Goal: Task Accomplishment & Management: Use online tool/utility

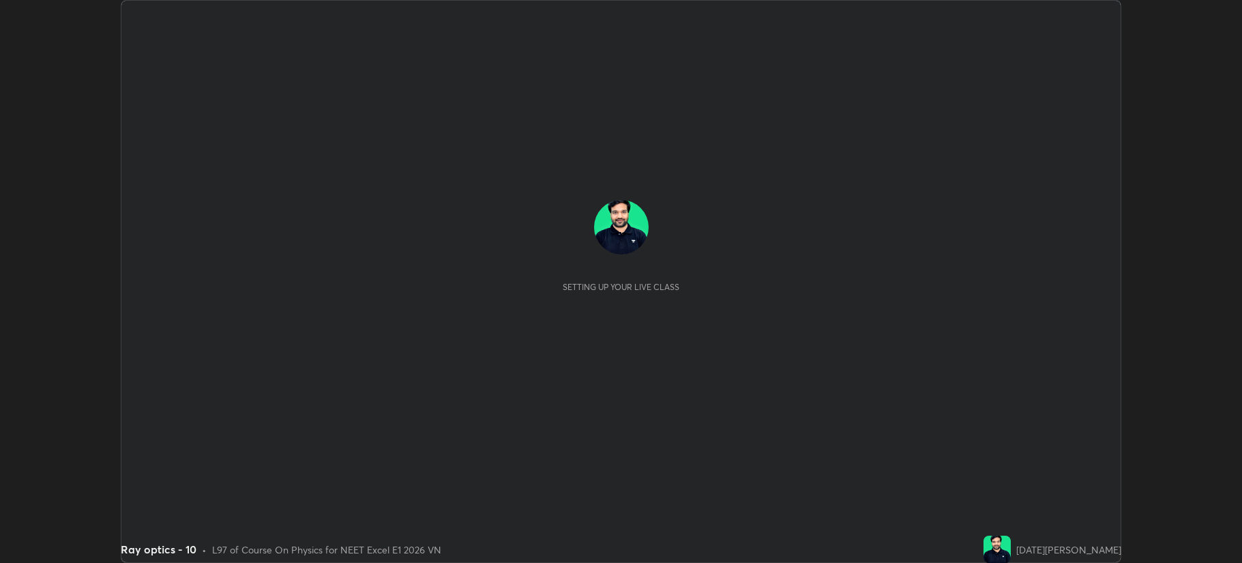
scroll to position [563, 1241]
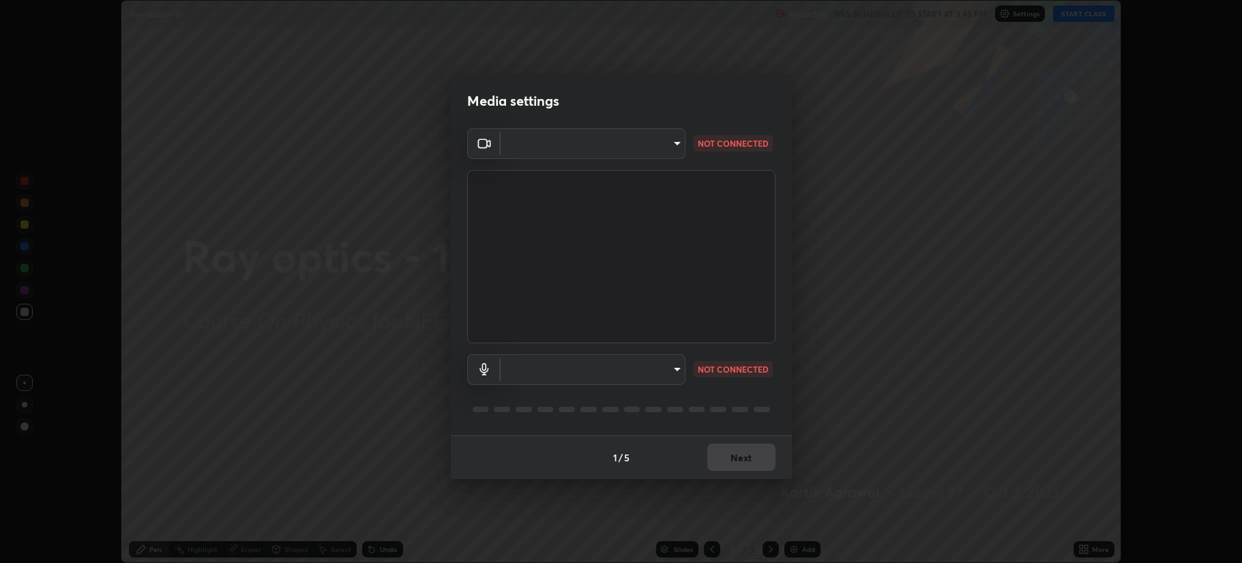
click at [571, 369] on body "Erase all Ray optics - 10 Recording WAS SCHEDULED TO START AT 3:45 PM Settings …" at bounding box center [621, 281] width 1242 height 563
type input "b514d6723dd4d3c471526cd53b1784ca3f70d9044c5aa72a57affb8596088c16"
click at [561, 368] on body "Erase all Ray optics - 10 Recording WAS SCHEDULED TO START AT 3:45 PM Settings …" at bounding box center [621, 281] width 1242 height 563
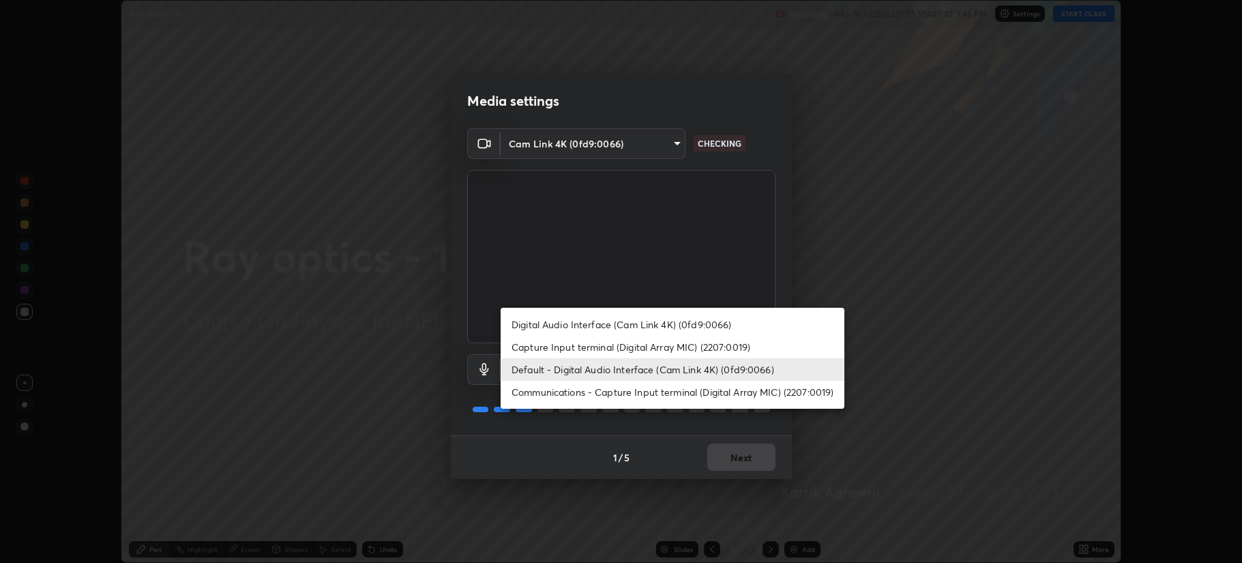
click at [551, 322] on li "Digital Audio Interface (Cam Link 4K) (0fd9:0066)" at bounding box center [673, 324] width 344 height 23
type input "4b0bcb73a5cd5ad7ac8f15a43def5814917f8cfc26a0fcb8ea41dee10f63b9ca"
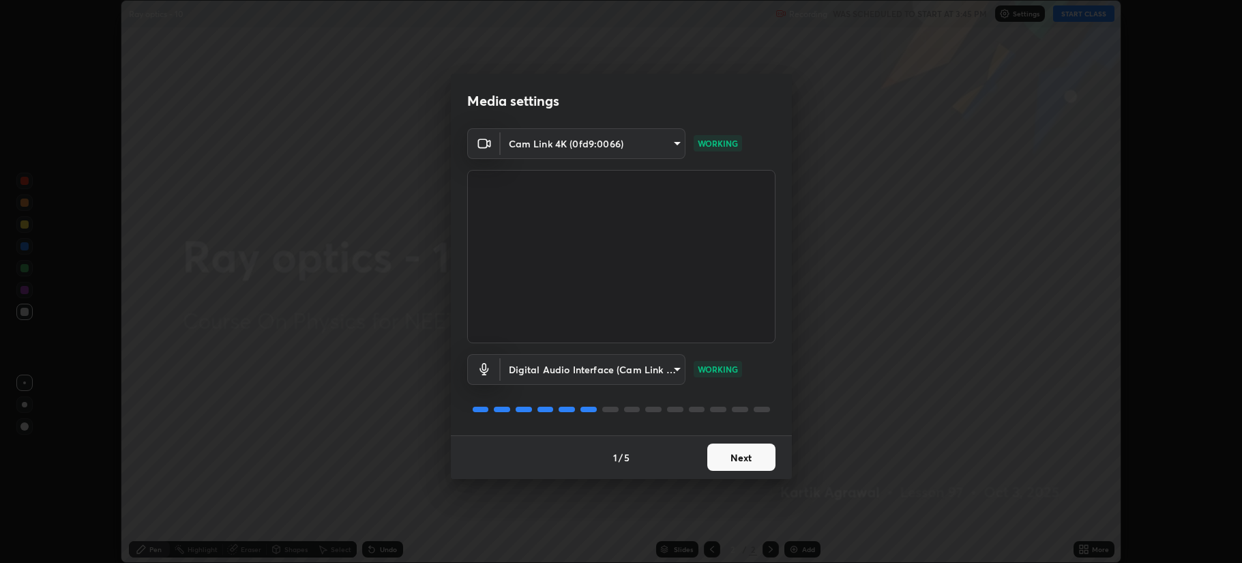
click at [728, 449] on button "Next" at bounding box center [741, 456] width 68 height 27
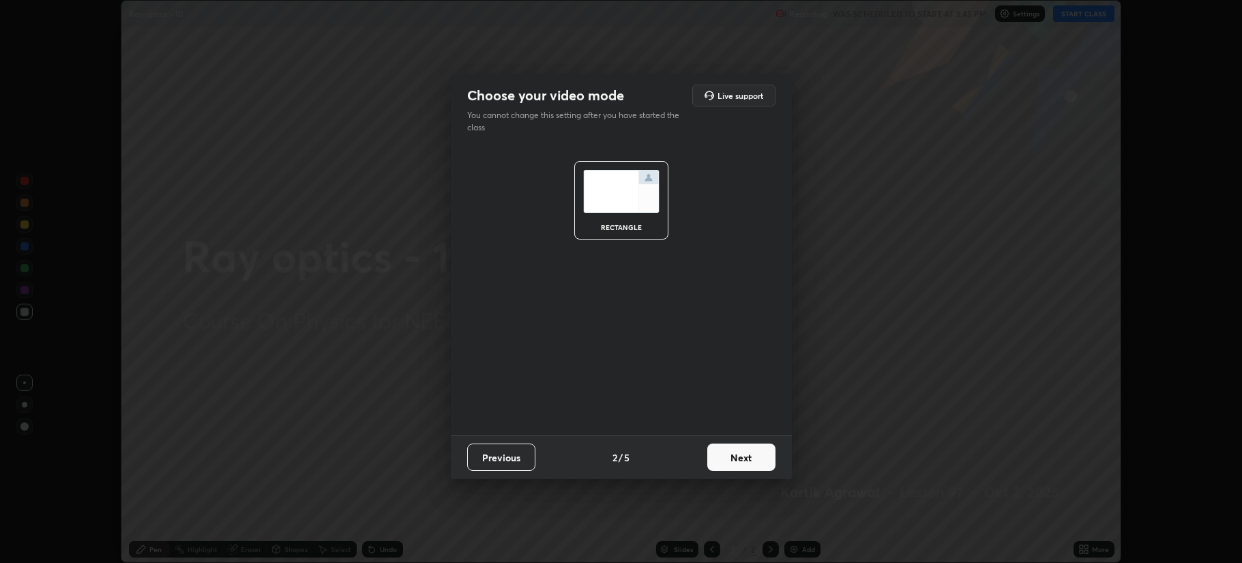
click at [739, 454] on button "Next" at bounding box center [741, 456] width 68 height 27
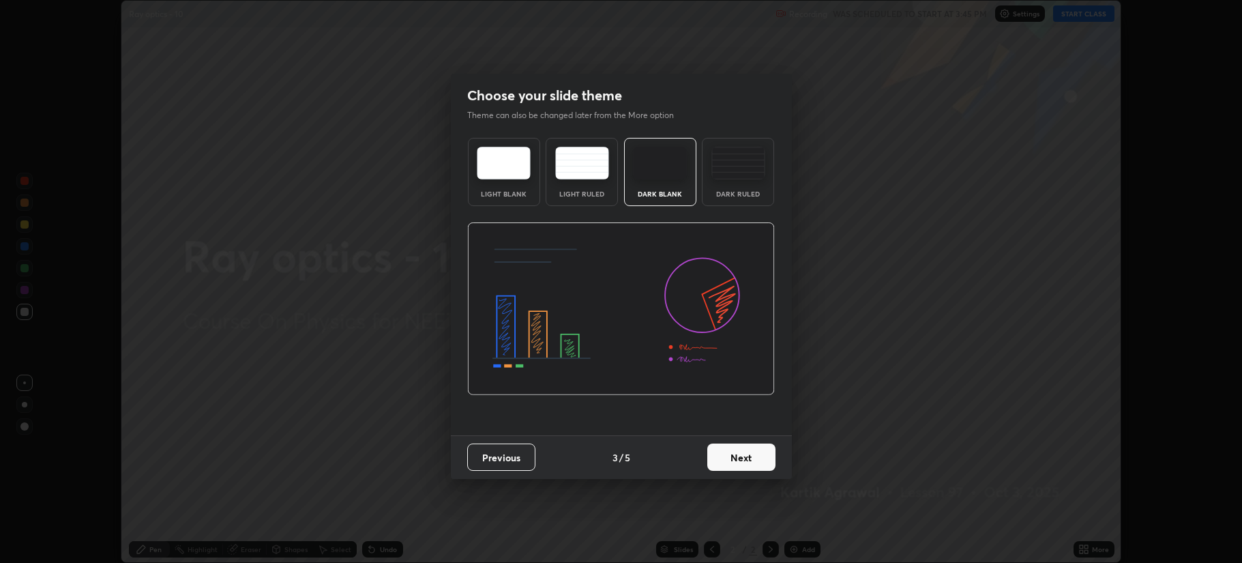
click at [748, 462] on button "Next" at bounding box center [741, 456] width 68 height 27
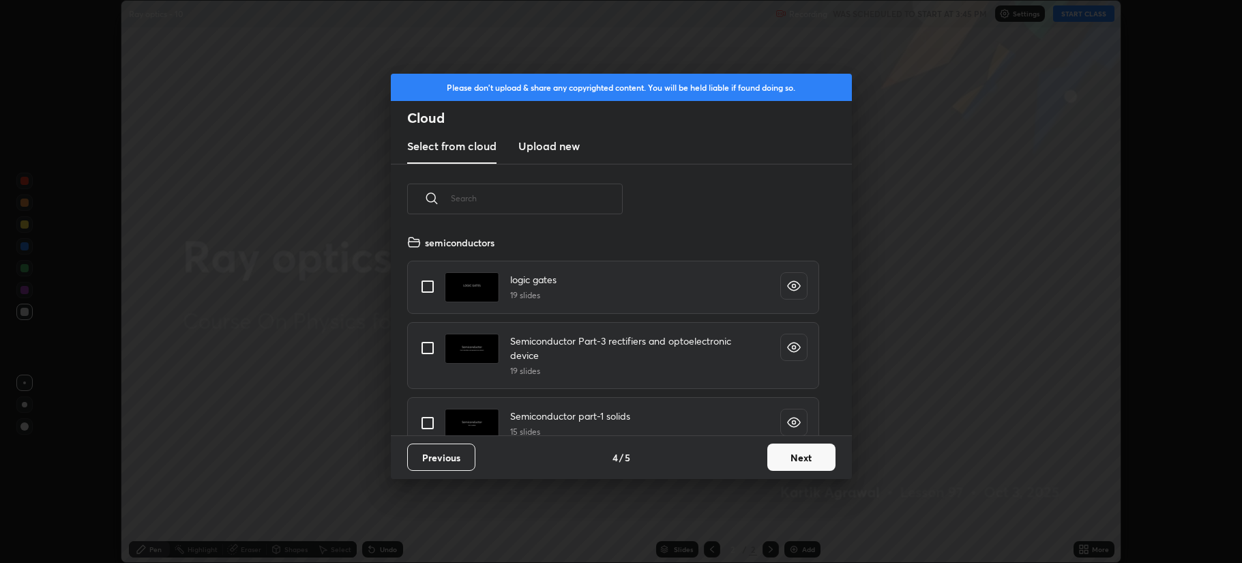
click at [795, 462] on button "Next" at bounding box center [801, 456] width 68 height 27
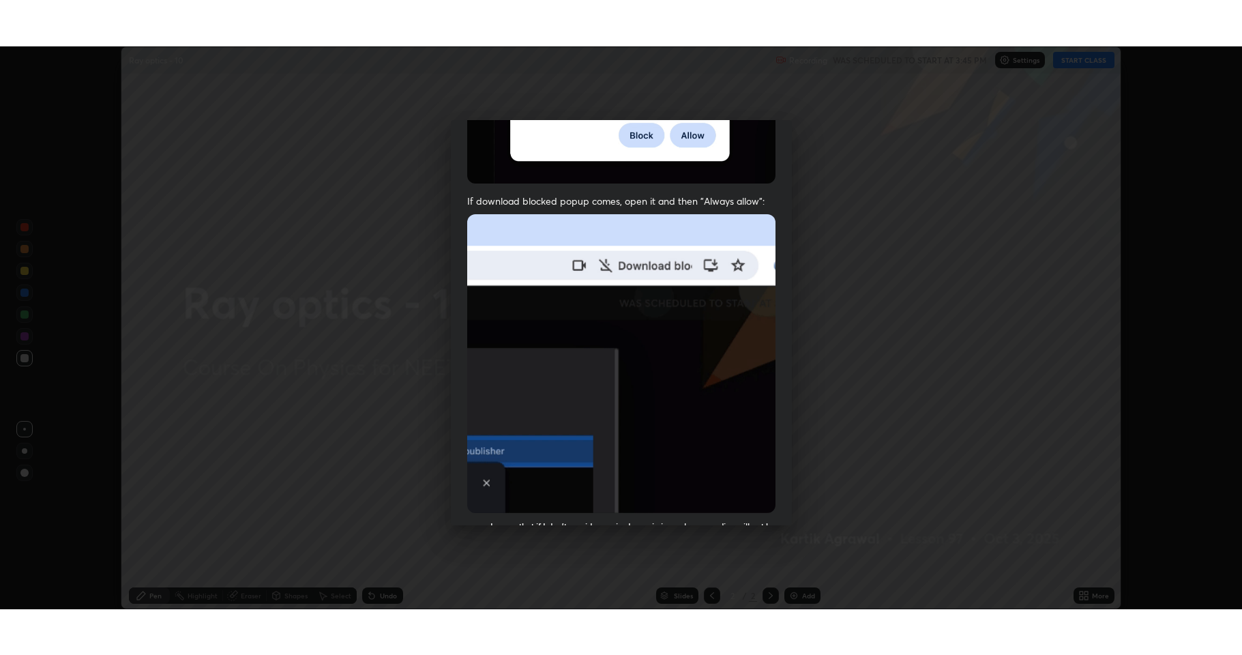
scroll to position [277, 0]
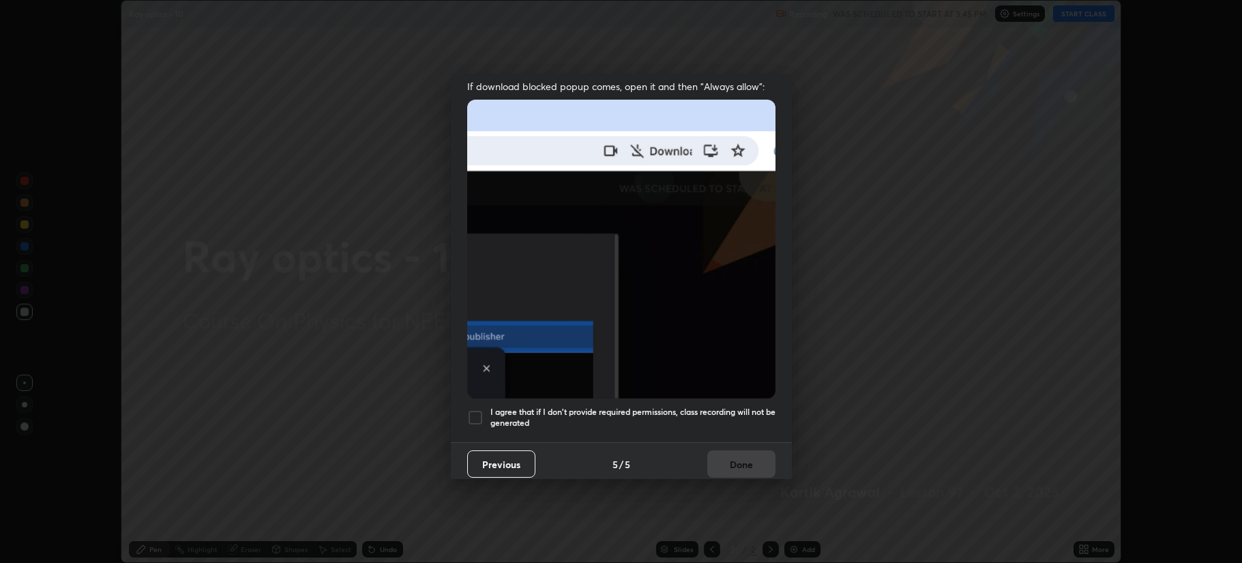
click at [476, 413] on div at bounding box center [475, 417] width 16 height 16
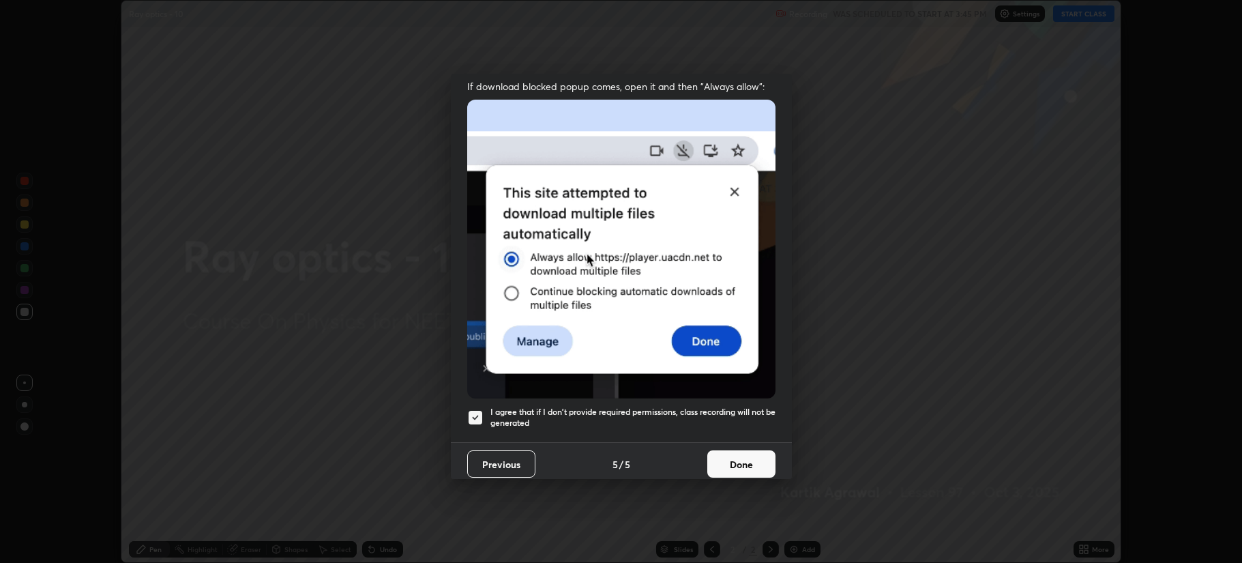
click at [713, 455] on button "Done" at bounding box center [741, 463] width 68 height 27
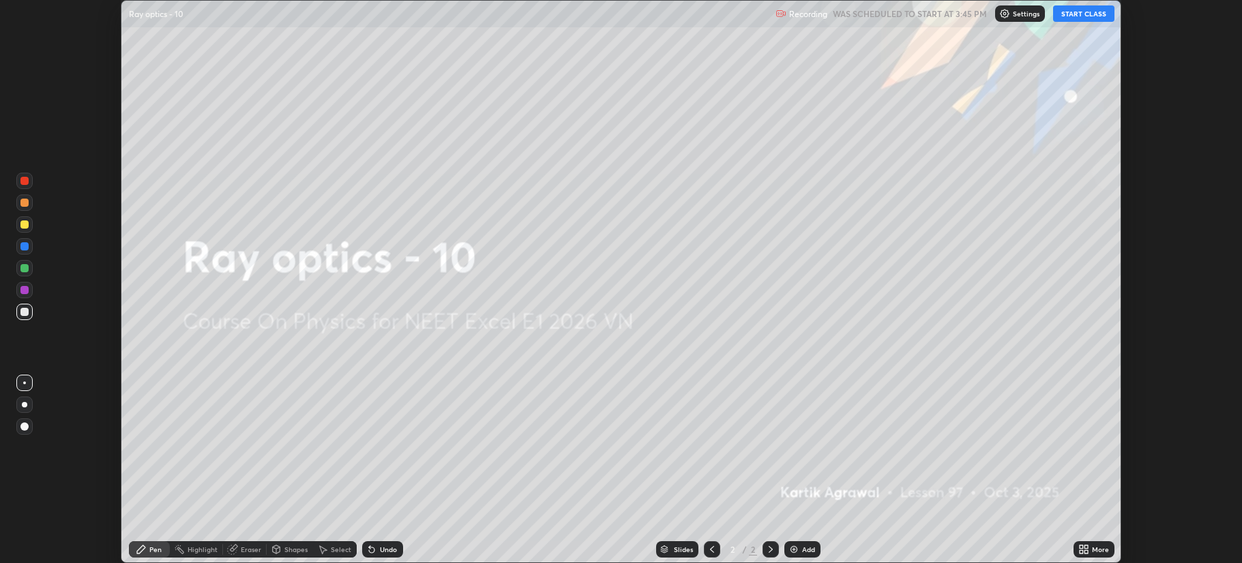
click at [1086, 546] on icon at bounding box center [1085, 546] width 3 height 3
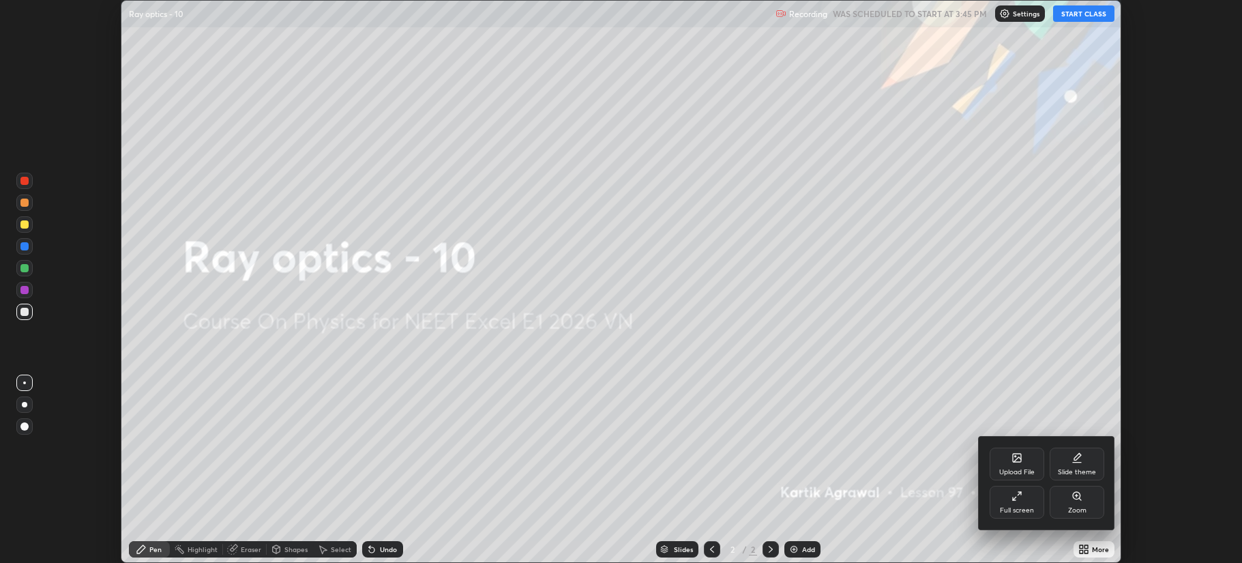
click at [1031, 505] on div "Full screen" at bounding box center [1017, 502] width 55 height 33
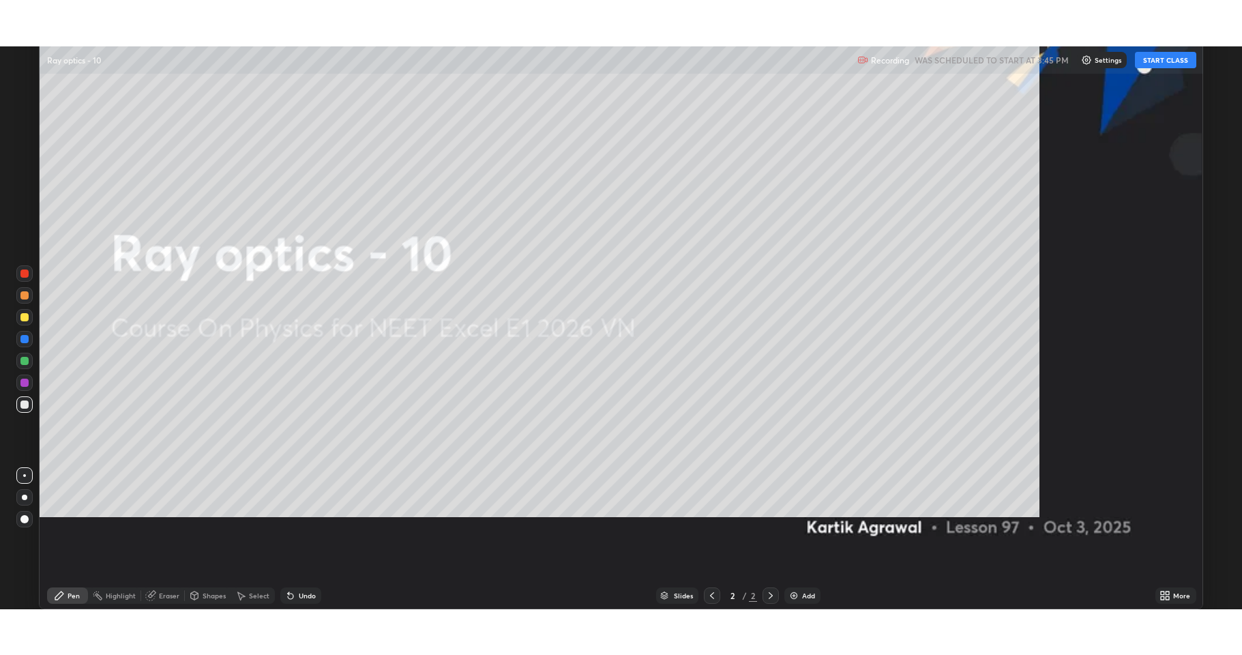
scroll to position [655, 1242]
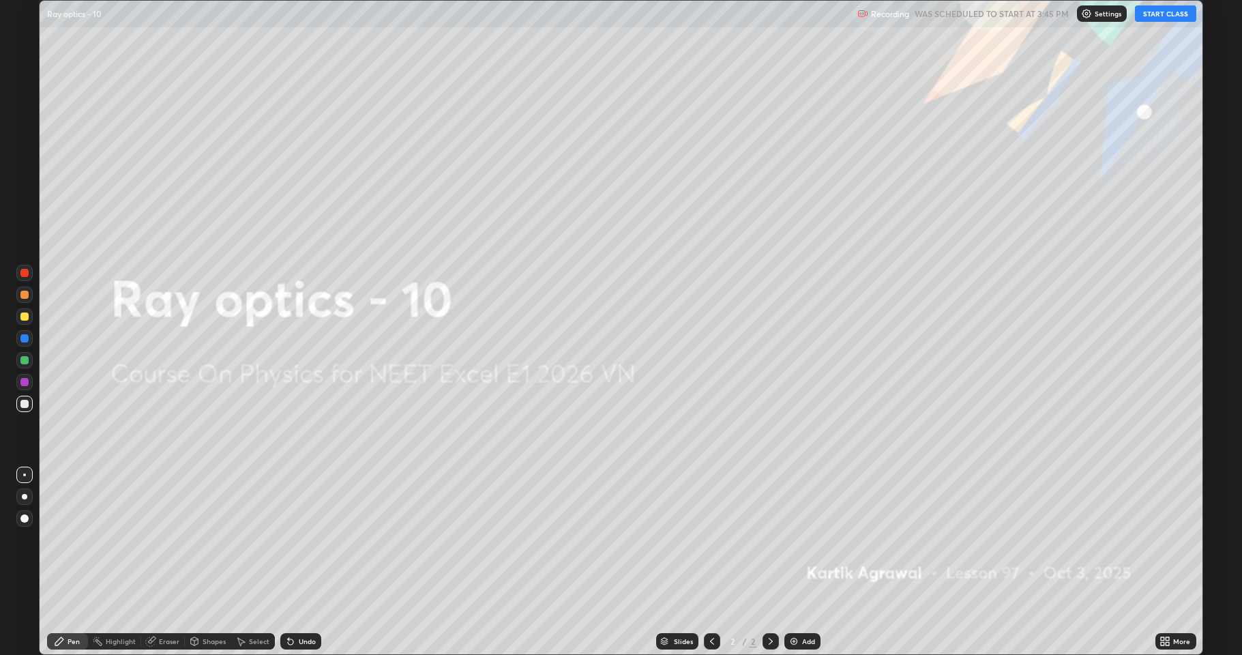
click at [1182, 11] on button "START CLASS" at bounding box center [1165, 13] width 61 height 16
click at [796, 562] on img at bounding box center [793, 641] width 11 height 11
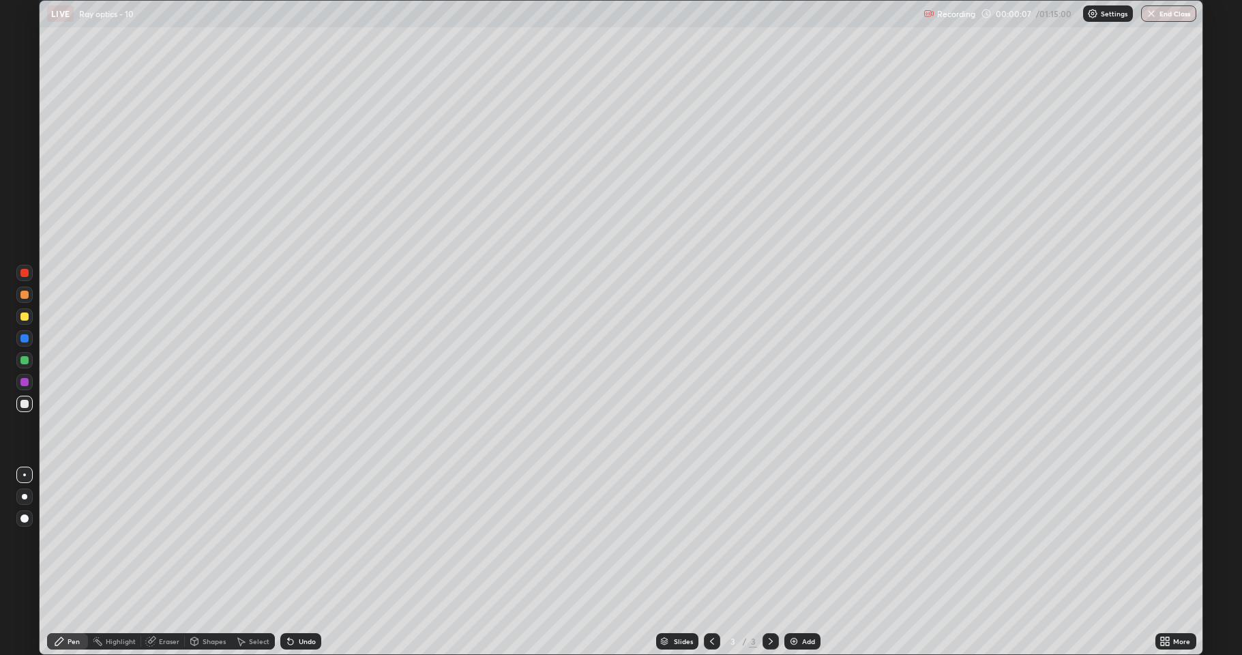
click at [24, 295] on div at bounding box center [24, 295] width 8 height 8
click at [299, 562] on div "Undo" at bounding box center [307, 641] width 17 height 7
click at [300, 562] on div "Undo" at bounding box center [307, 641] width 17 height 7
click at [304, 562] on div "Undo" at bounding box center [300, 641] width 41 height 16
click at [25, 316] on div at bounding box center [24, 316] width 8 height 8
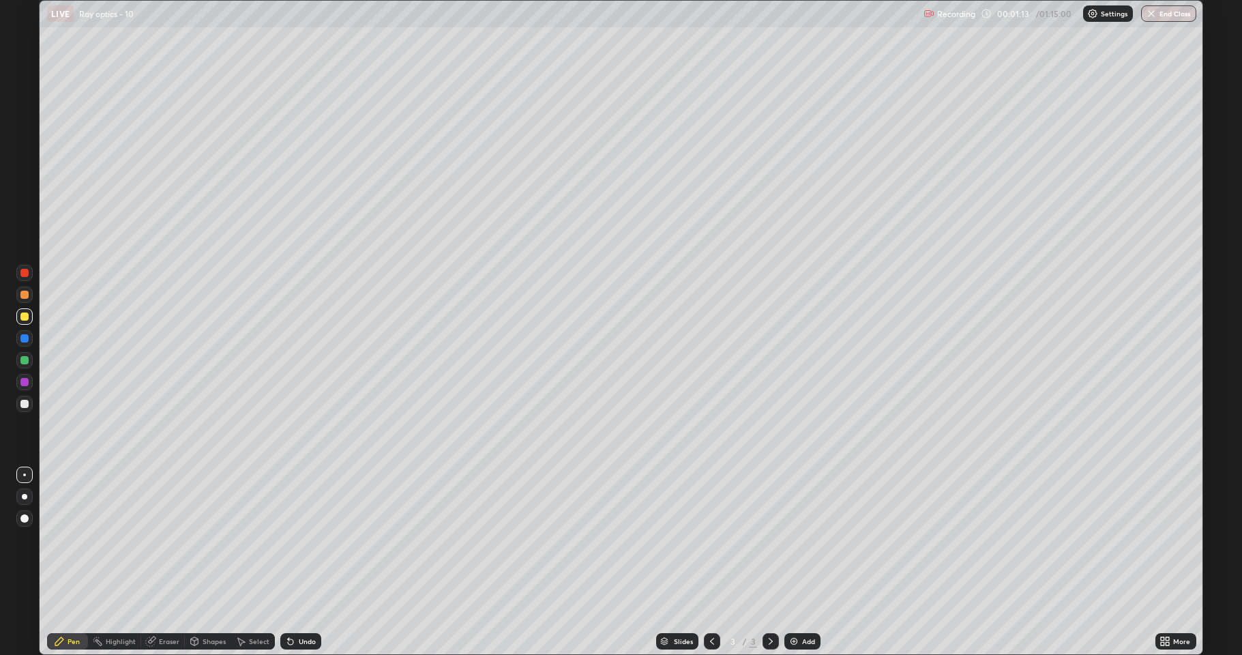
click at [28, 295] on div at bounding box center [24, 295] width 8 height 8
click at [799, 562] on div "Add" at bounding box center [802, 641] width 36 height 16
click at [17, 316] on div at bounding box center [24, 316] width 16 height 16
click at [23, 360] on div at bounding box center [24, 360] width 8 height 8
click at [26, 316] on div at bounding box center [24, 316] width 8 height 8
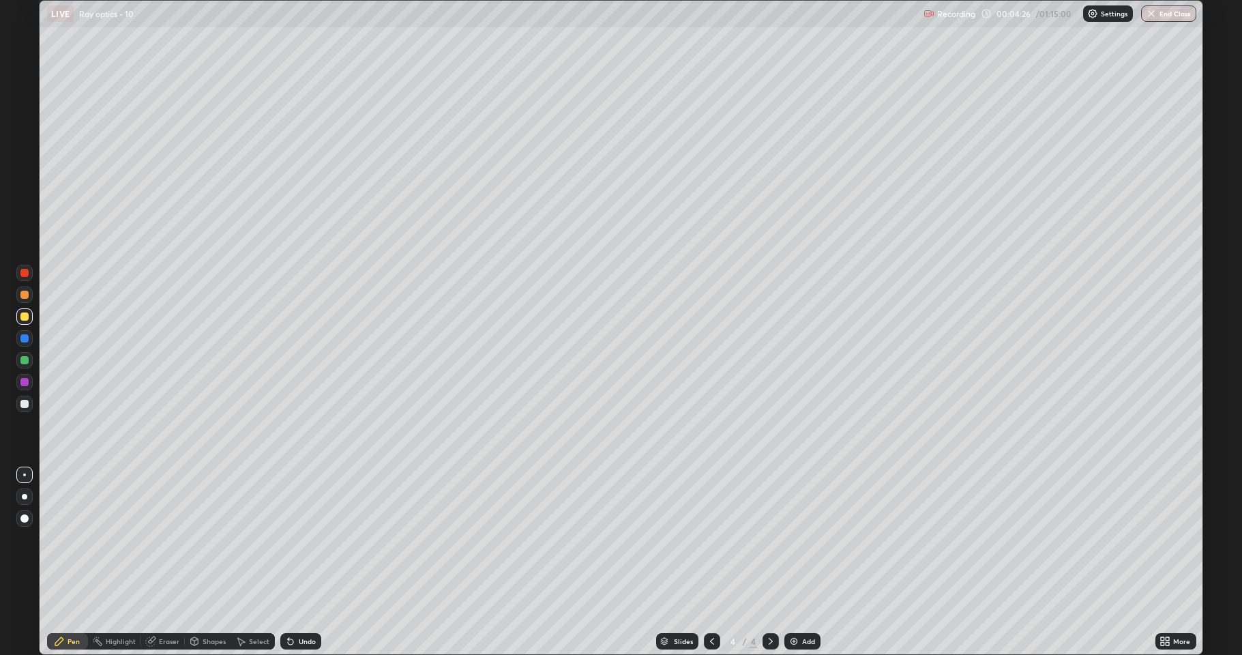
click at [803, 562] on div "Add" at bounding box center [808, 641] width 13 height 7
click at [25, 300] on div at bounding box center [24, 294] width 16 height 16
click at [711, 562] on icon at bounding box center [712, 641] width 11 height 11
click at [768, 562] on icon at bounding box center [770, 641] width 11 height 11
click at [25, 356] on div at bounding box center [24, 360] width 8 height 8
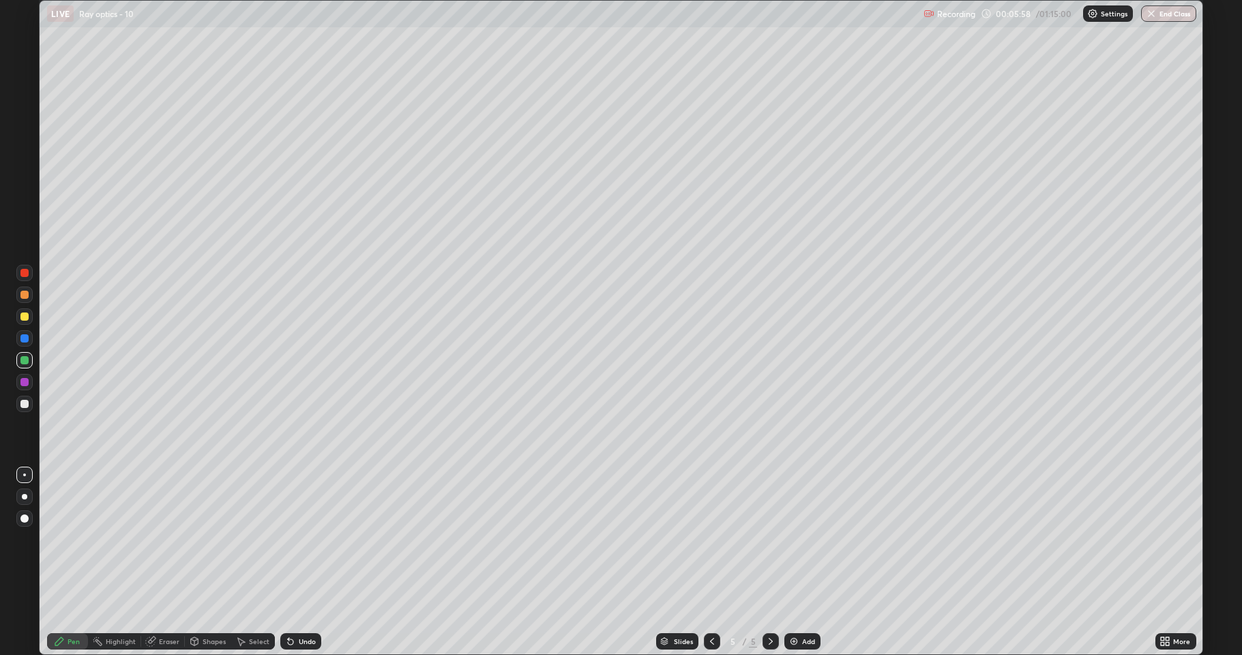
click at [704, 562] on div at bounding box center [712, 641] width 16 height 16
click at [767, 562] on icon at bounding box center [770, 641] width 11 height 11
click at [799, 562] on div "Add" at bounding box center [802, 641] width 36 height 16
click at [288, 562] on icon at bounding box center [288, 638] width 1 height 1
click at [806, 562] on div "Add" at bounding box center [808, 641] width 13 height 7
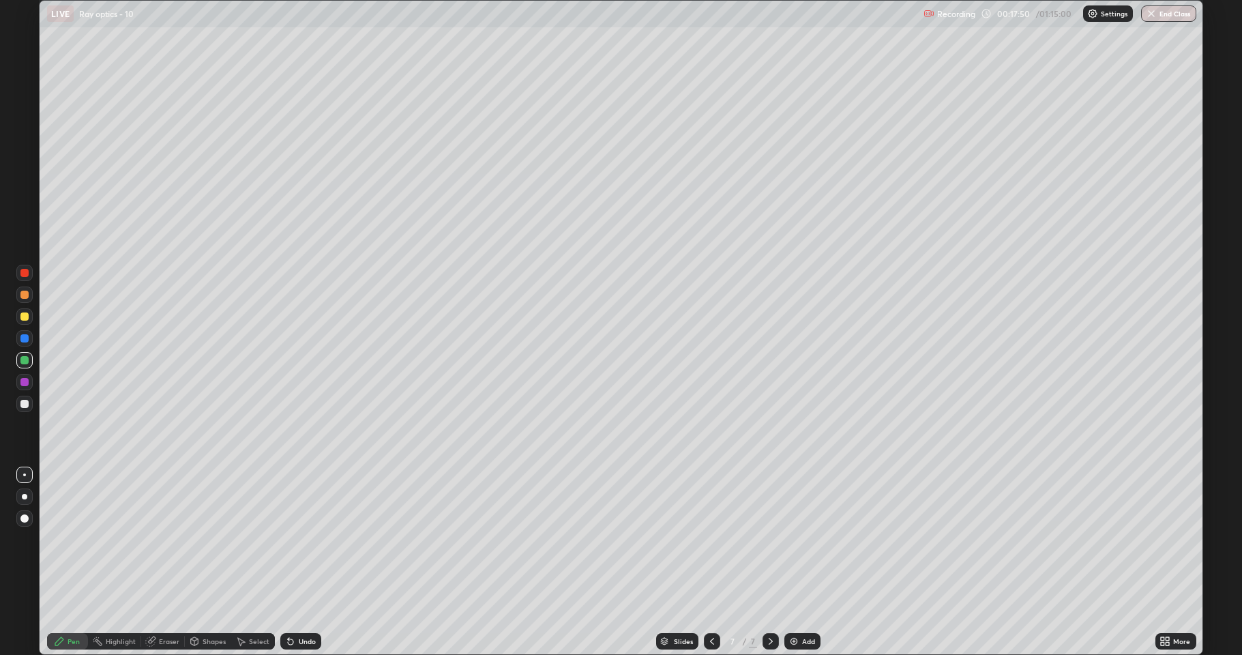
click at [207, 562] on div "Shapes" at bounding box center [214, 641] width 23 height 7
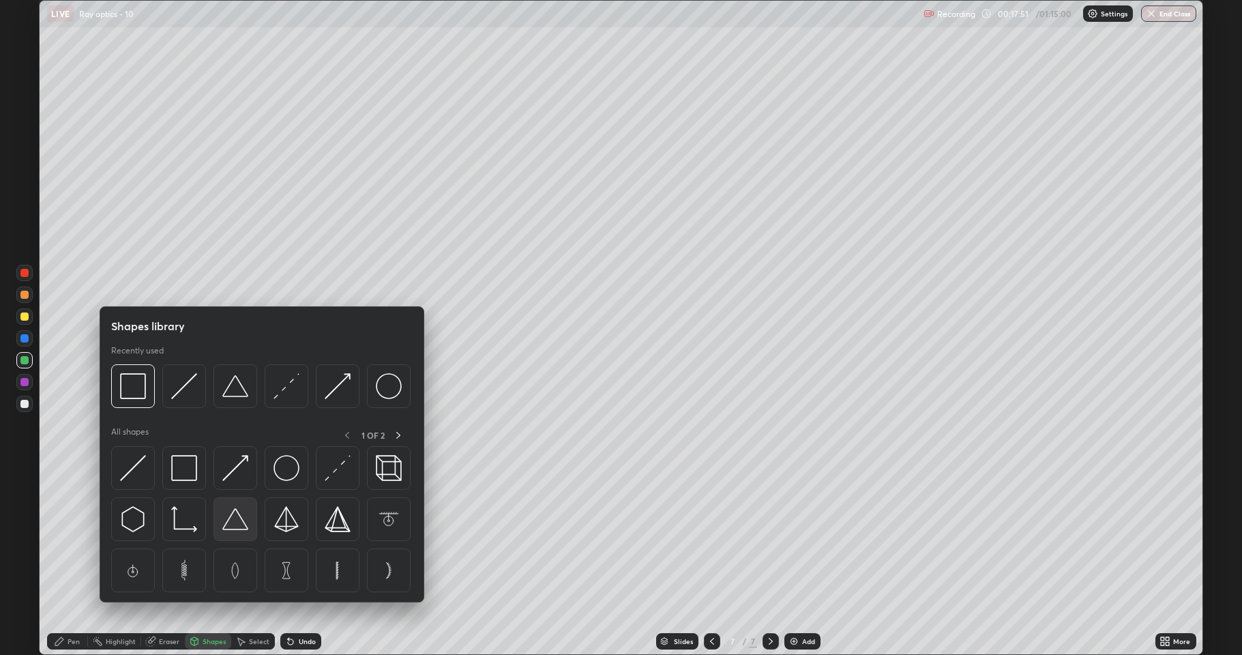
click at [236, 524] on img at bounding box center [235, 519] width 26 height 26
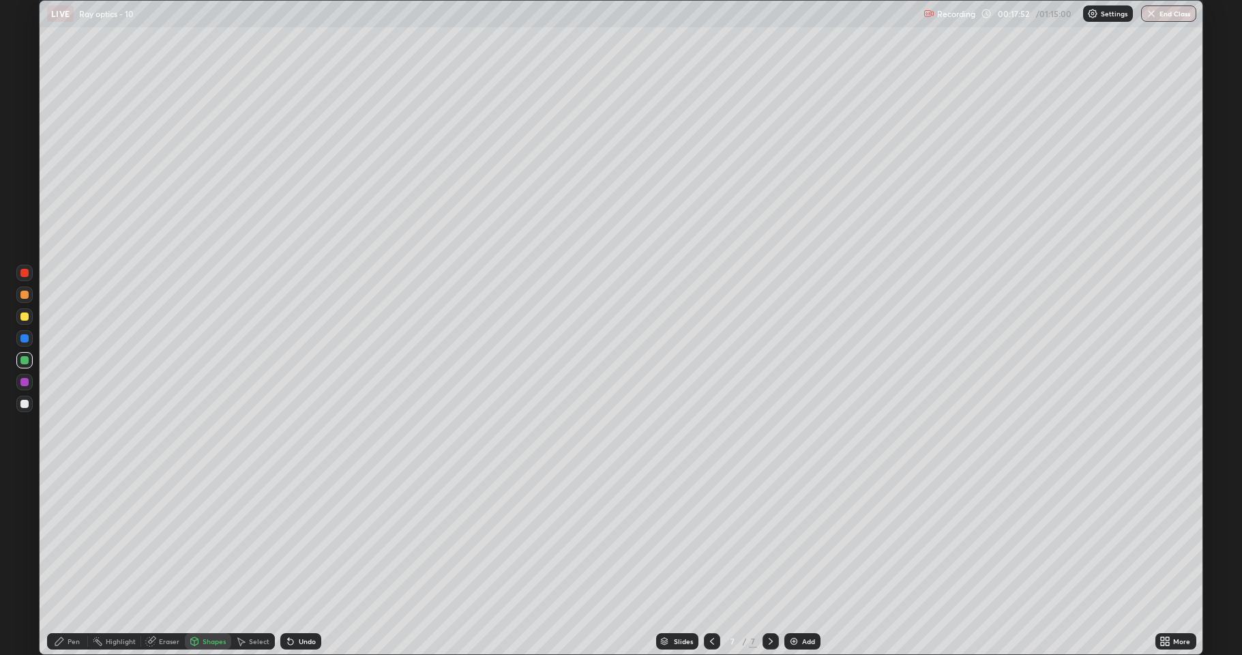
click at [27, 295] on div at bounding box center [24, 295] width 8 height 8
click at [71, 562] on div "Pen" at bounding box center [74, 641] width 12 height 7
click at [25, 402] on div at bounding box center [24, 404] width 8 height 8
click at [203, 562] on div "Shapes" at bounding box center [214, 641] width 23 height 7
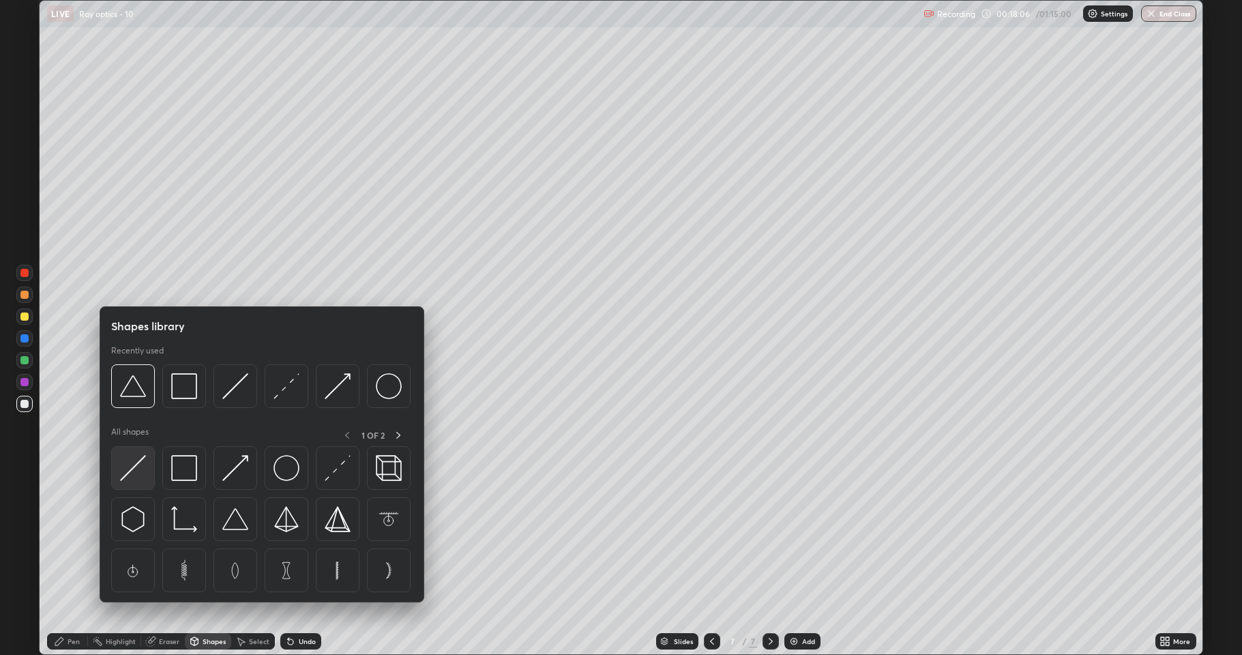
click at [141, 462] on img at bounding box center [133, 468] width 26 height 26
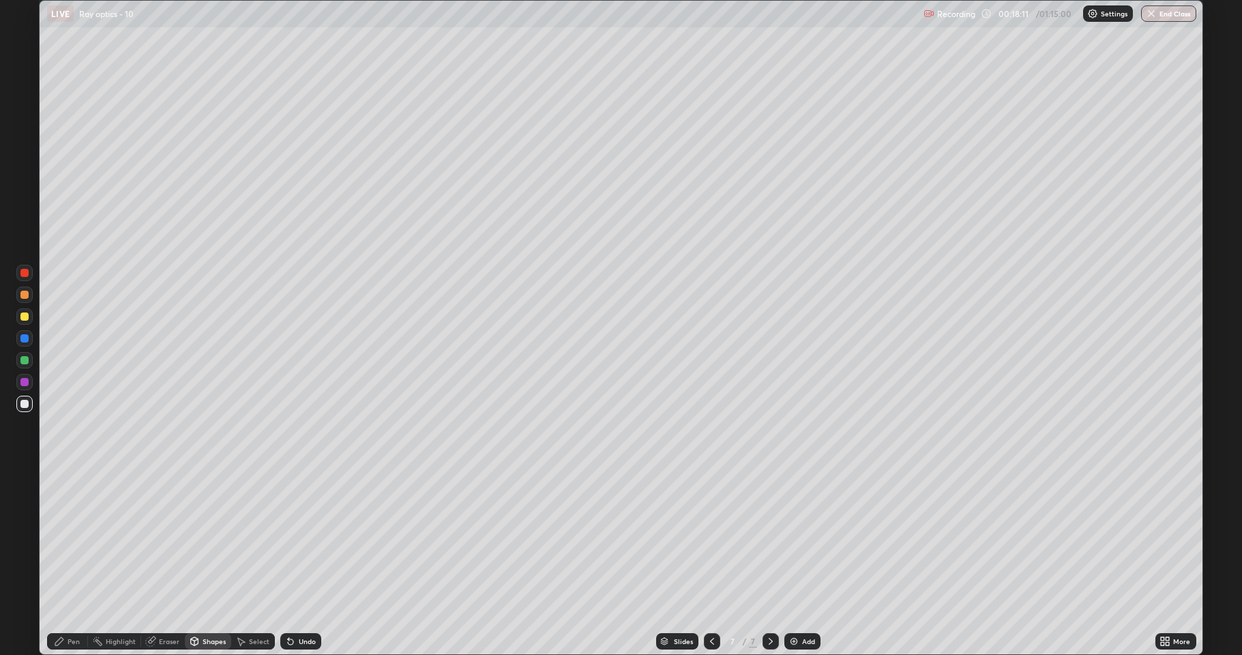
click at [56, 562] on icon at bounding box center [59, 641] width 11 height 11
click at [26, 360] on div at bounding box center [24, 360] width 8 height 8
click at [27, 400] on div at bounding box center [24, 404] width 8 height 8
click at [203, 562] on div "Shapes" at bounding box center [214, 641] width 23 height 7
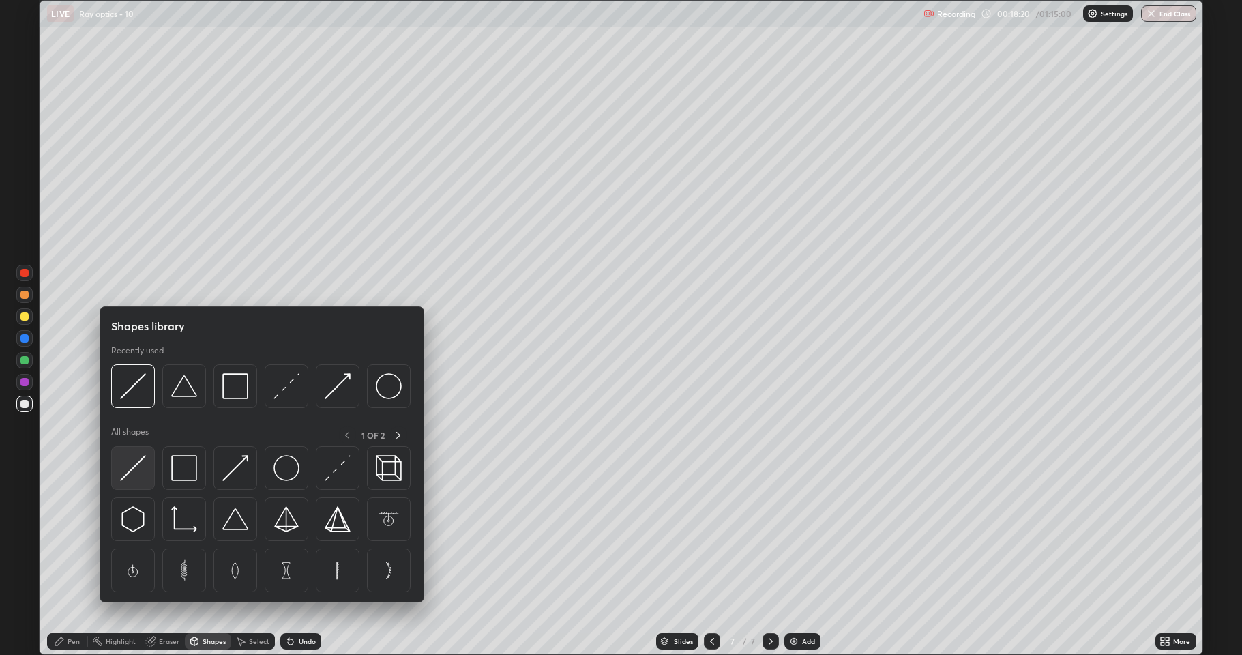
click at [134, 473] on img at bounding box center [133, 468] width 26 height 26
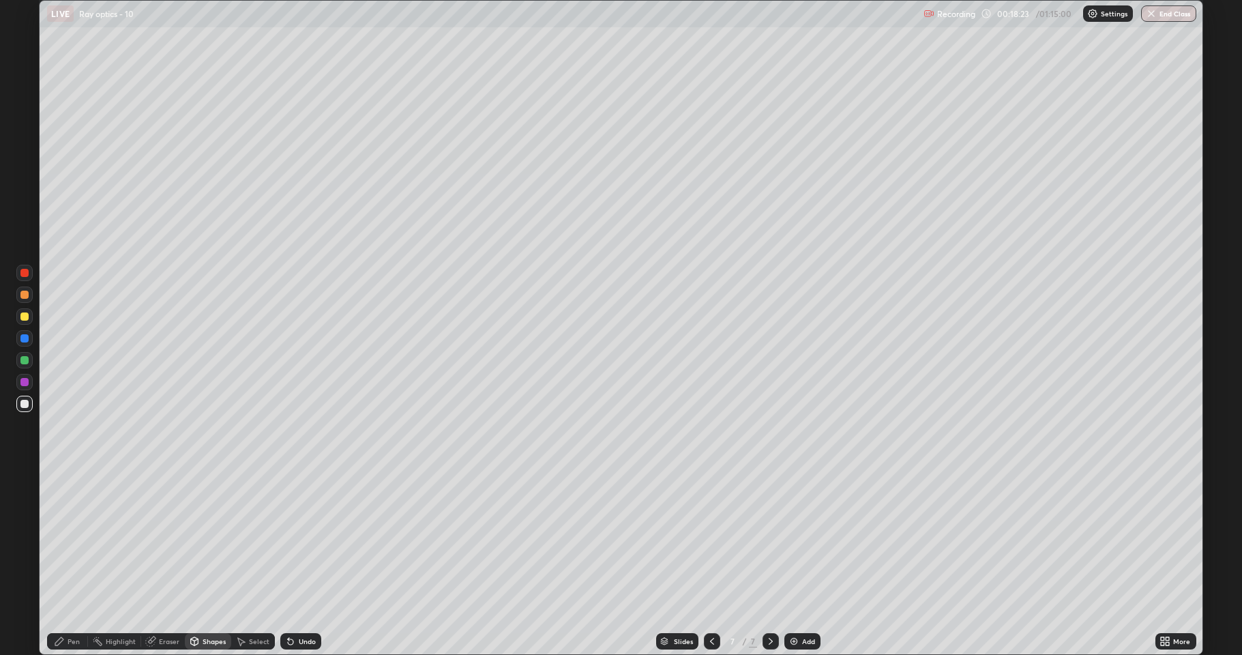
click at [68, 562] on div "Pen" at bounding box center [74, 641] width 12 height 7
click at [25, 338] on div at bounding box center [24, 338] width 8 height 8
click at [205, 562] on div "Shapes" at bounding box center [214, 641] width 23 height 7
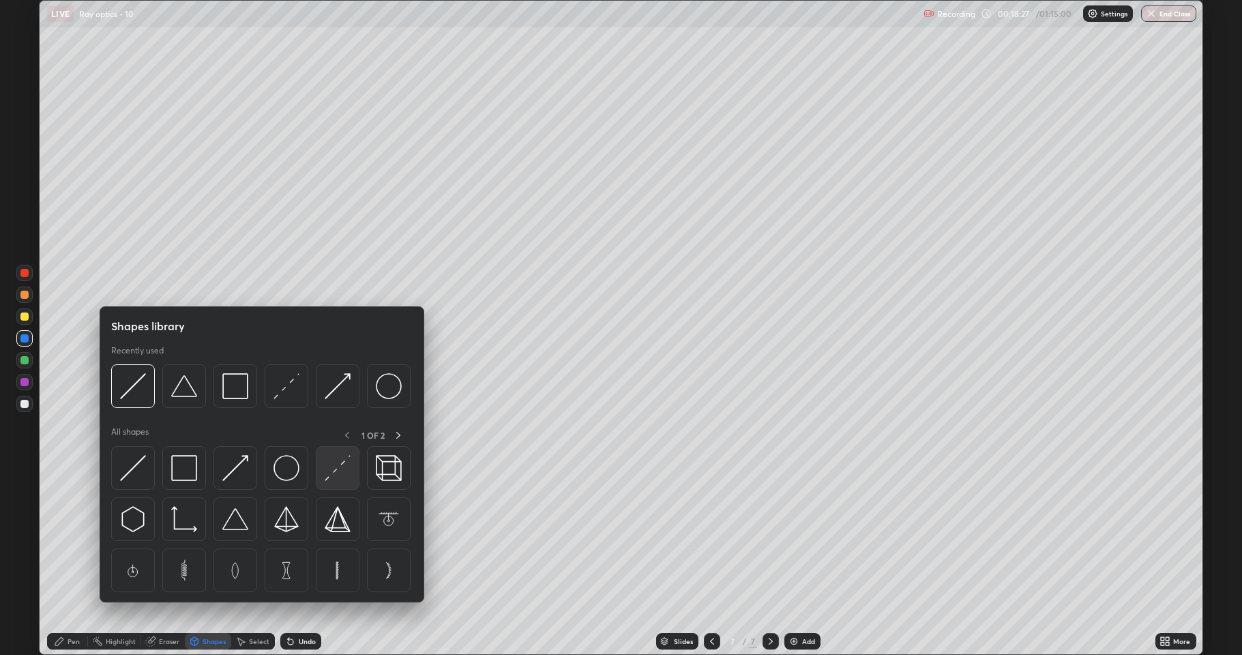
click at [334, 469] on img at bounding box center [338, 468] width 26 height 26
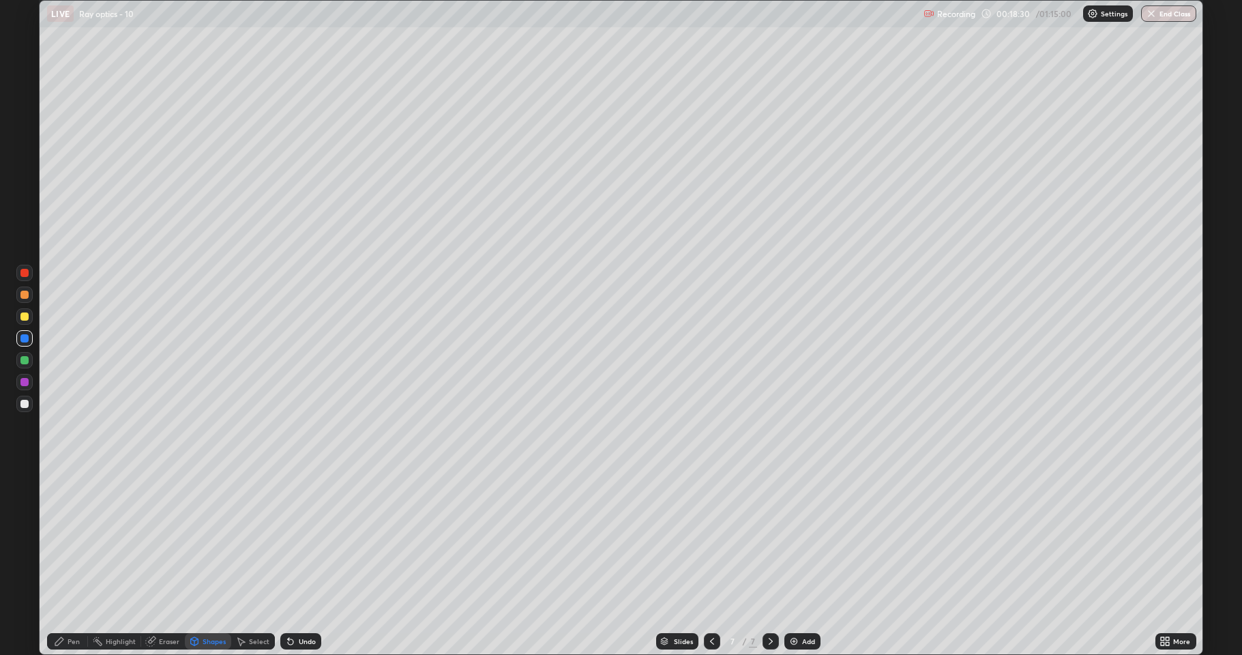
click at [76, 562] on div "Pen" at bounding box center [74, 641] width 12 height 7
click at [28, 359] on div at bounding box center [24, 360] width 8 height 8
click at [28, 401] on div at bounding box center [24, 404] width 8 height 8
click at [199, 562] on icon at bounding box center [194, 641] width 11 height 11
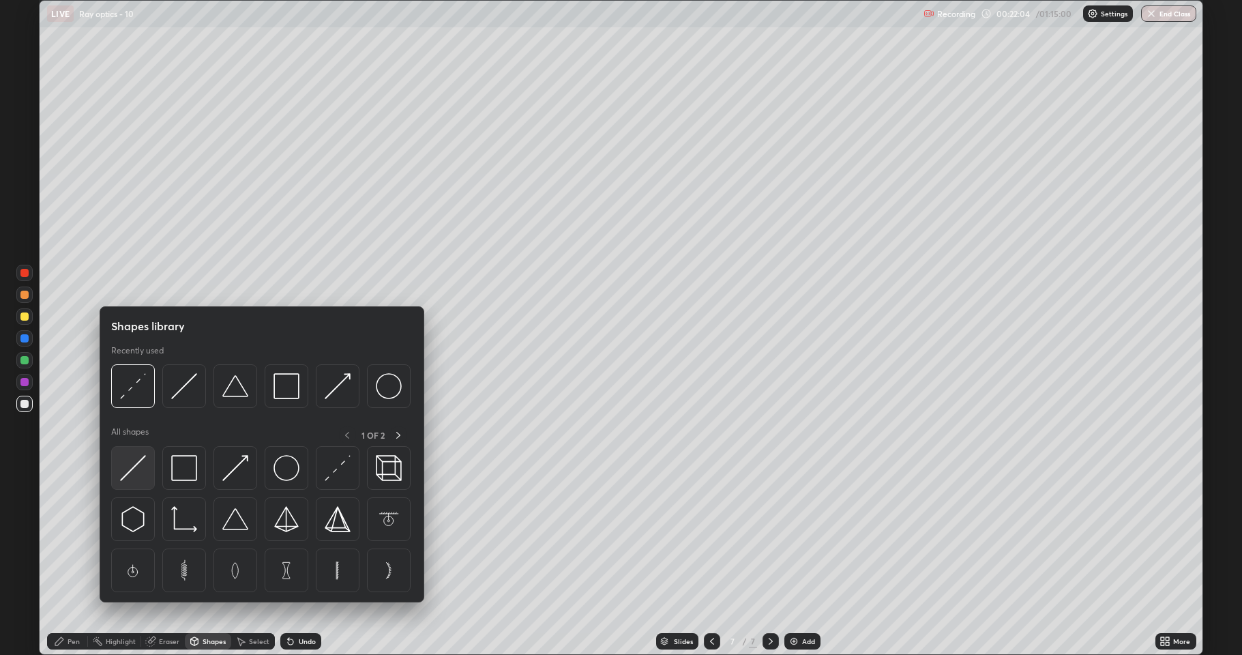
click at [139, 462] on img at bounding box center [133, 468] width 26 height 26
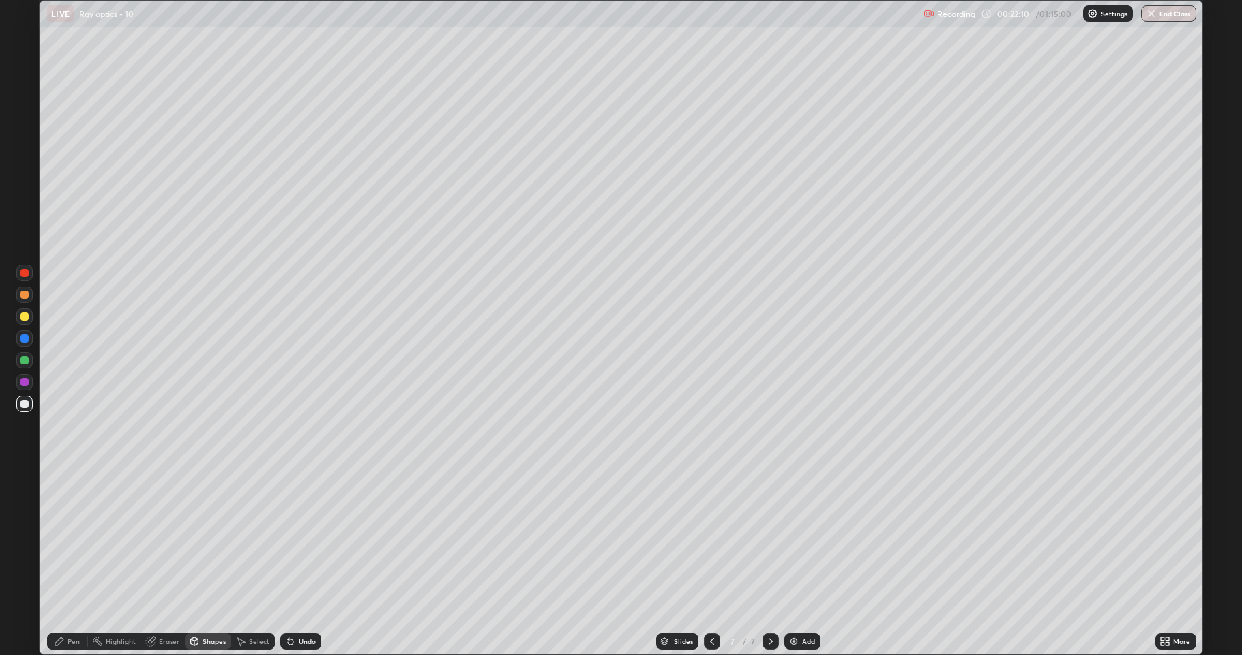
click at [78, 562] on div "Pen" at bounding box center [74, 641] width 12 height 7
click at [25, 340] on div at bounding box center [24, 338] width 8 height 8
click at [27, 315] on div at bounding box center [24, 316] width 8 height 8
click at [27, 298] on div at bounding box center [24, 295] width 8 height 8
click at [294, 562] on div "Undo" at bounding box center [300, 641] width 41 height 16
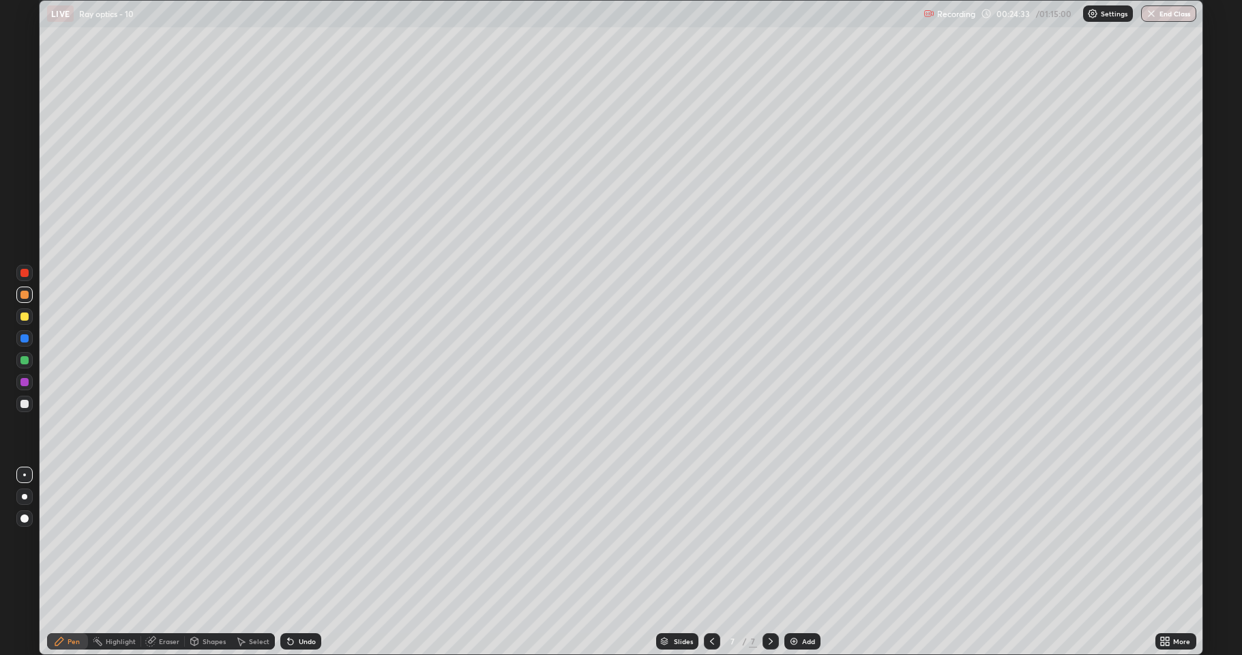
click at [295, 562] on div "Undo" at bounding box center [300, 641] width 41 height 16
click at [299, 562] on div "Undo" at bounding box center [307, 641] width 17 height 7
click at [800, 562] on div "Add" at bounding box center [802, 641] width 36 height 16
click at [199, 562] on icon at bounding box center [194, 641] width 11 height 11
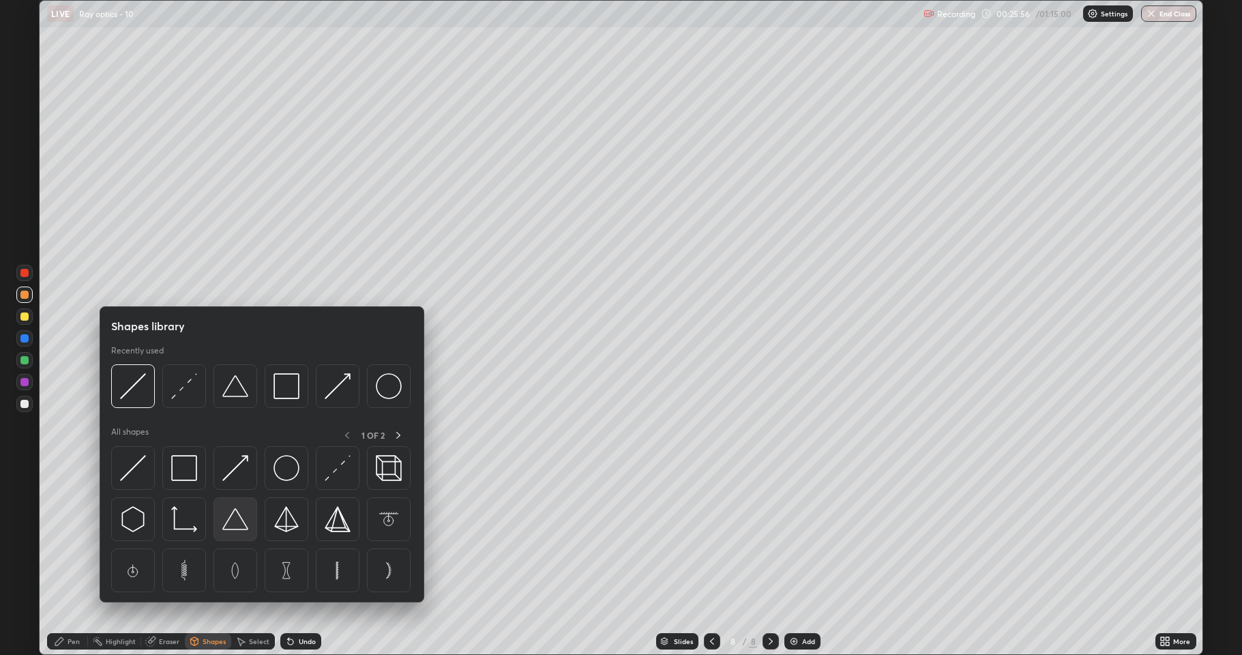
click at [235, 521] on img at bounding box center [235, 519] width 26 height 26
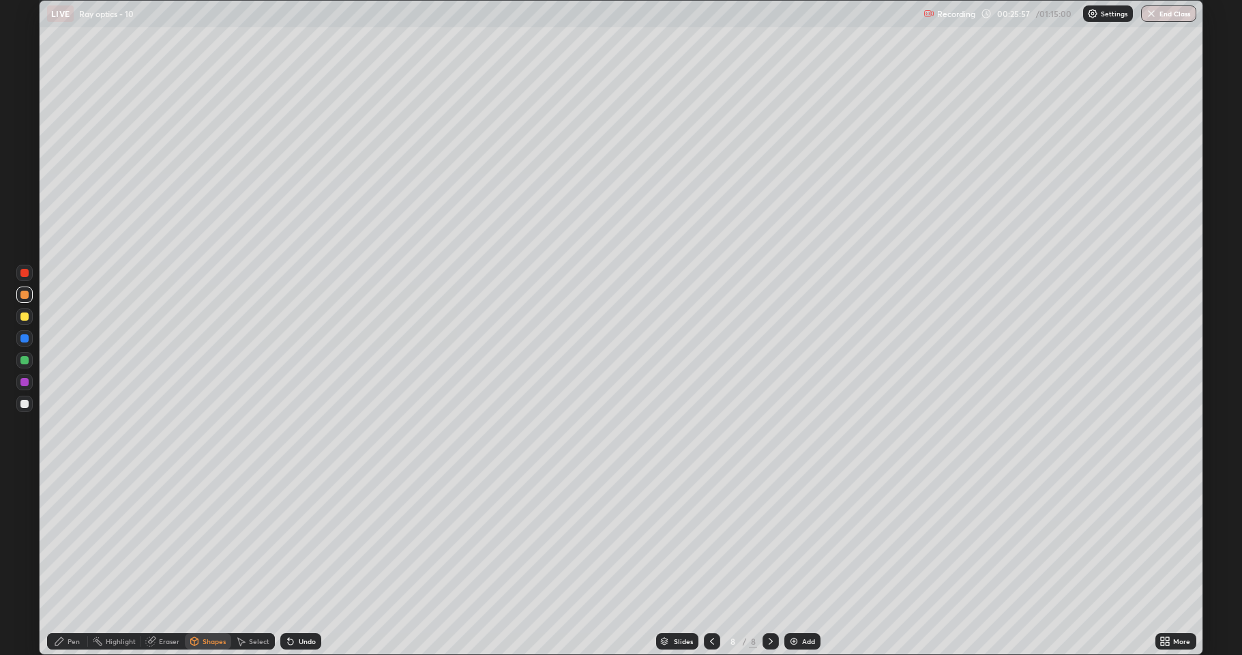
click at [27, 295] on div at bounding box center [24, 295] width 8 height 8
click at [61, 562] on icon at bounding box center [59, 641] width 8 height 8
click at [26, 404] on div at bounding box center [24, 404] width 8 height 8
click at [24, 317] on div at bounding box center [24, 316] width 8 height 8
click at [203, 562] on div "Shapes" at bounding box center [214, 641] width 23 height 7
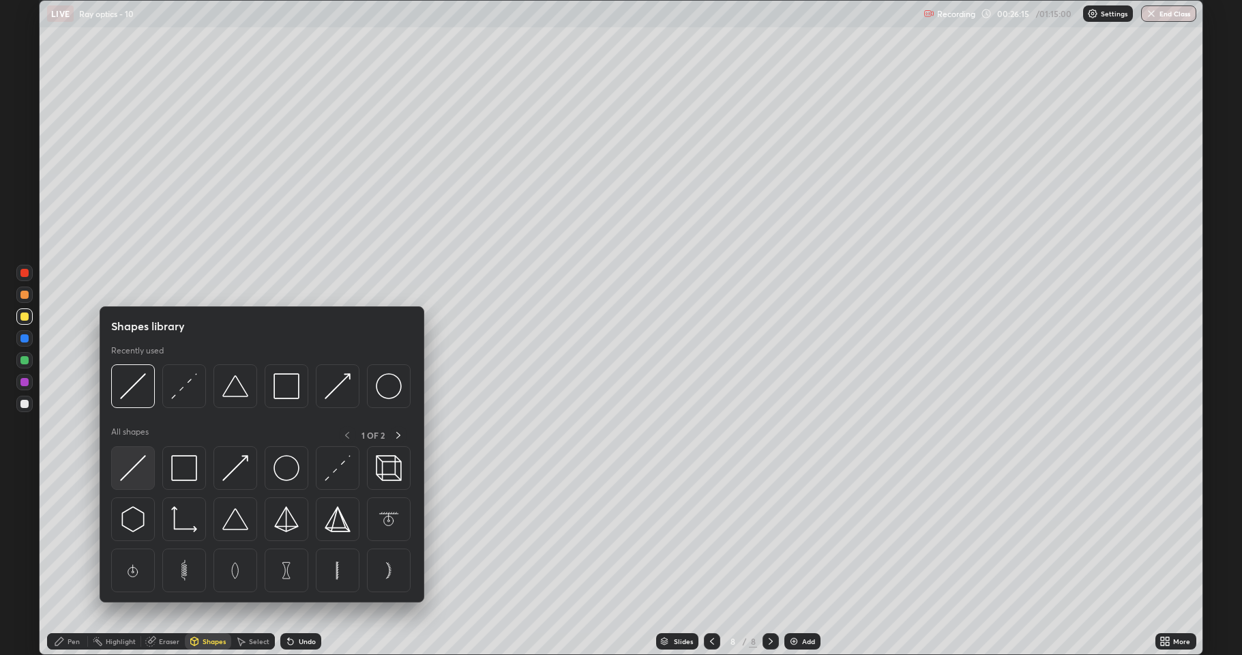
click at [138, 467] on img at bounding box center [133, 468] width 26 height 26
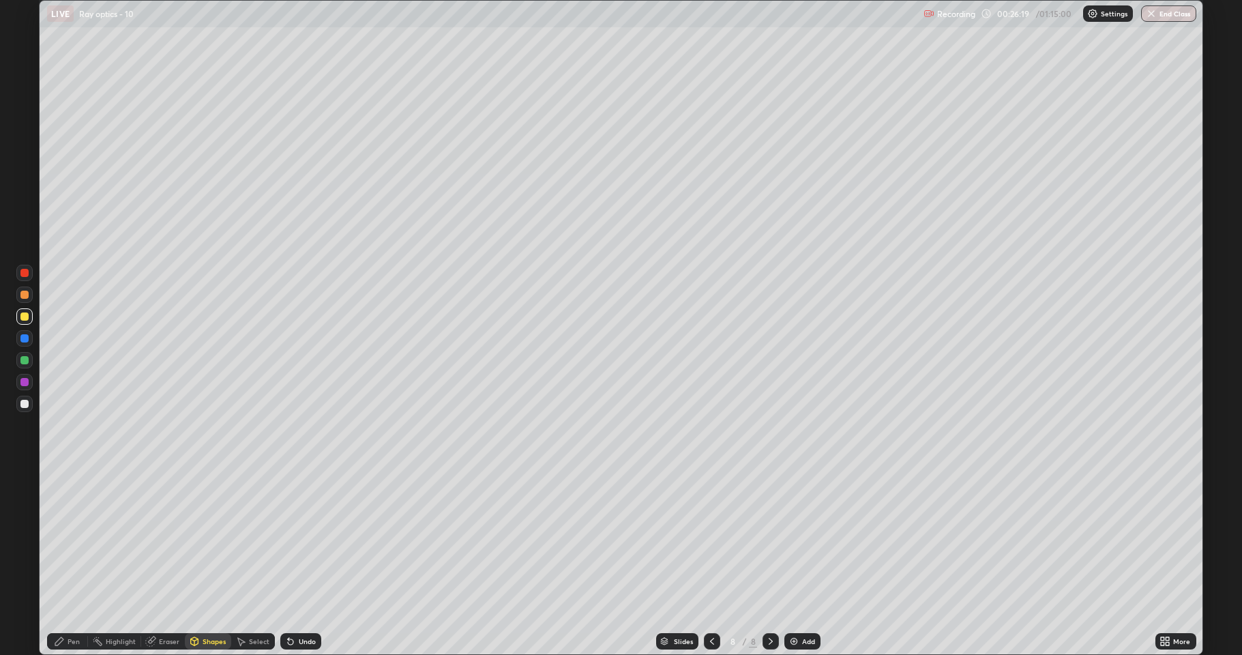
click at [70, 562] on div "Pen" at bounding box center [74, 641] width 12 height 7
click at [25, 361] on div at bounding box center [24, 360] width 8 height 8
click at [205, 562] on div "Shapes" at bounding box center [214, 641] width 23 height 7
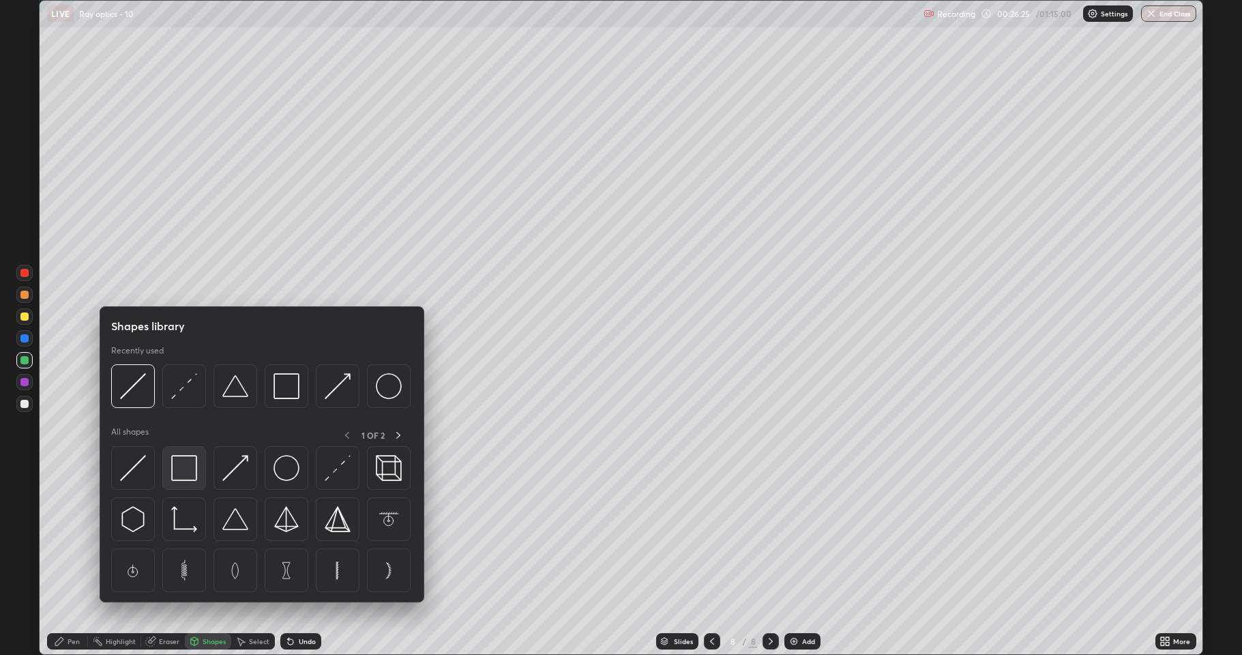
click at [186, 471] on img at bounding box center [184, 468] width 26 height 26
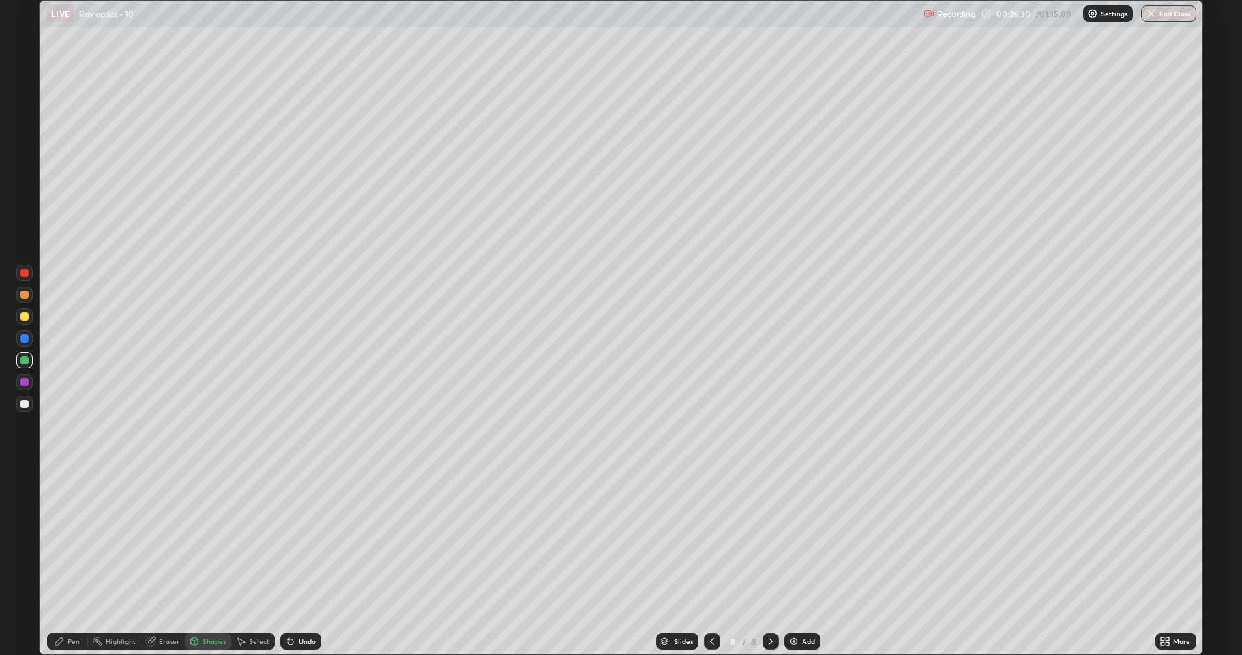
click at [75, 562] on div "Pen" at bounding box center [74, 641] width 12 height 7
click at [206, 562] on div "Shapes" at bounding box center [214, 641] width 23 height 7
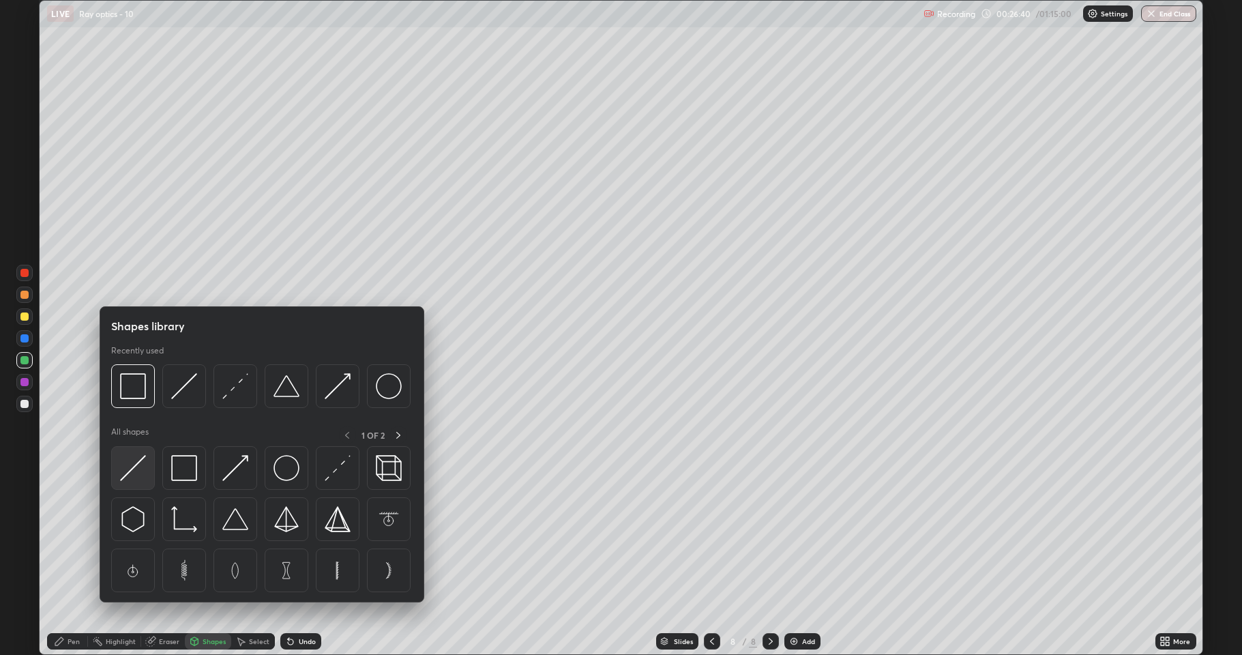
click at [130, 463] on img at bounding box center [133, 468] width 26 height 26
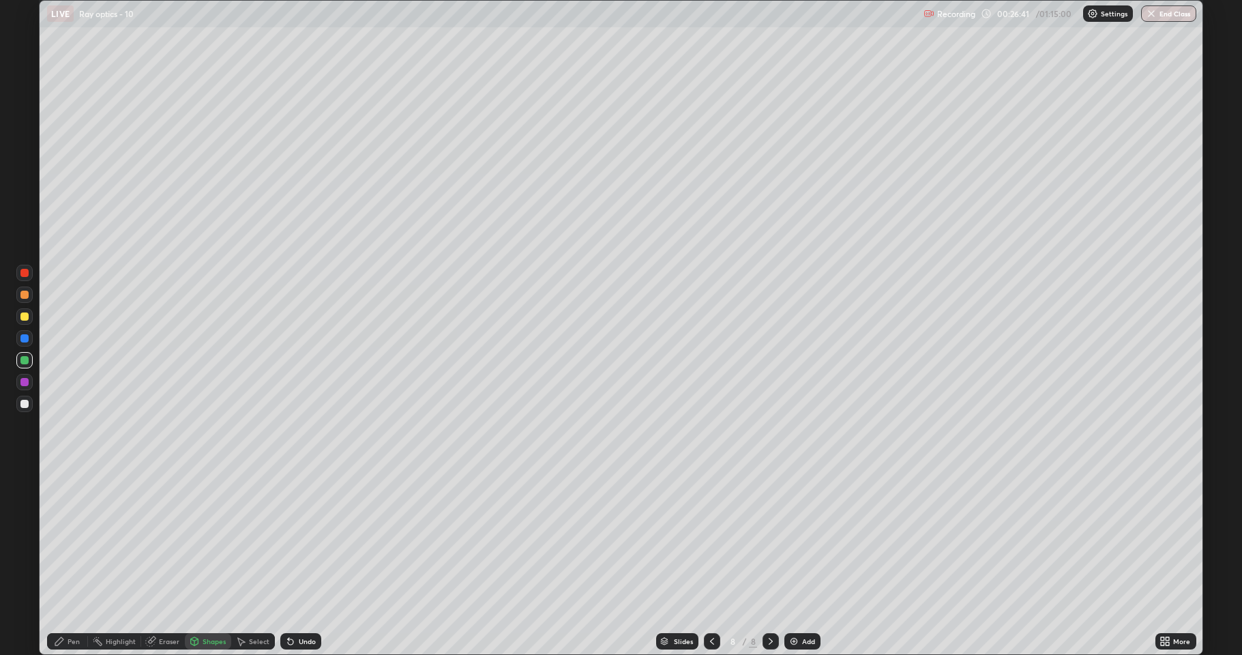
click at [25, 317] on div at bounding box center [24, 316] width 8 height 8
click at [308, 562] on div "Undo" at bounding box center [300, 641] width 41 height 16
click at [69, 562] on div "Pen" at bounding box center [74, 641] width 12 height 7
click at [26, 338] on div at bounding box center [24, 338] width 8 height 8
click at [25, 359] on div at bounding box center [24, 360] width 8 height 8
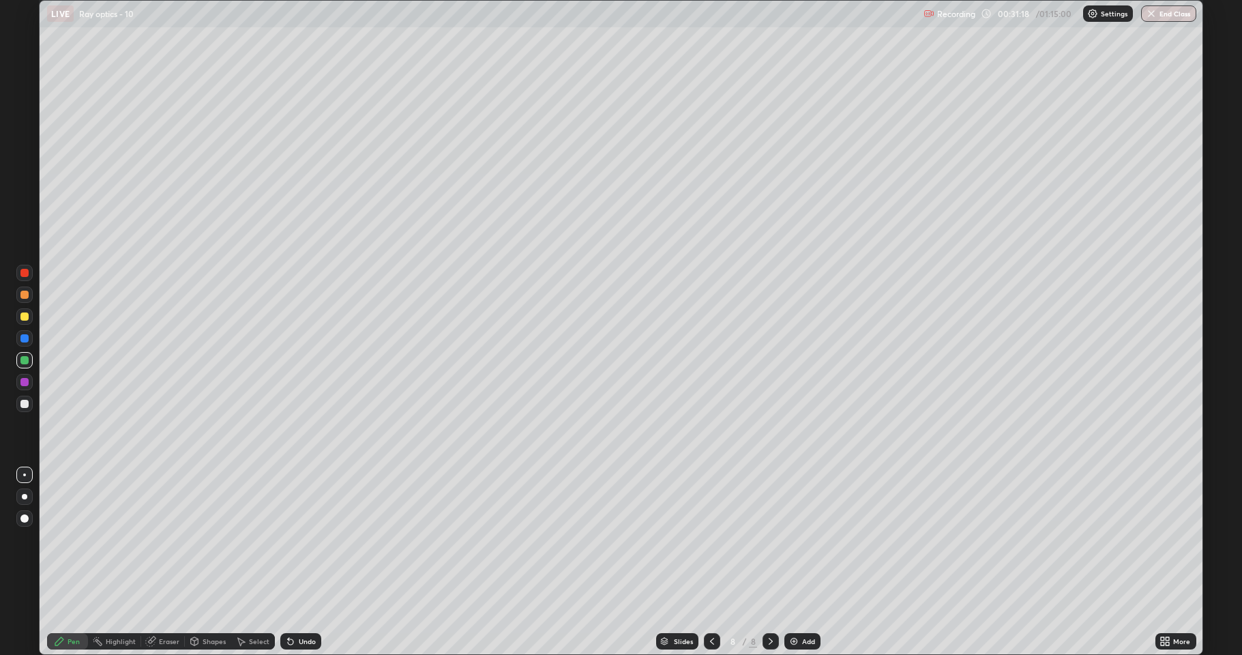
click at [25, 295] on div at bounding box center [24, 295] width 8 height 8
click at [303, 562] on div "Undo" at bounding box center [307, 641] width 17 height 7
click at [25, 401] on div at bounding box center [24, 404] width 8 height 8
click at [796, 562] on div "Add" at bounding box center [802, 641] width 36 height 16
click at [216, 562] on div "Shapes" at bounding box center [208, 641] width 46 height 16
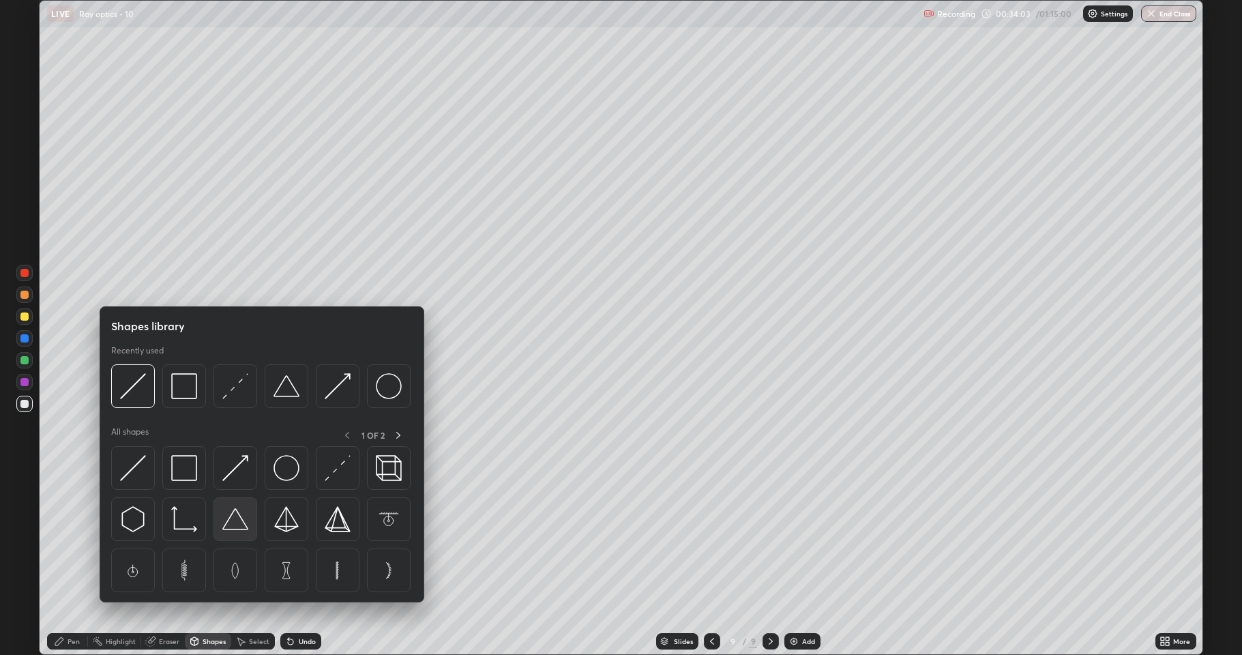
click at [235, 514] on img at bounding box center [235, 519] width 26 height 26
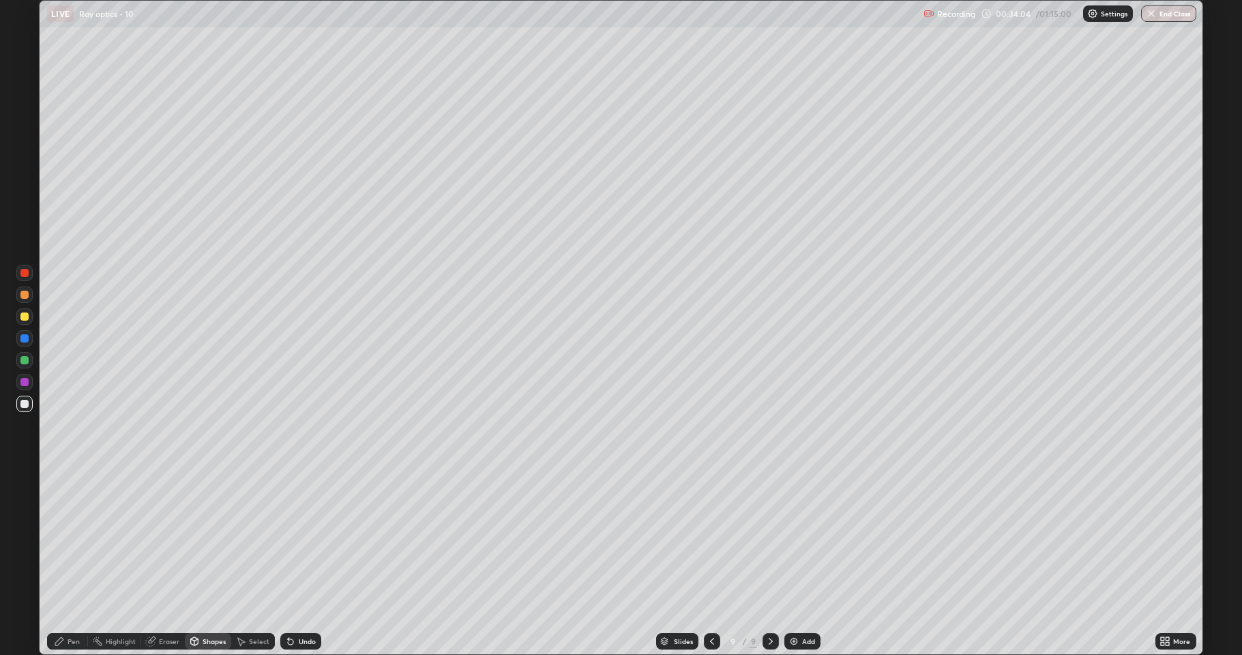
click at [28, 357] on div at bounding box center [24, 360] width 16 height 16
click at [57, 562] on icon at bounding box center [59, 641] width 11 height 11
click at [23, 402] on div at bounding box center [24, 404] width 8 height 8
click at [25, 317] on div at bounding box center [24, 316] width 8 height 8
click at [200, 562] on div "Shapes" at bounding box center [208, 641] width 46 height 16
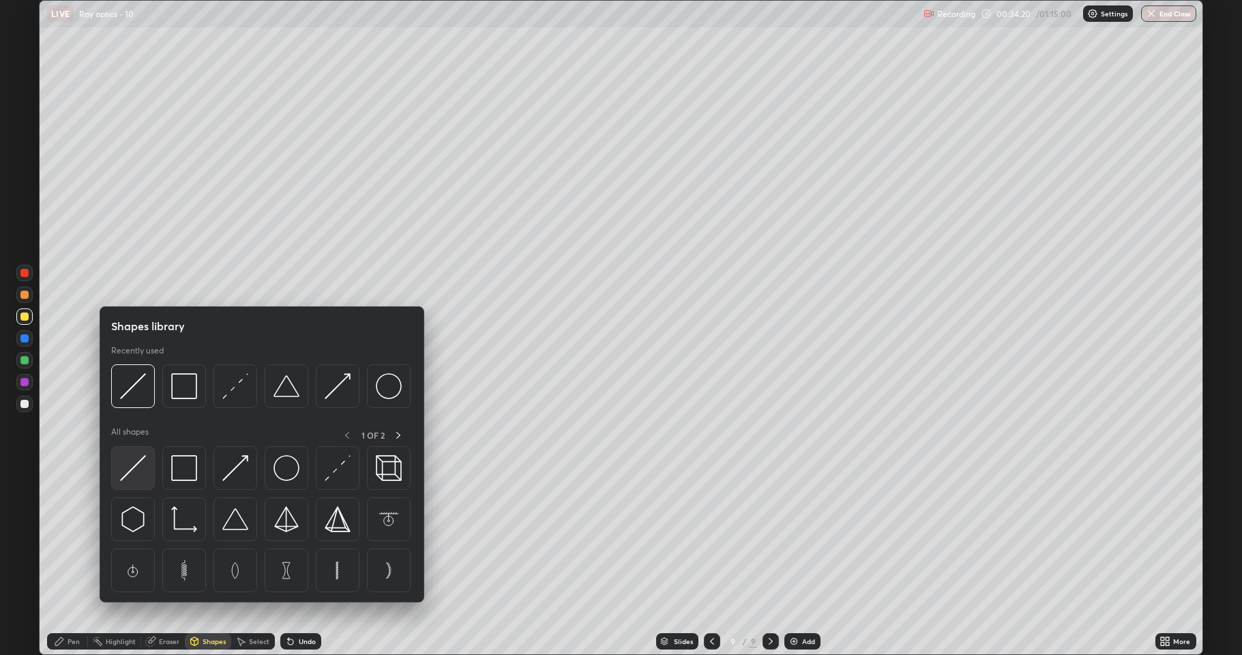
click at [138, 468] on img at bounding box center [133, 468] width 26 height 26
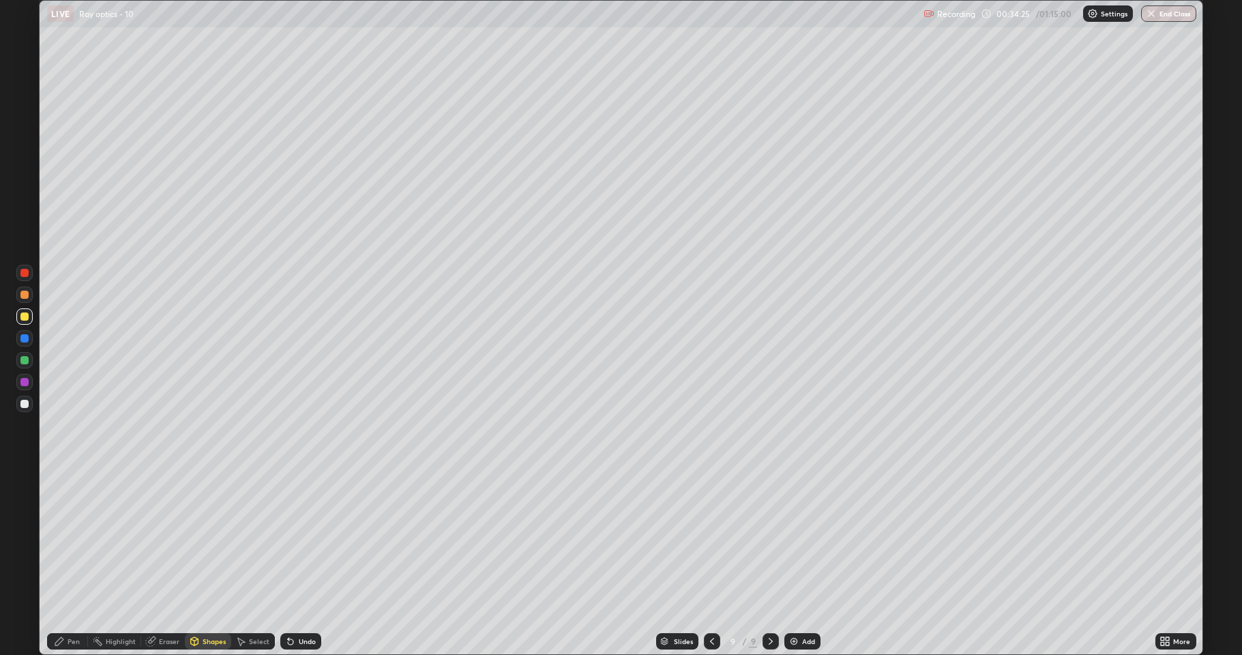
click at [73, 562] on div "Pen" at bounding box center [74, 641] width 12 height 7
click at [25, 338] on div at bounding box center [24, 338] width 8 height 8
click at [291, 562] on div "Undo" at bounding box center [300, 641] width 41 height 16
click at [25, 316] on div at bounding box center [24, 316] width 8 height 8
click at [27, 383] on div at bounding box center [24, 382] width 8 height 8
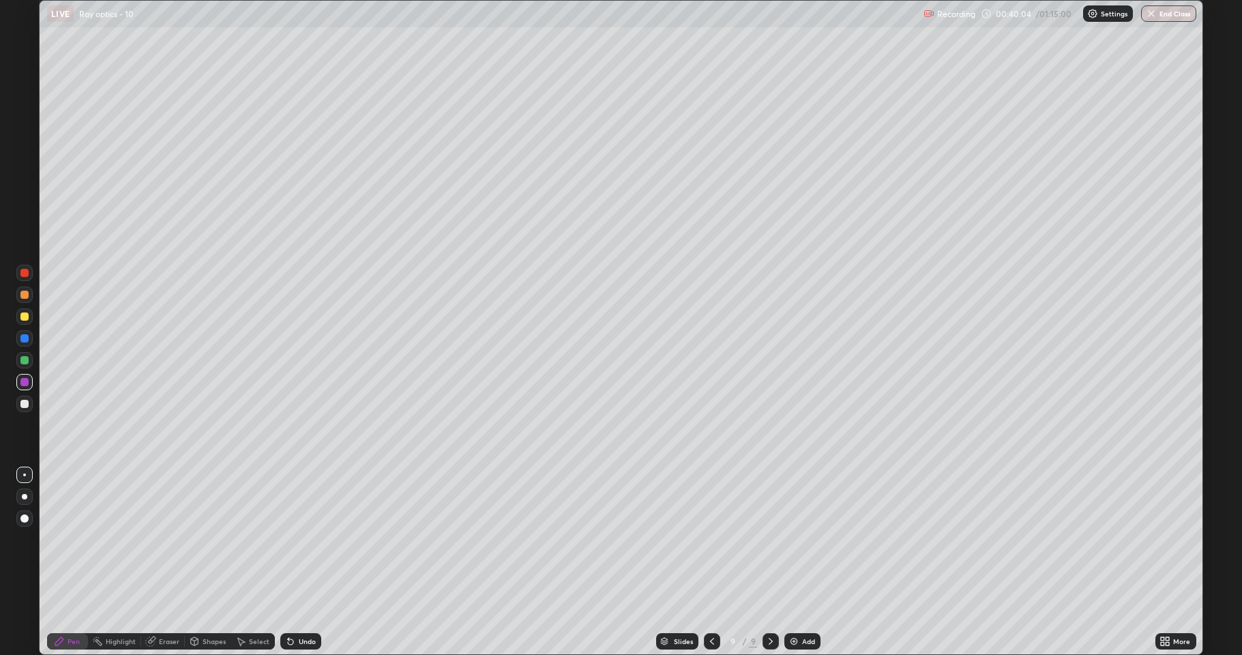
click at [23, 318] on div at bounding box center [24, 316] width 8 height 8
click at [25, 407] on div at bounding box center [24, 404] width 8 height 8
click at [160, 562] on div "Eraser" at bounding box center [169, 641] width 20 height 7
click at [27, 562] on icon at bounding box center [26, 594] width 8 height 7
click at [74, 562] on div "Pen" at bounding box center [74, 641] width 12 height 7
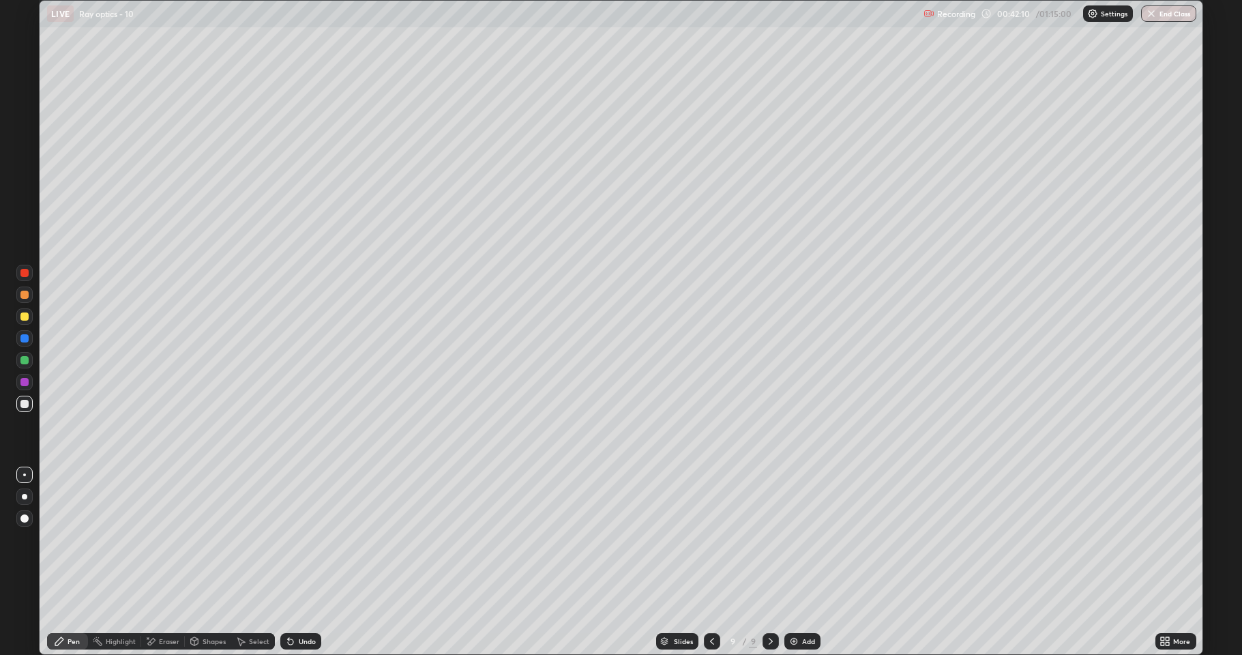
click at [25, 400] on div at bounding box center [24, 404] width 8 height 8
click at [162, 562] on div "Eraser" at bounding box center [169, 641] width 20 height 7
click at [93, 562] on circle at bounding box center [93, 639] width 1 height 1
click at [66, 562] on div "Pen" at bounding box center [67, 641] width 41 height 16
click at [27, 404] on div at bounding box center [24, 404] width 8 height 8
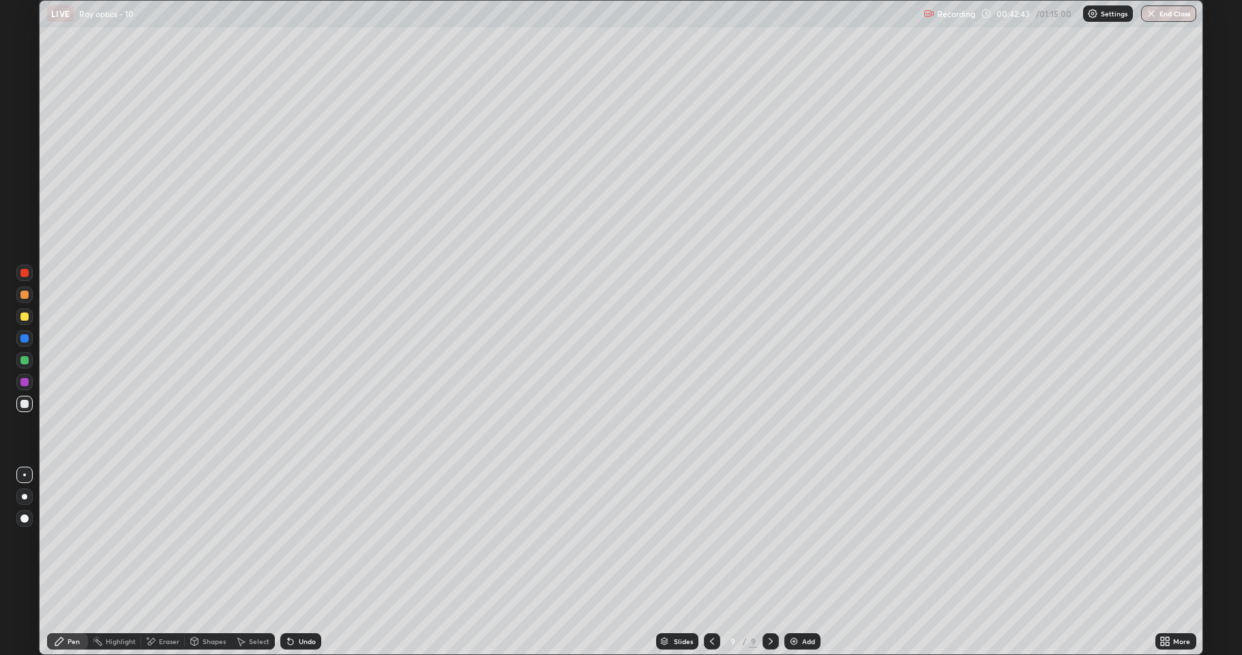
click at [295, 562] on div "Undo" at bounding box center [300, 641] width 41 height 16
click at [161, 562] on div "Eraser" at bounding box center [169, 641] width 20 height 7
click at [73, 562] on div "Pen" at bounding box center [74, 641] width 12 height 7
click at [295, 562] on div "Undo" at bounding box center [300, 641] width 41 height 16
click at [302, 562] on div "Undo" at bounding box center [300, 641] width 41 height 16
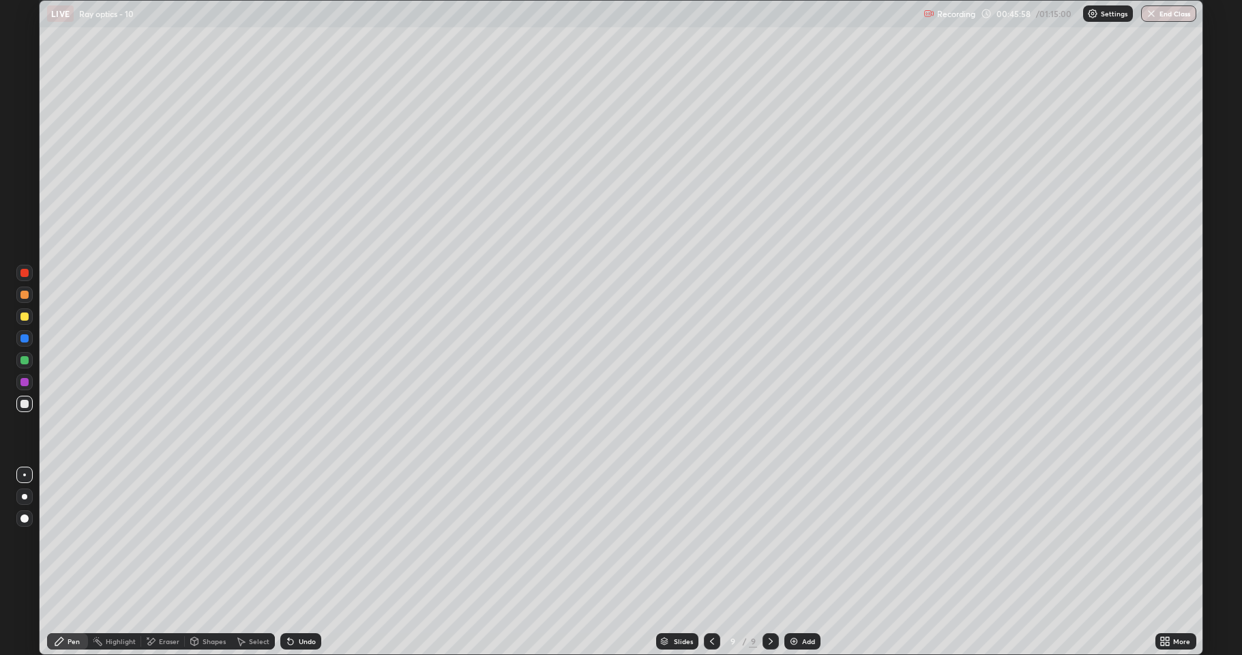
click at [304, 562] on div "Undo" at bounding box center [300, 641] width 41 height 16
click at [305, 562] on div "Undo" at bounding box center [300, 641] width 41 height 16
click at [306, 562] on div "Undo" at bounding box center [300, 641] width 41 height 16
click at [304, 562] on div "Undo" at bounding box center [300, 641] width 41 height 16
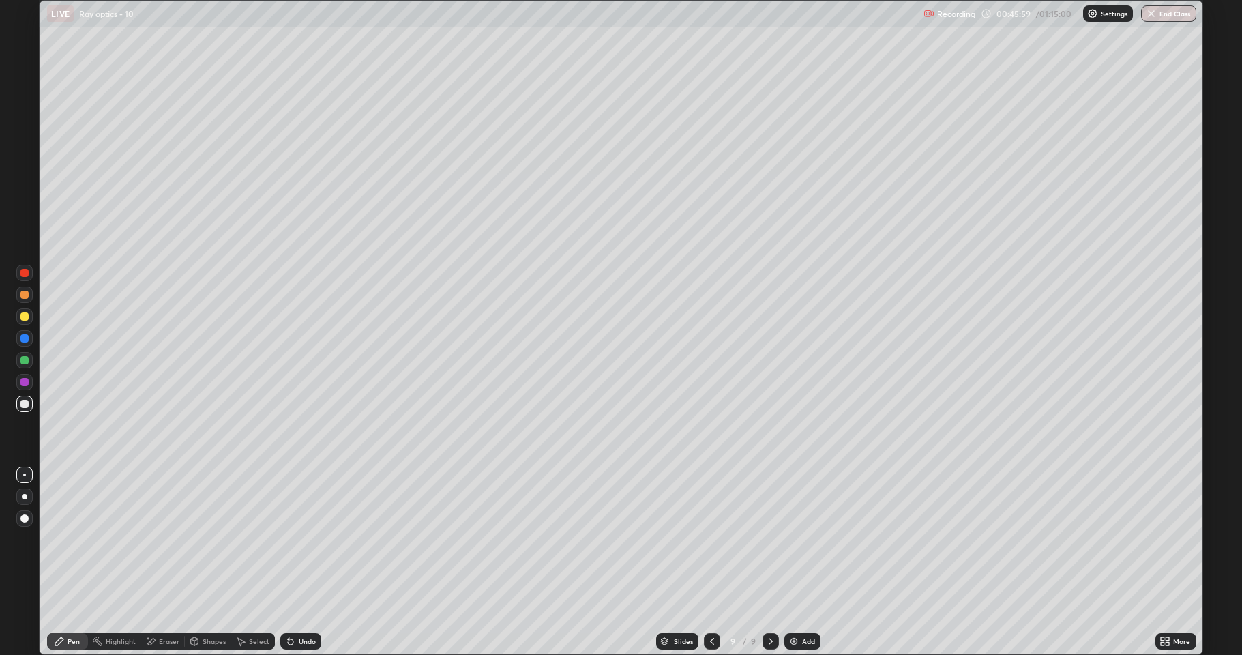
click at [304, 562] on div "Undo" at bounding box center [300, 641] width 41 height 16
click at [25, 385] on div at bounding box center [24, 382] width 8 height 8
click at [161, 562] on div "Eraser" at bounding box center [169, 641] width 20 height 7
click at [70, 562] on div "Pen" at bounding box center [74, 641] width 12 height 7
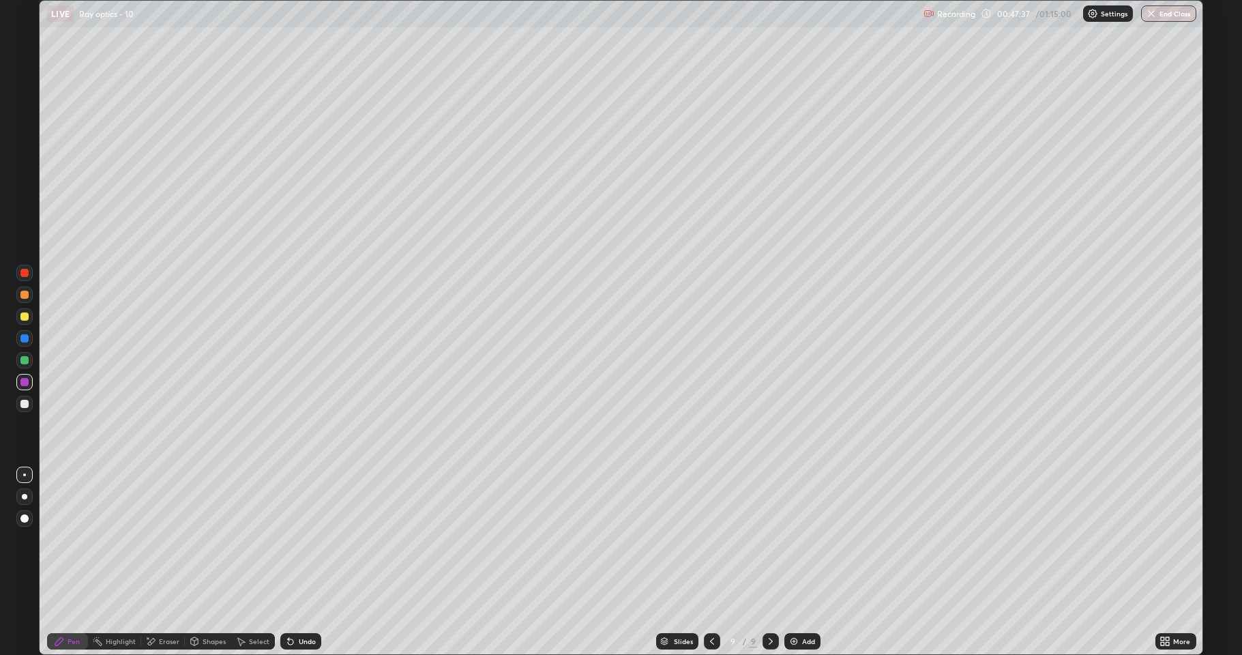
click at [18, 403] on div at bounding box center [24, 404] width 16 height 16
click at [803, 562] on div "Add" at bounding box center [808, 641] width 13 height 7
click at [23, 293] on div at bounding box center [24, 295] width 8 height 8
click at [27, 319] on div at bounding box center [24, 316] width 8 height 8
click at [23, 295] on div at bounding box center [24, 295] width 8 height 8
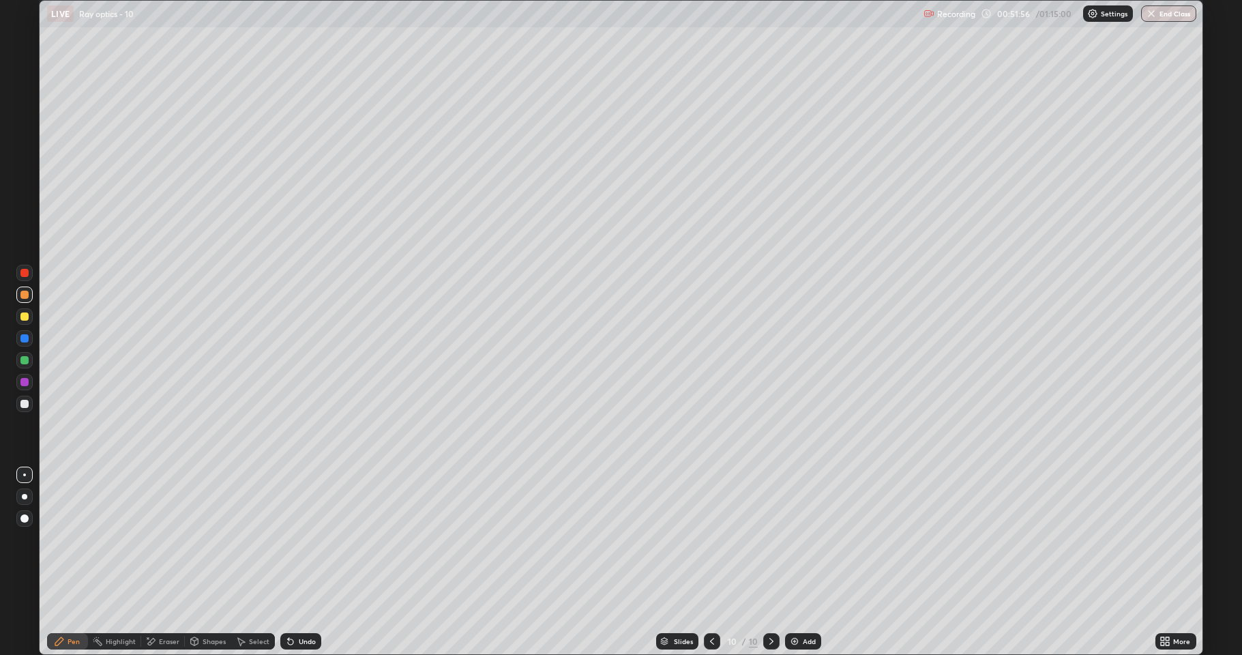
click at [206, 562] on div "Shapes" at bounding box center [214, 641] width 23 height 7
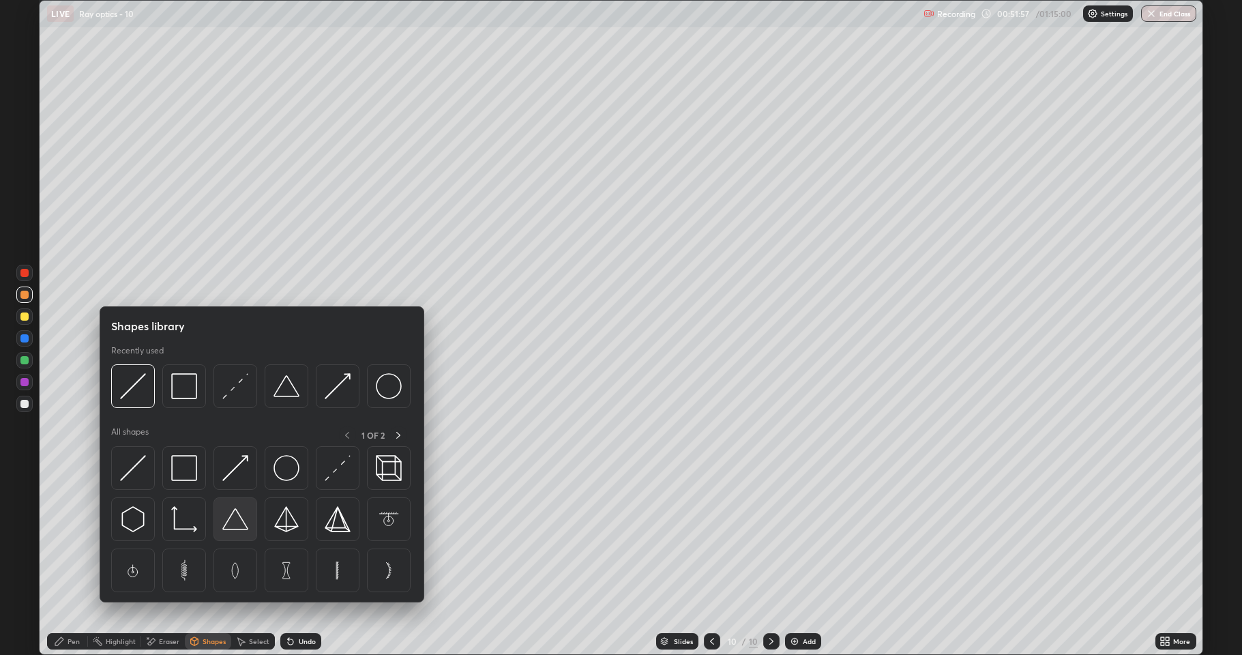
click at [235, 525] on img at bounding box center [235, 519] width 26 height 26
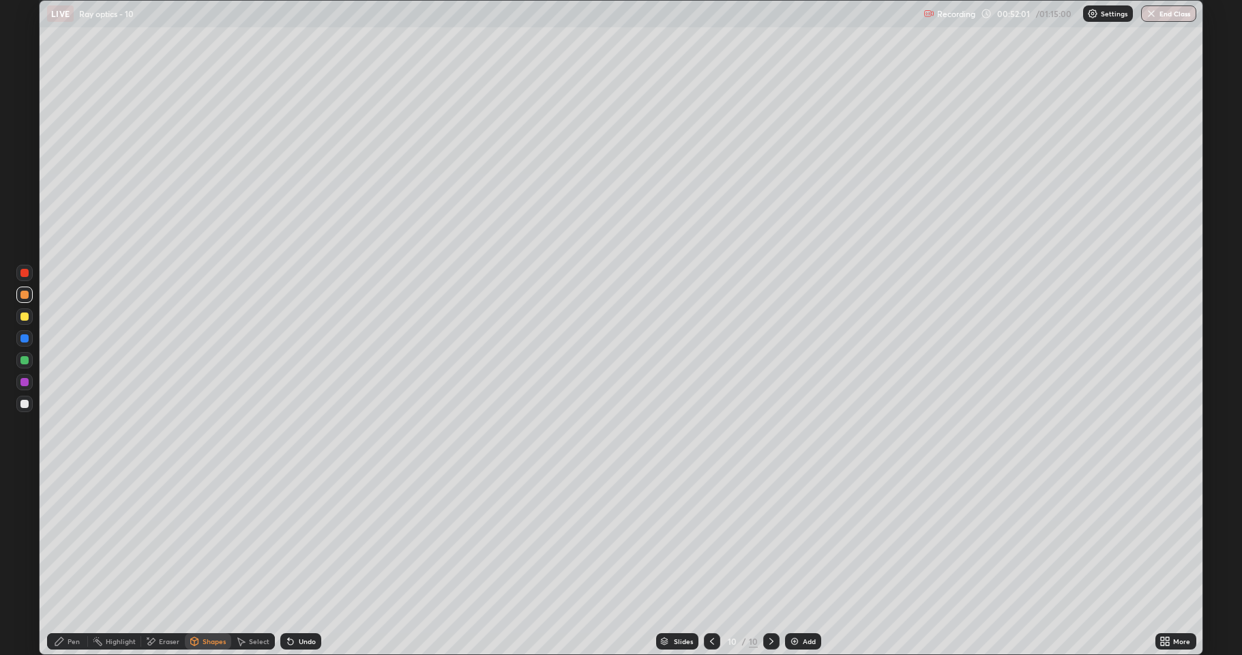
click at [22, 338] on div at bounding box center [24, 338] width 8 height 8
click at [67, 562] on div "Pen" at bounding box center [67, 641] width 41 height 16
click at [206, 562] on div "Shapes" at bounding box center [214, 641] width 23 height 7
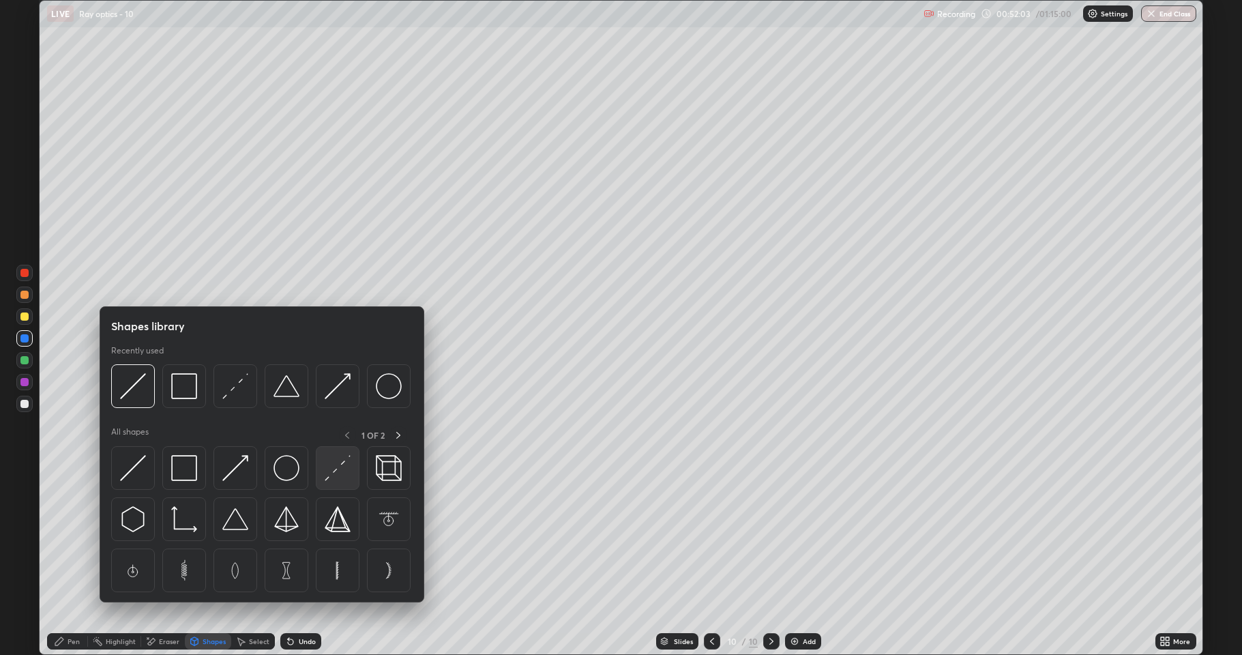
click at [334, 472] on img at bounding box center [338, 468] width 26 height 26
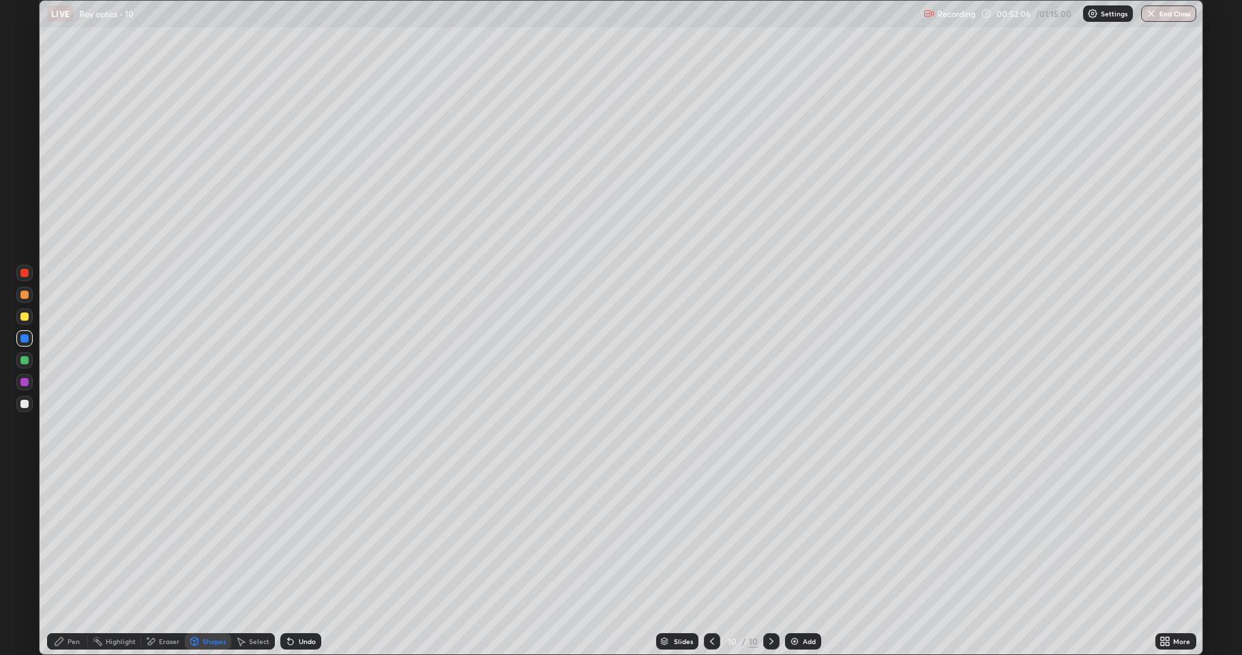
click at [23, 319] on div at bounding box center [24, 316] width 8 height 8
click at [201, 562] on div "Shapes" at bounding box center [208, 641] width 46 height 16
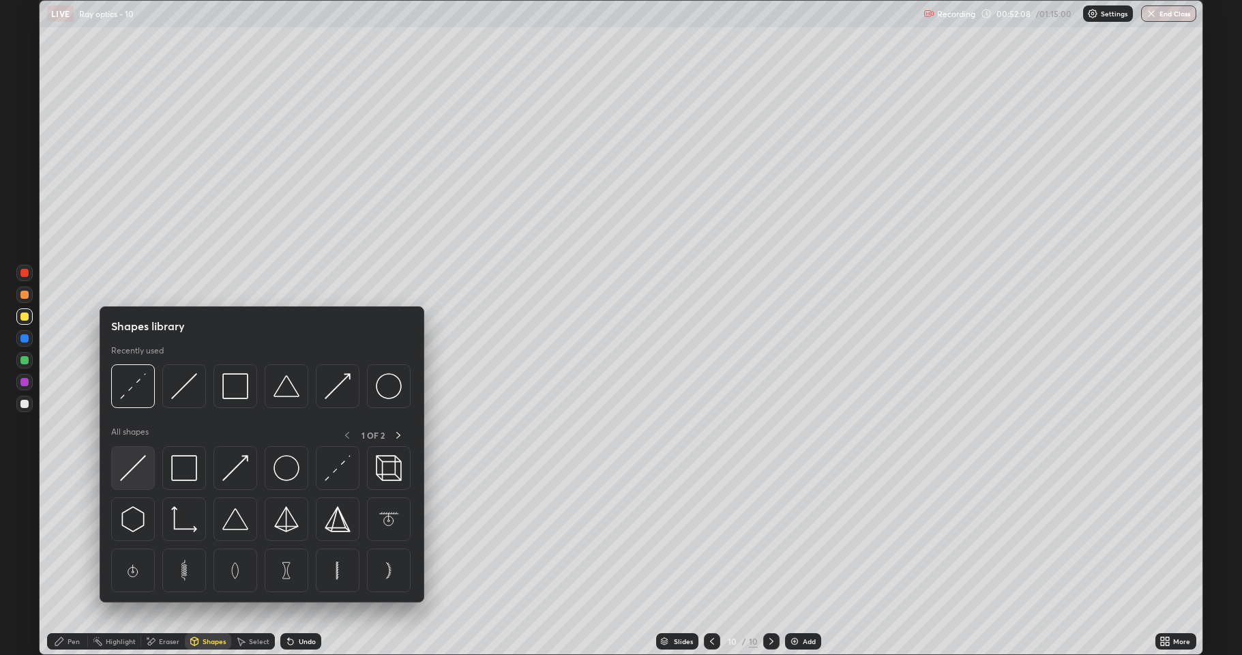
click at [139, 473] on img at bounding box center [133, 468] width 26 height 26
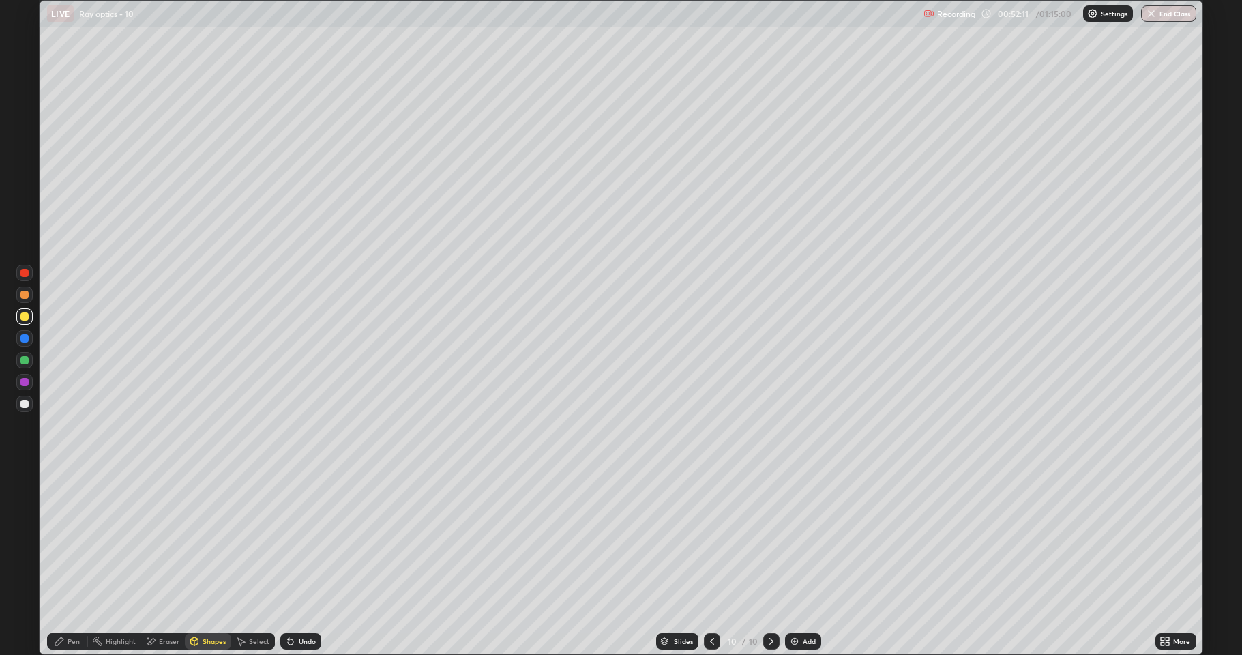
click at [75, 562] on div "Pen" at bounding box center [74, 641] width 12 height 7
click at [210, 562] on div "Shapes" at bounding box center [214, 641] width 23 height 7
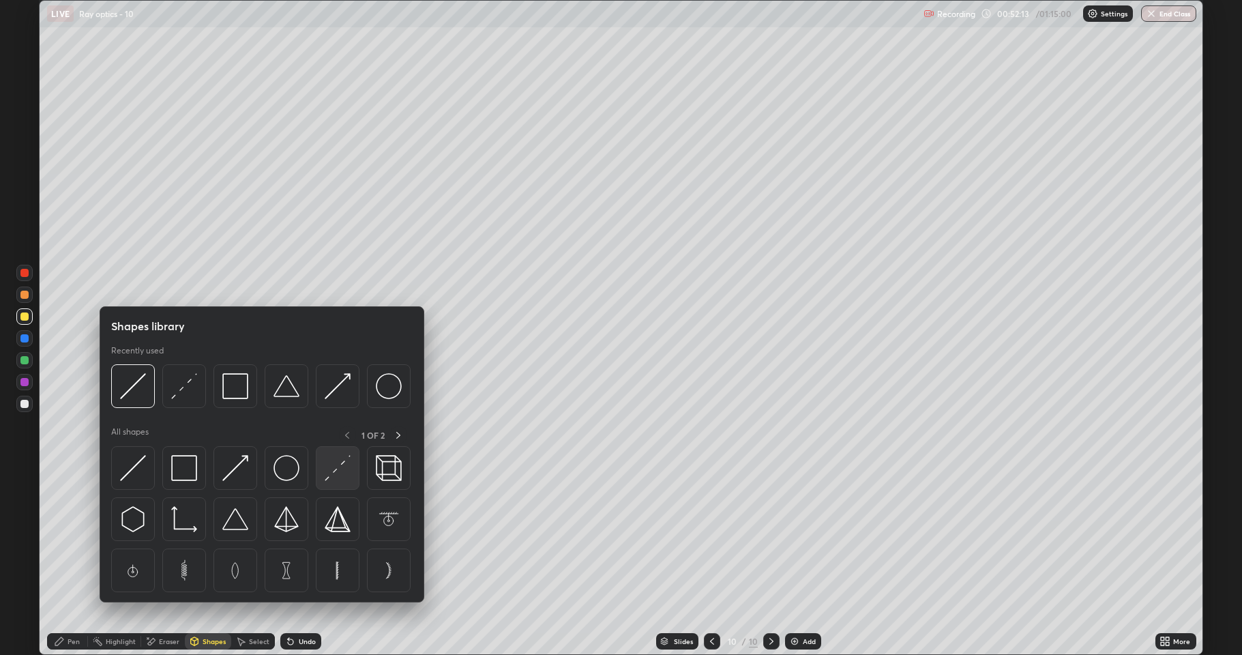
click at [341, 466] on img at bounding box center [338, 468] width 26 height 26
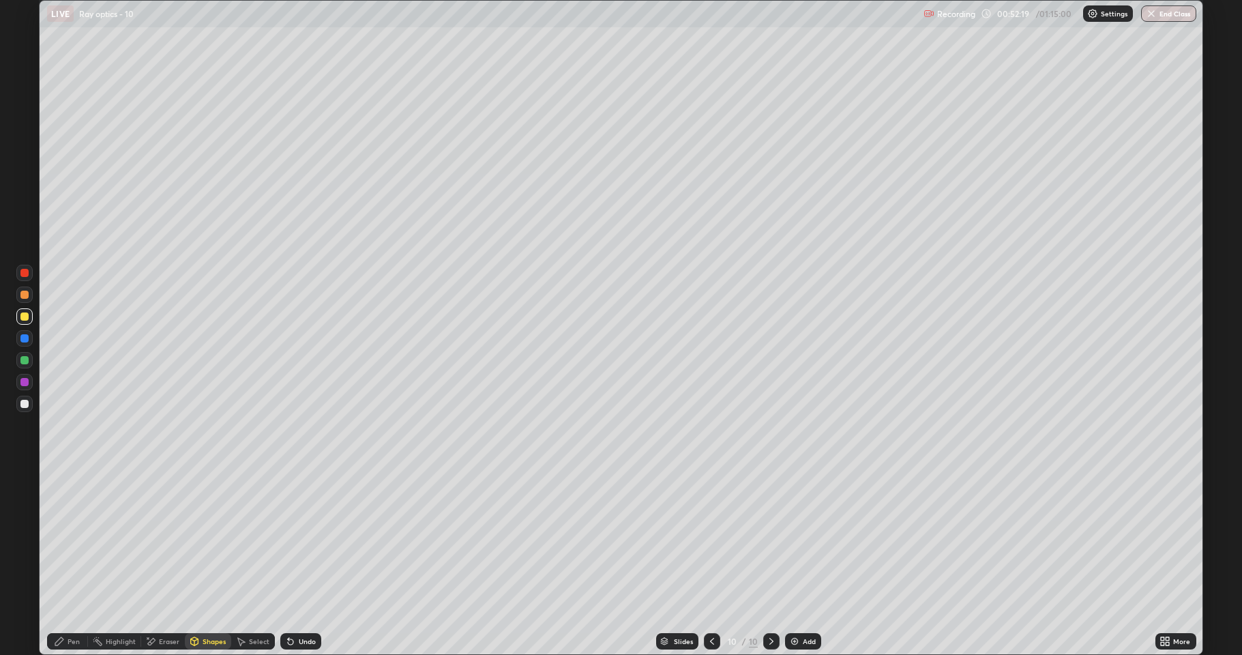
click at [194, 562] on icon at bounding box center [195, 640] width 8 height 2
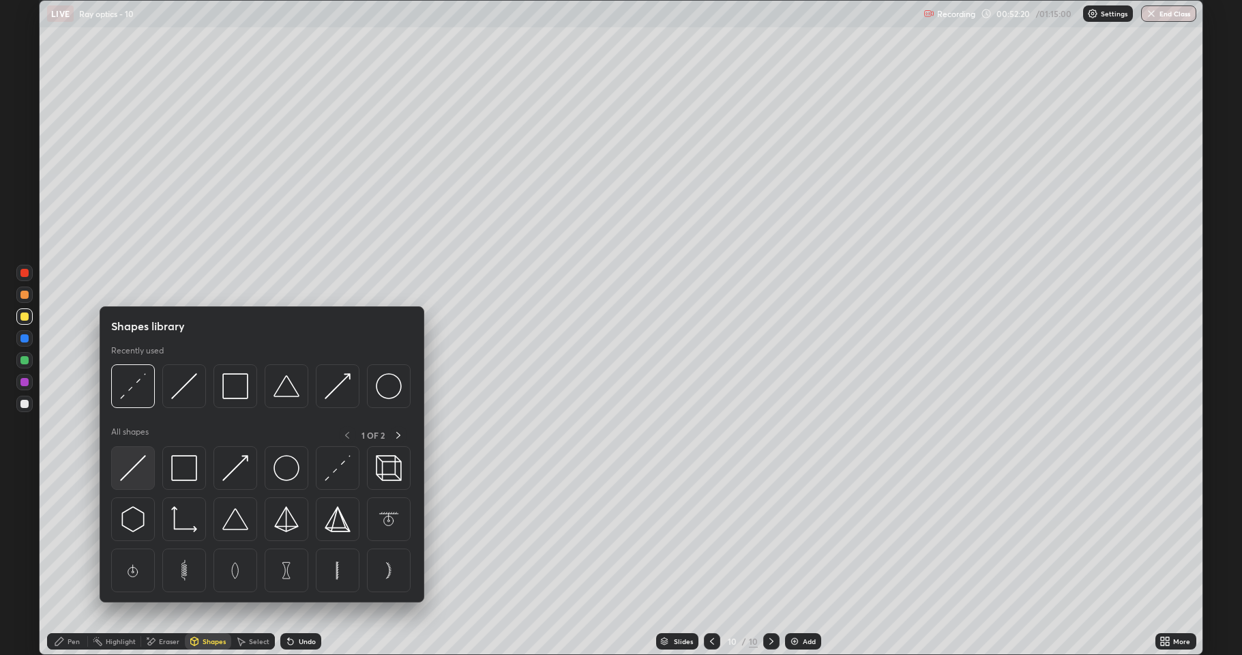
click at [134, 469] on img at bounding box center [133, 468] width 26 height 26
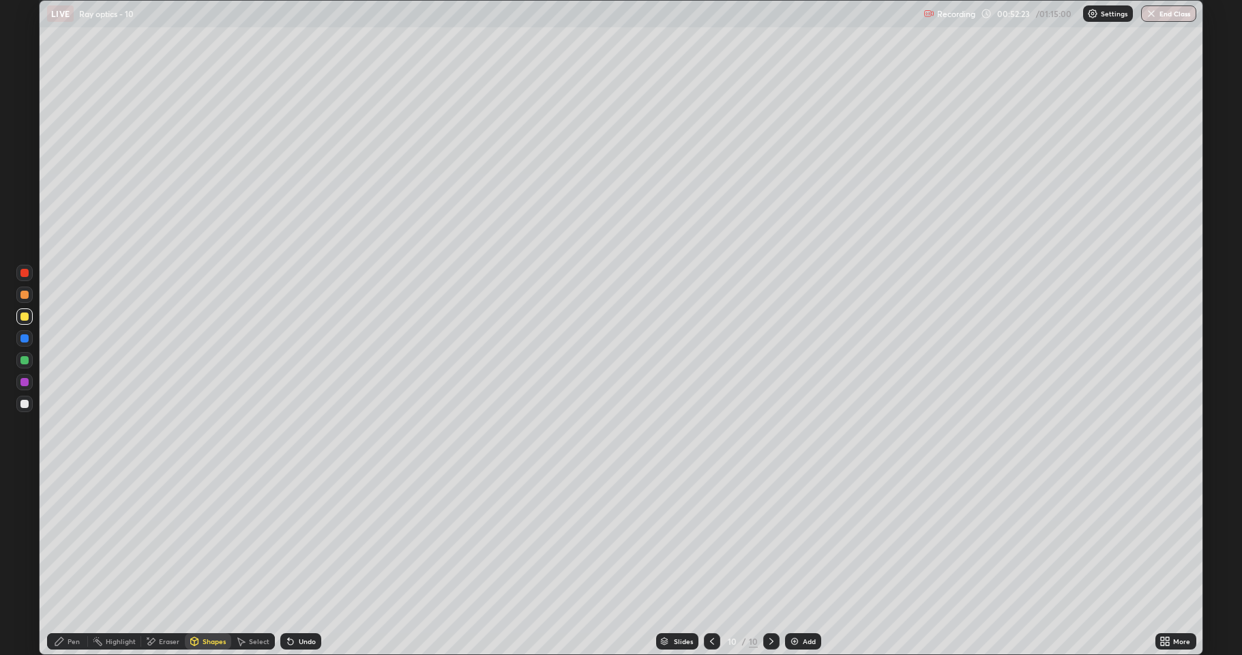
click at [63, 562] on div "Pen" at bounding box center [67, 641] width 41 height 16
click at [25, 340] on div at bounding box center [24, 338] width 8 height 8
click at [200, 562] on div "Shapes" at bounding box center [208, 641] width 46 height 16
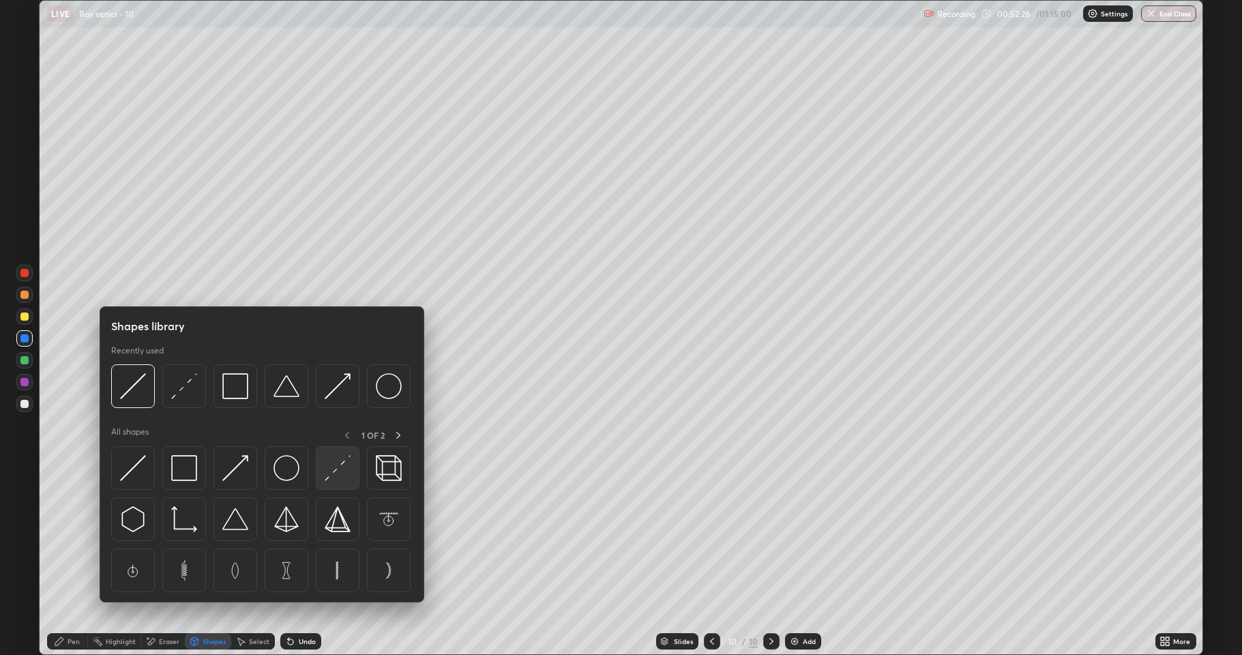
click at [336, 473] on img at bounding box center [338, 468] width 26 height 26
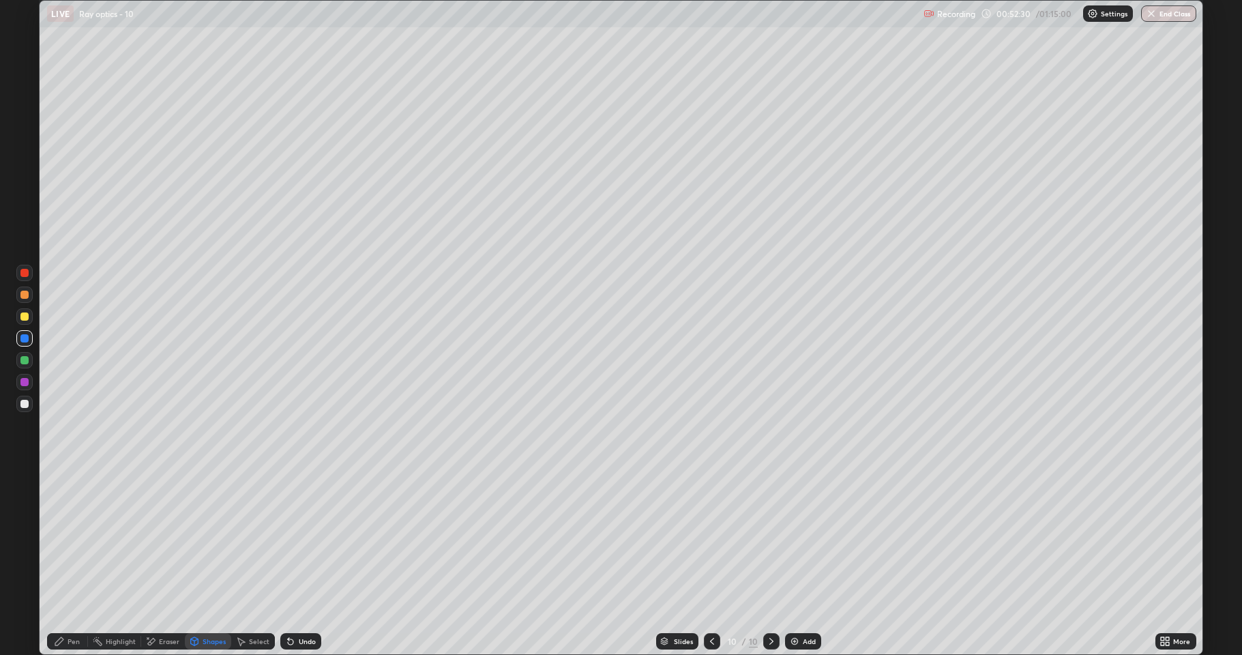
click at [70, 562] on div "Pen" at bounding box center [74, 641] width 12 height 7
click at [27, 404] on div at bounding box center [24, 404] width 8 height 8
click at [27, 314] on div at bounding box center [24, 316] width 8 height 8
click at [194, 562] on icon at bounding box center [194, 642] width 0 height 5
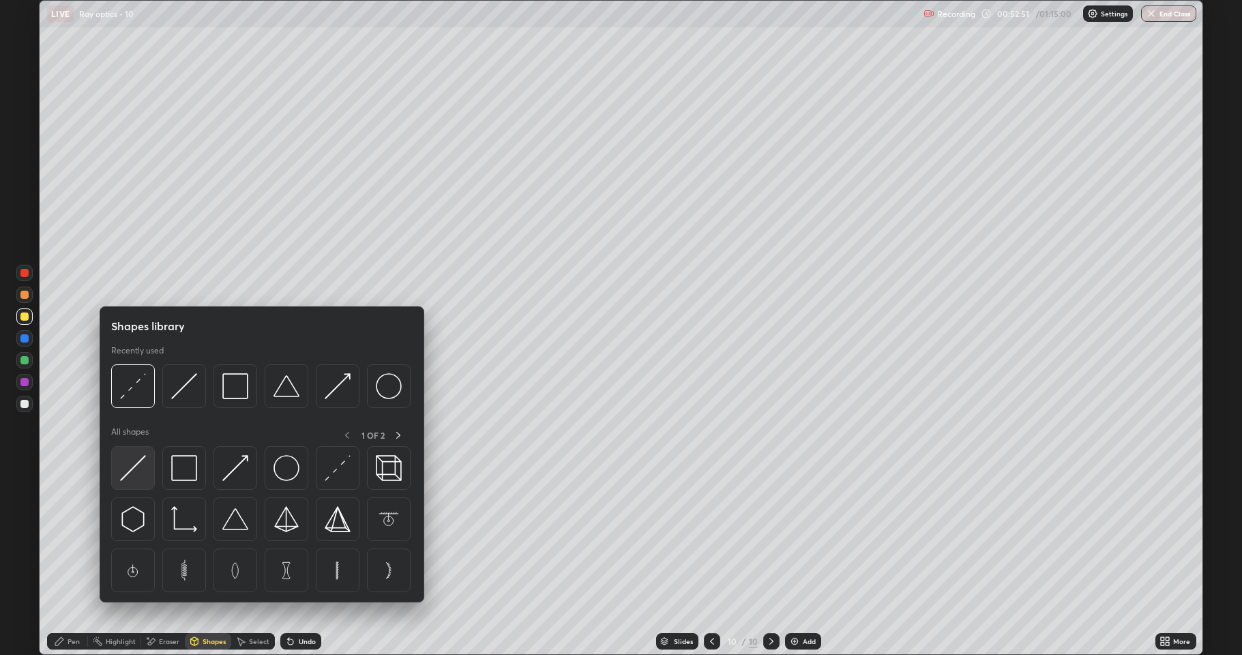
click at [139, 465] on img at bounding box center [133, 468] width 26 height 26
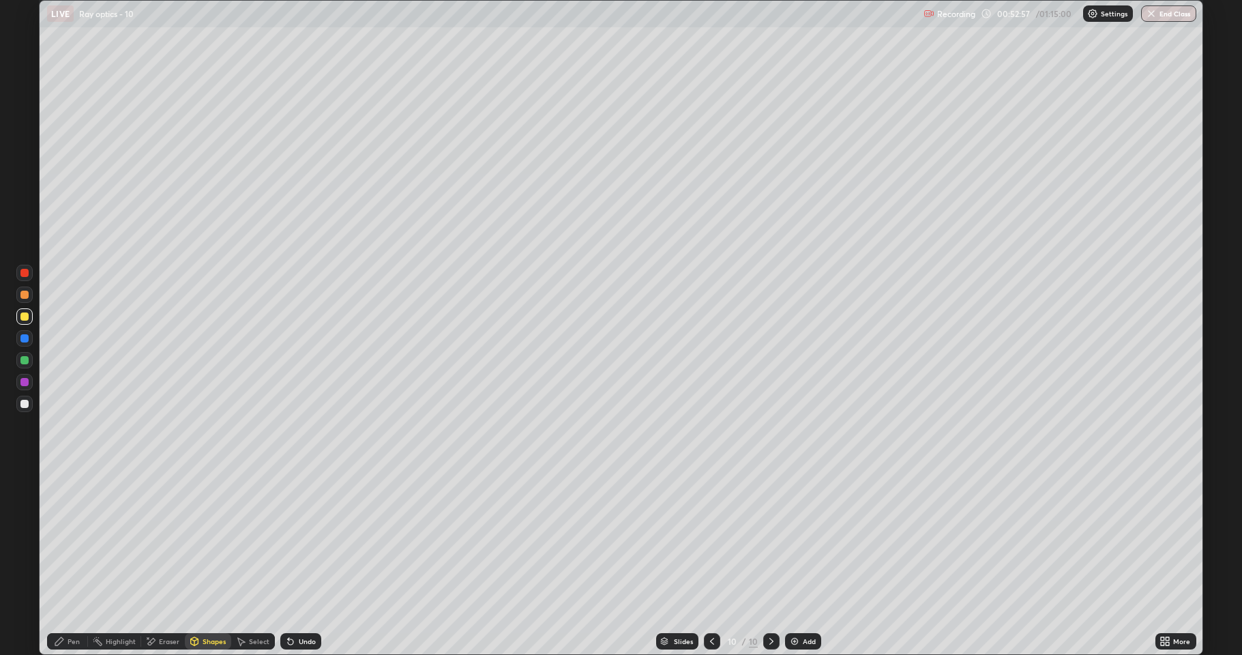
click at [59, 562] on icon at bounding box center [59, 641] width 11 height 11
click at [27, 361] on div at bounding box center [24, 360] width 8 height 8
click at [25, 316] on div at bounding box center [24, 316] width 8 height 8
click at [25, 405] on div at bounding box center [24, 404] width 8 height 8
click at [24, 317] on div at bounding box center [24, 316] width 8 height 8
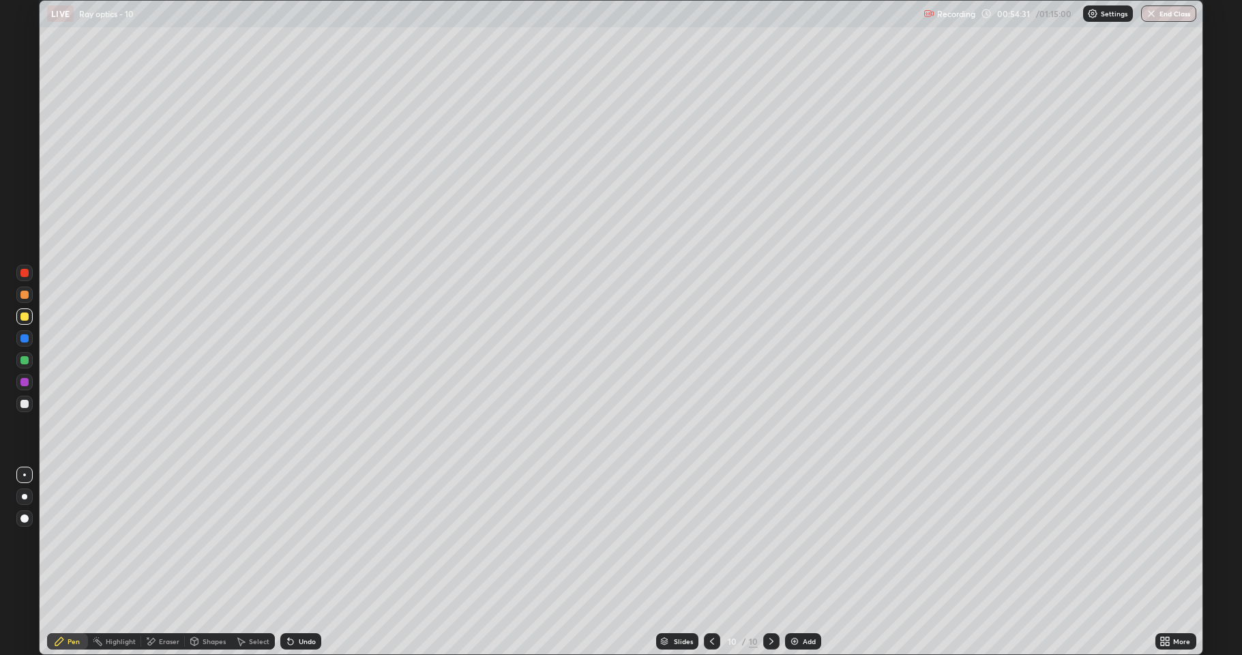
click at [210, 562] on div "Shapes" at bounding box center [208, 641] width 46 height 16
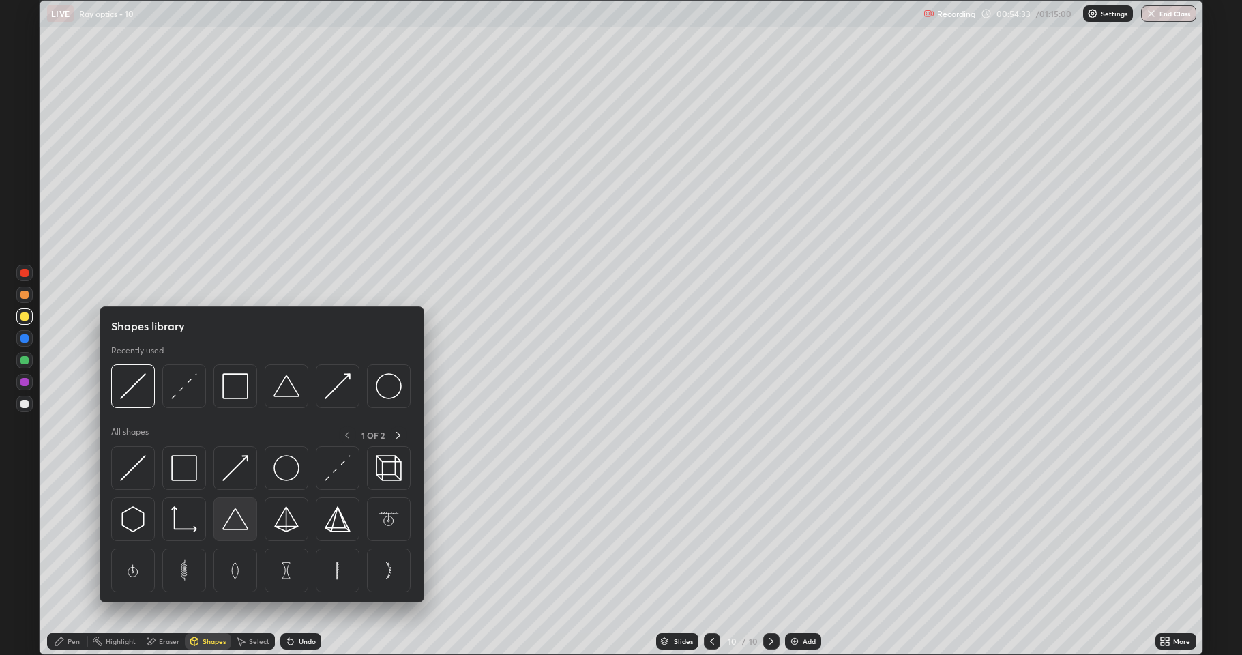
click at [226, 522] on img at bounding box center [235, 519] width 26 height 26
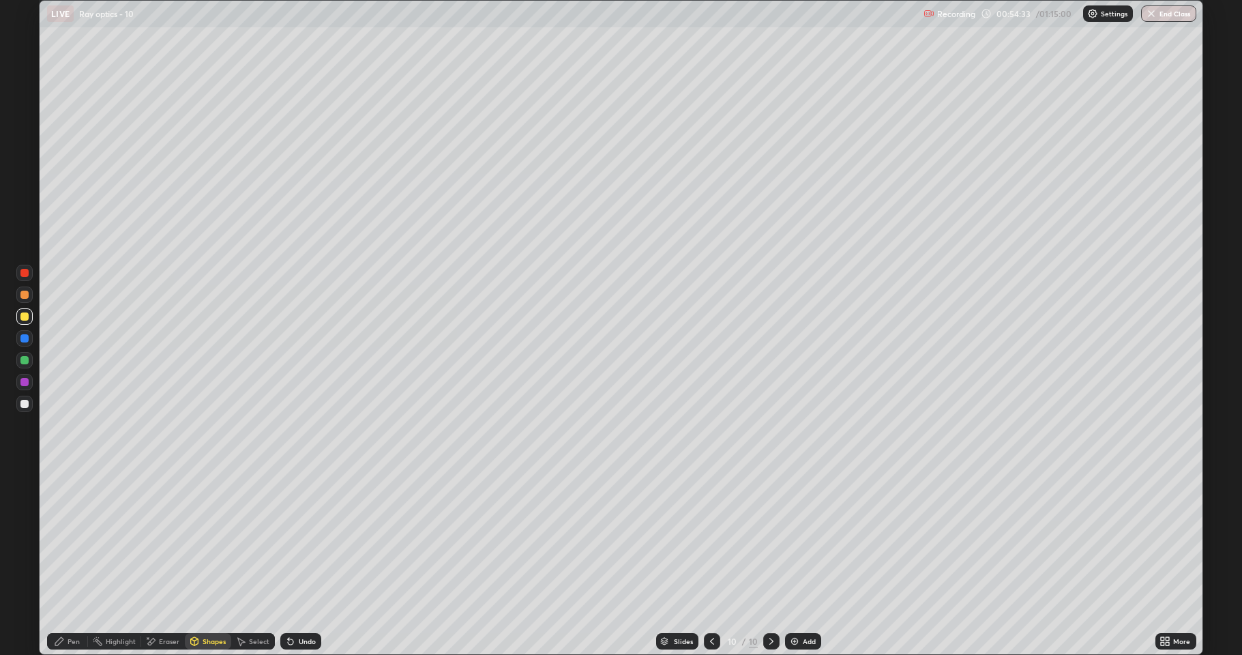
click at [25, 297] on div at bounding box center [24, 295] width 8 height 8
click at [209, 562] on div "Shapes" at bounding box center [214, 641] width 23 height 7
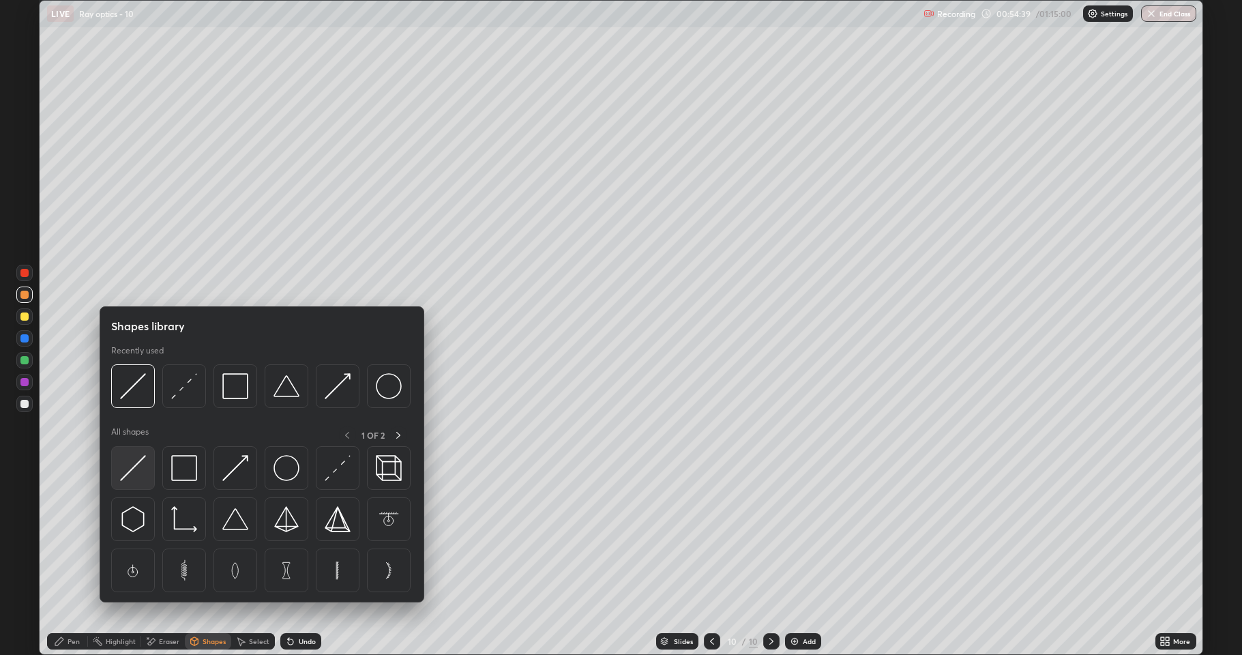
click at [138, 473] on img at bounding box center [133, 468] width 26 height 26
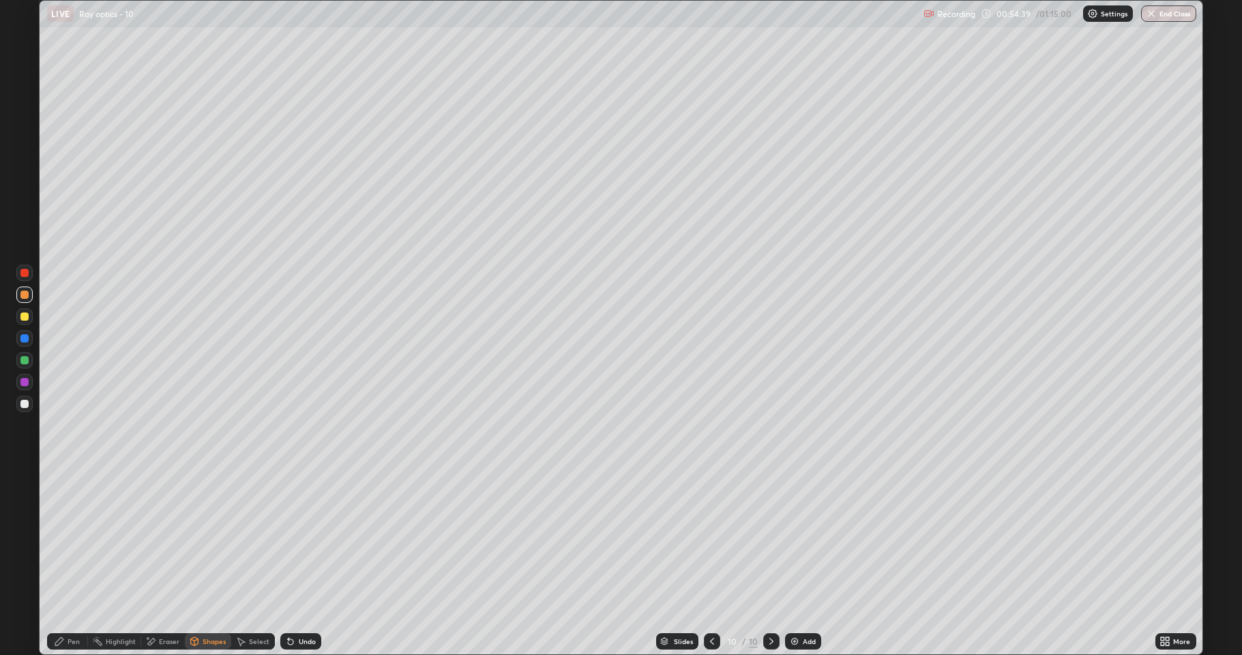
click at [25, 409] on div at bounding box center [24, 404] width 16 height 16
click at [219, 562] on div "Shapes" at bounding box center [214, 641] width 23 height 7
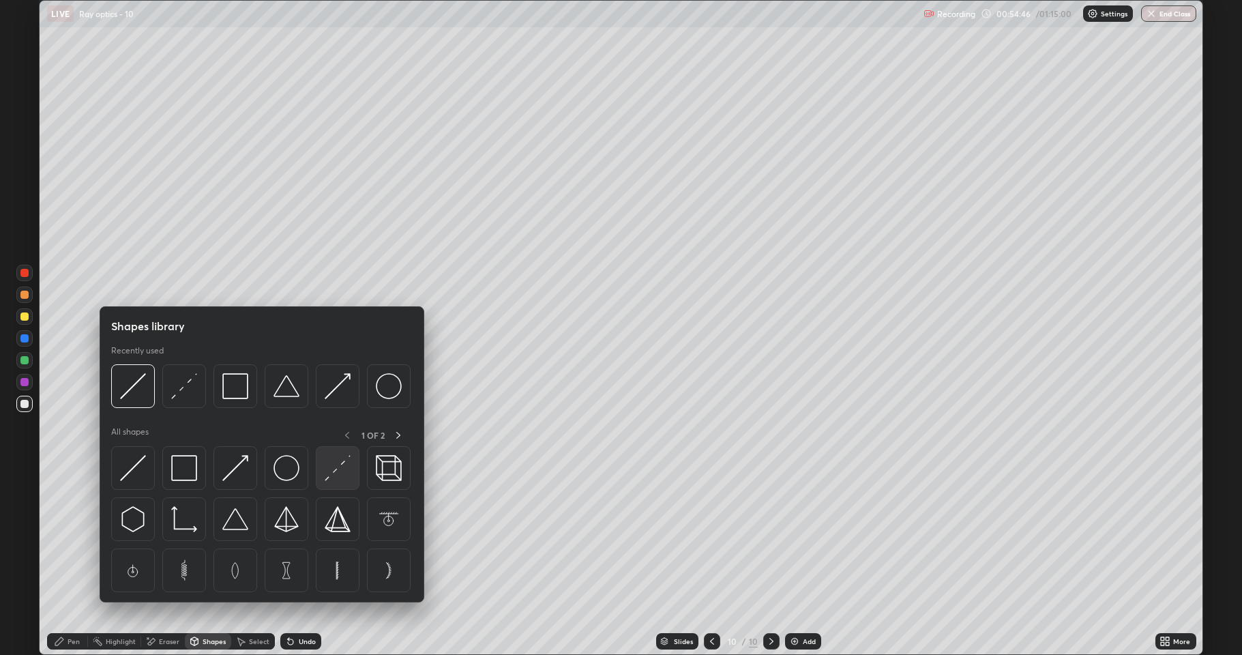
click at [336, 470] on img at bounding box center [338, 468] width 26 height 26
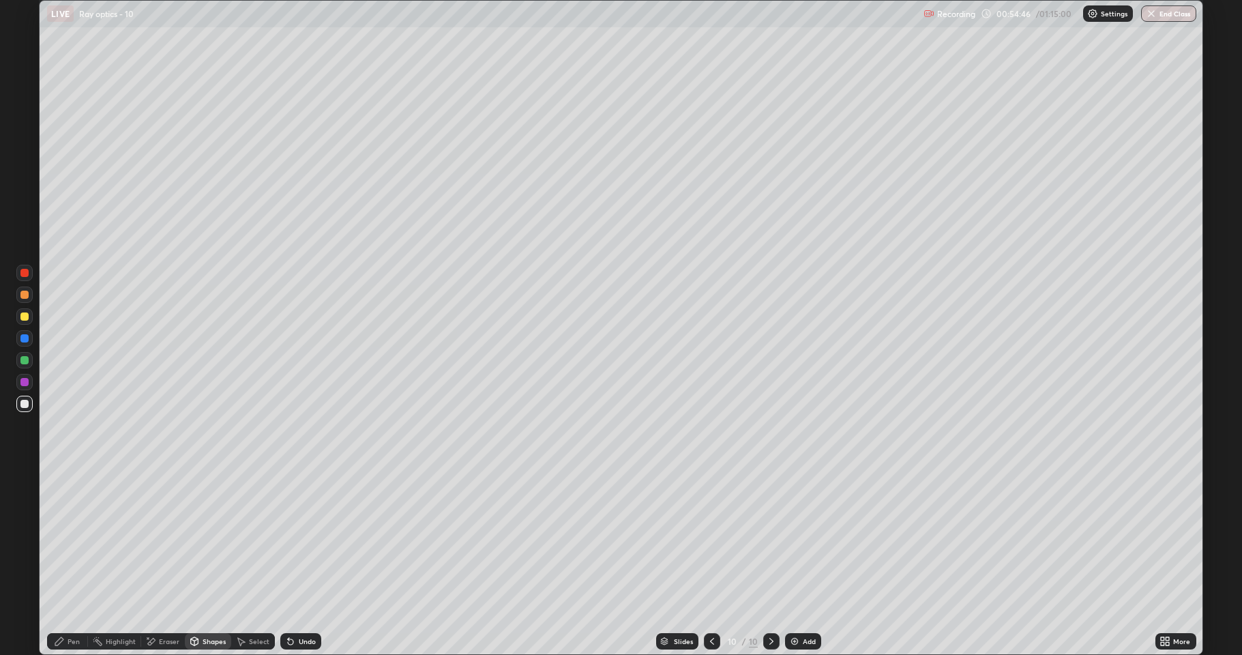
click at [27, 342] on div at bounding box center [24, 338] width 8 height 8
click at [207, 562] on div "Shapes" at bounding box center [214, 641] width 23 height 7
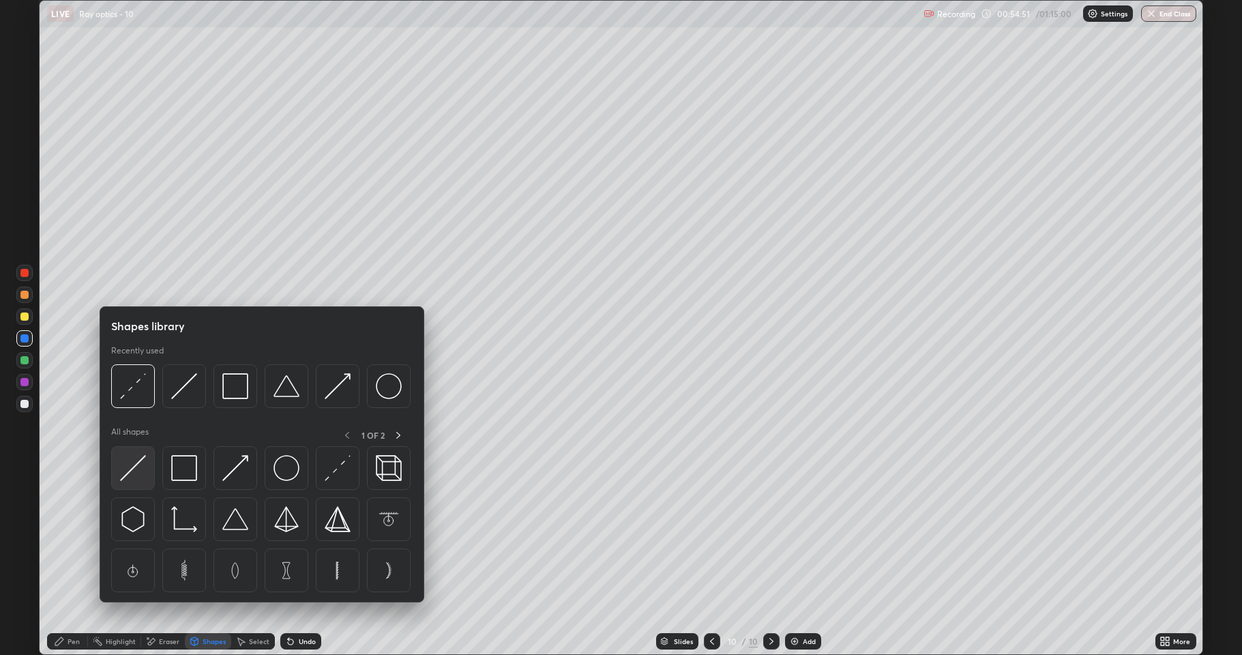
click at [132, 473] on img at bounding box center [133, 468] width 26 height 26
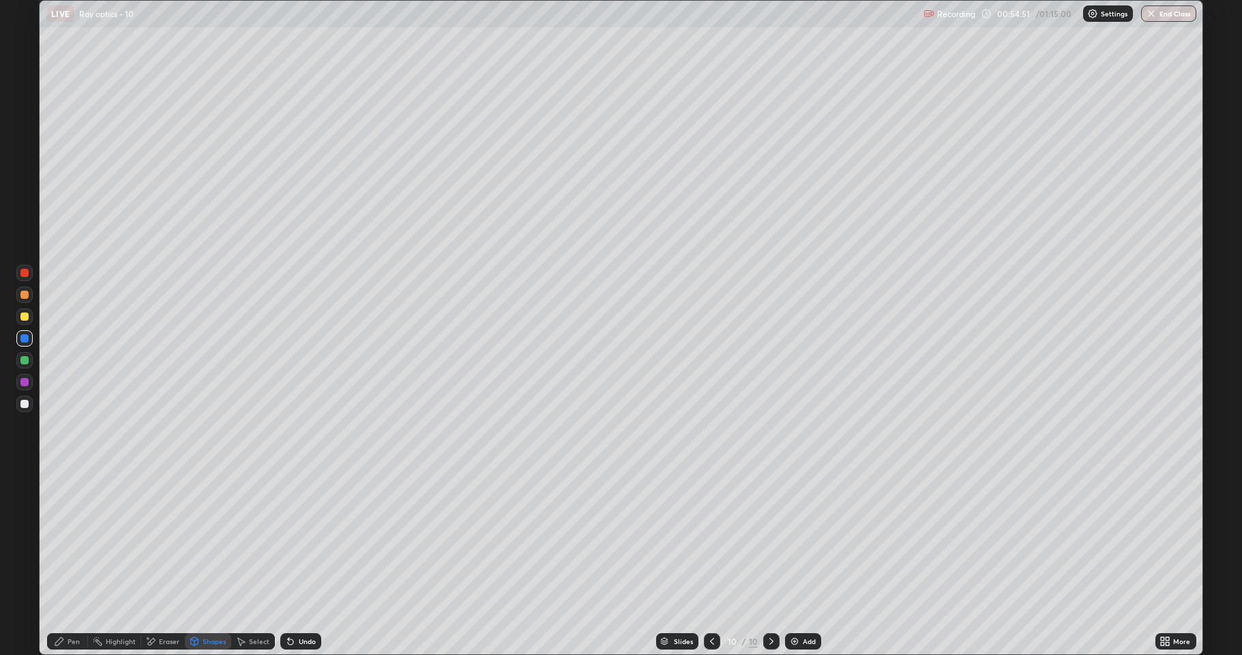
click at [32, 402] on div at bounding box center [24, 404] width 16 height 16
click at [304, 562] on div "Undo" at bounding box center [300, 641] width 41 height 16
click at [65, 562] on div "Pen" at bounding box center [67, 641] width 41 height 16
click at [213, 562] on div "Shapes" at bounding box center [214, 641] width 23 height 7
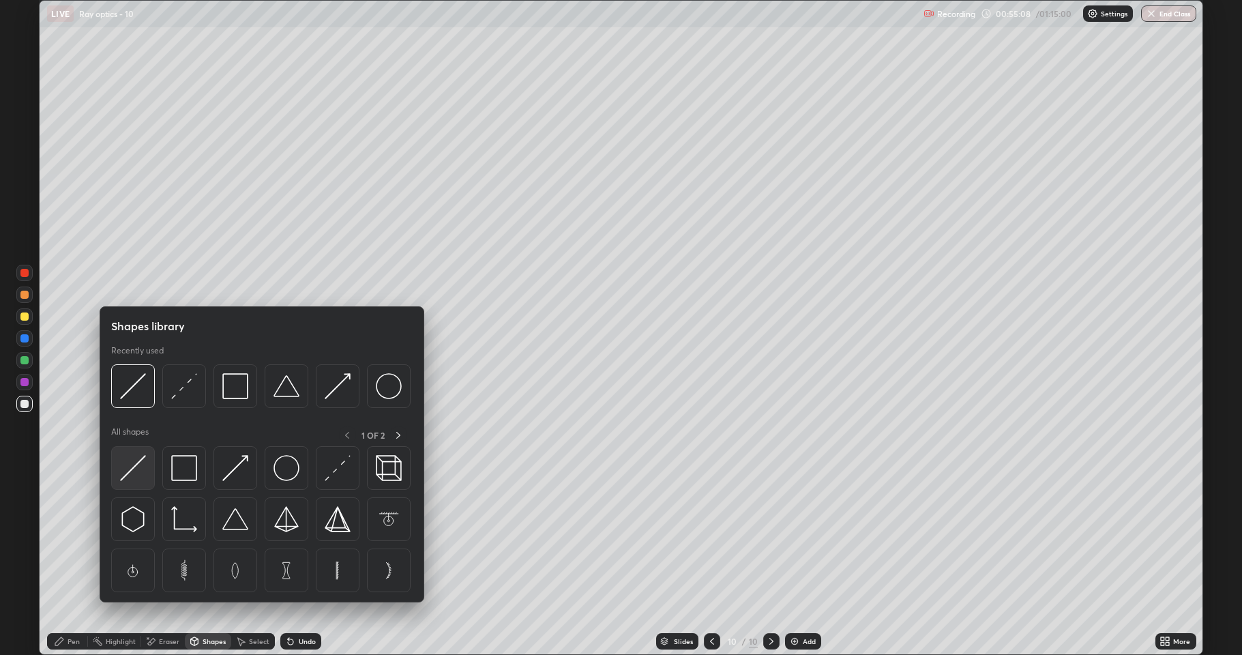
click at [139, 466] on img at bounding box center [133, 468] width 26 height 26
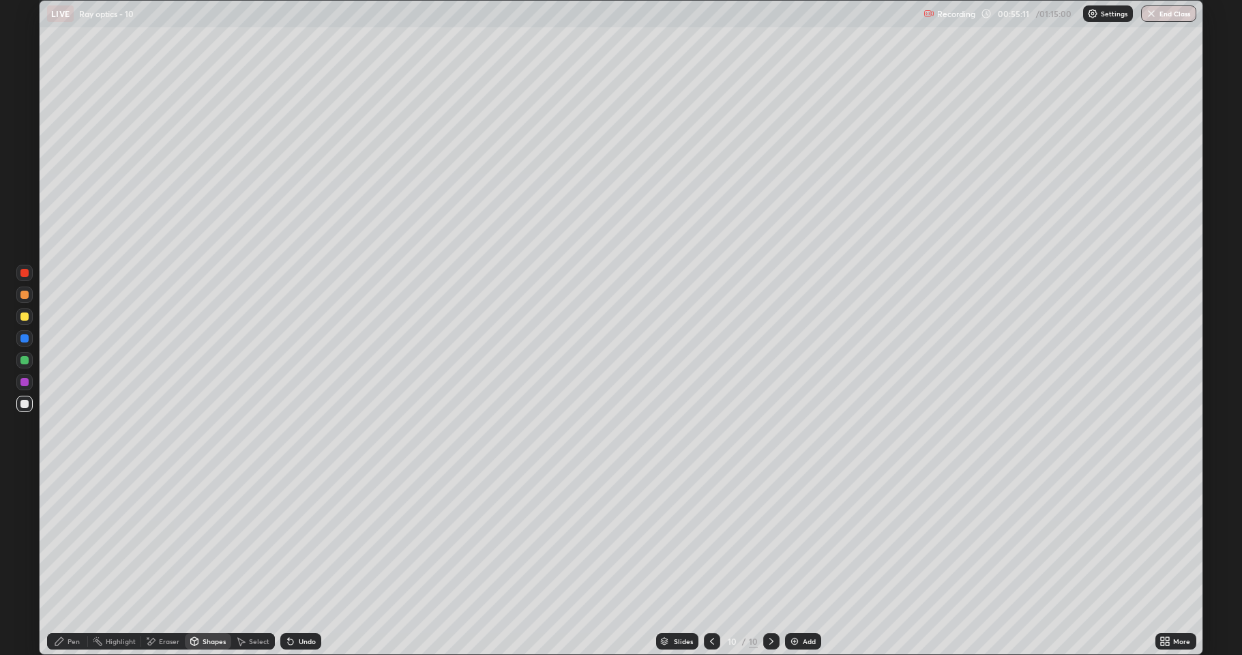
click at [307, 562] on div "Undo" at bounding box center [307, 641] width 17 height 7
click at [217, 562] on div "Shapes" at bounding box center [214, 641] width 23 height 7
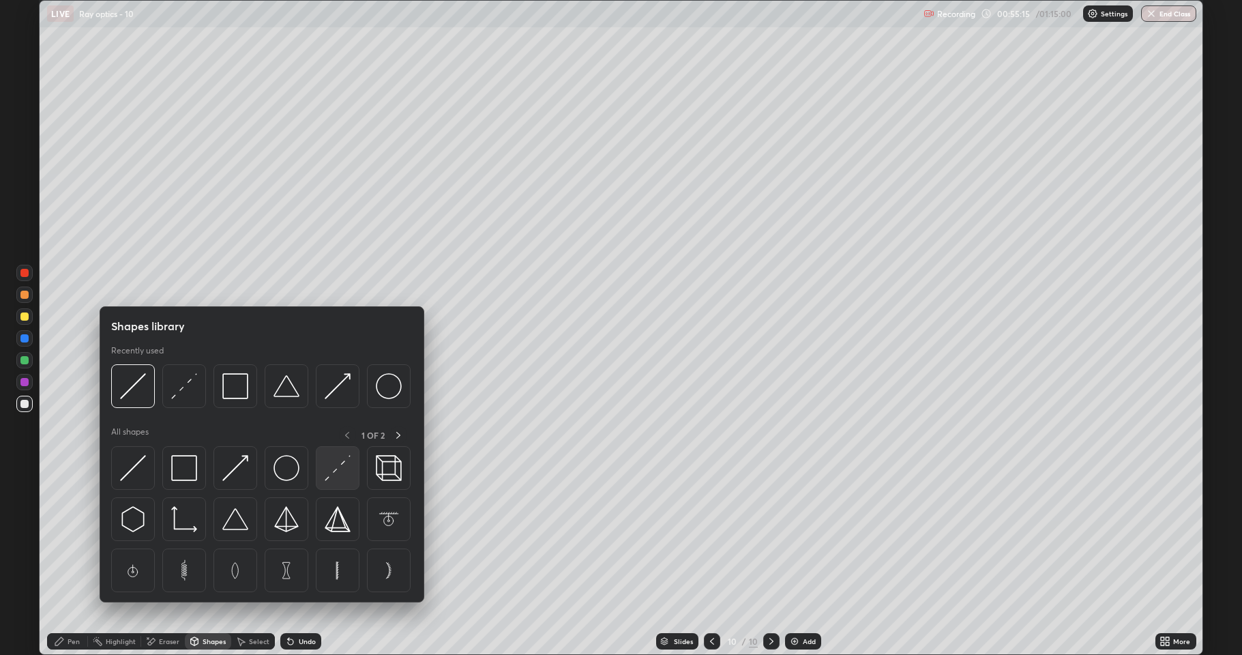
click at [337, 471] on img at bounding box center [338, 468] width 26 height 26
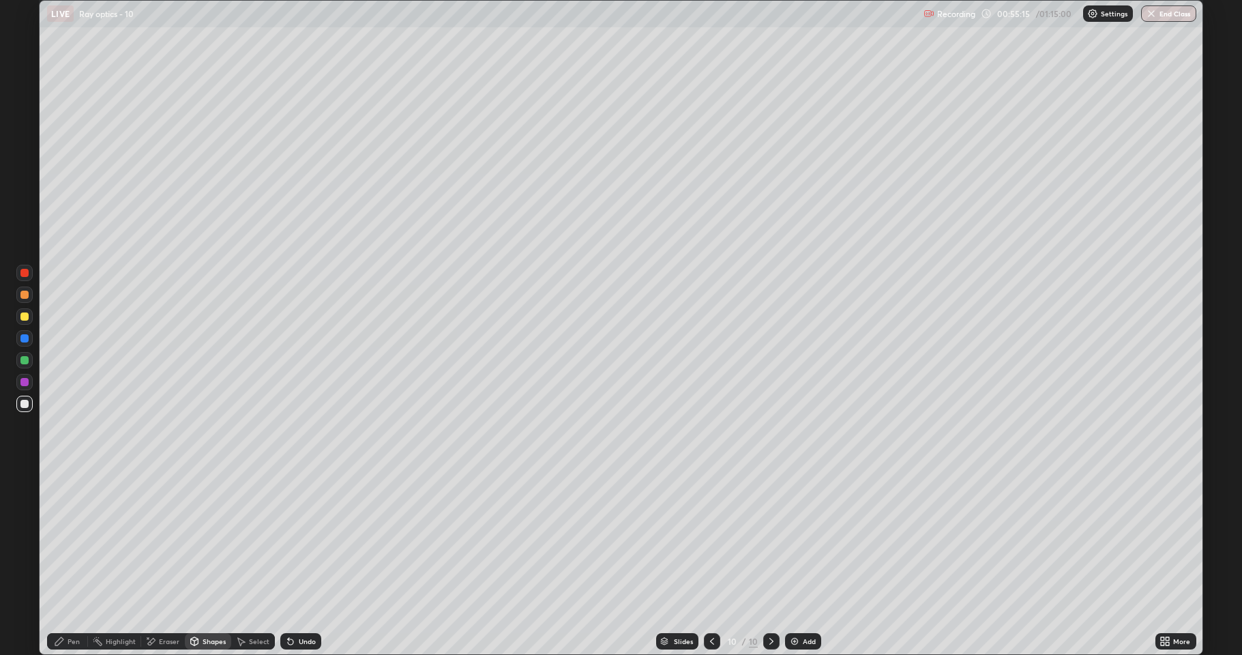
click at [28, 338] on div at bounding box center [24, 338] width 8 height 8
click at [211, 562] on div "Shapes" at bounding box center [214, 641] width 23 height 7
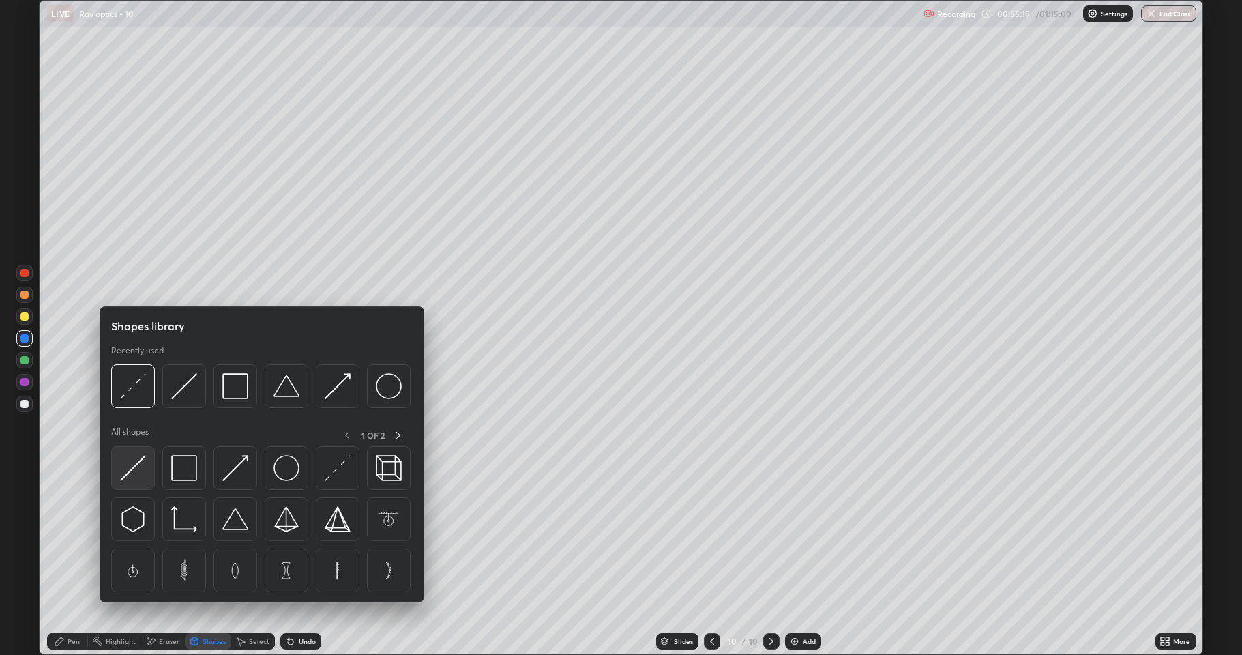
click at [143, 466] on img at bounding box center [133, 468] width 26 height 26
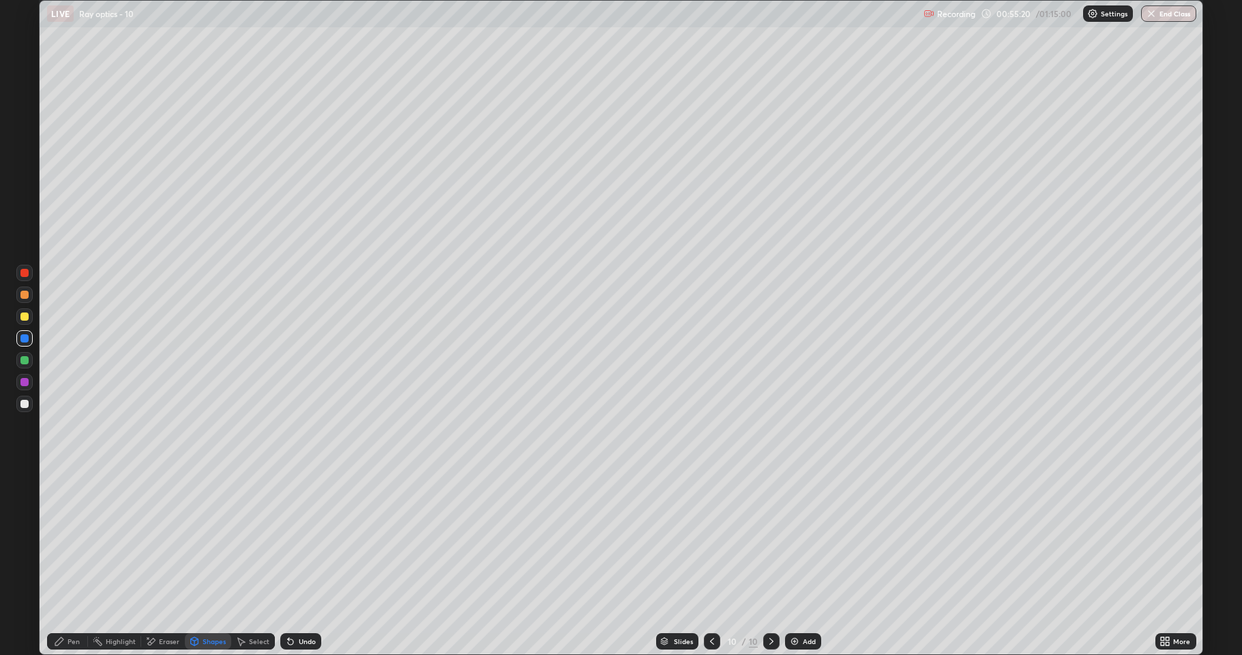
click at [25, 404] on div at bounding box center [24, 404] width 8 height 8
click at [307, 562] on div "Undo" at bounding box center [300, 641] width 41 height 16
click at [61, 562] on icon at bounding box center [59, 641] width 8 height 8
click at [194, 562] on icon at bounding box center [194, 642] width 0 height 5
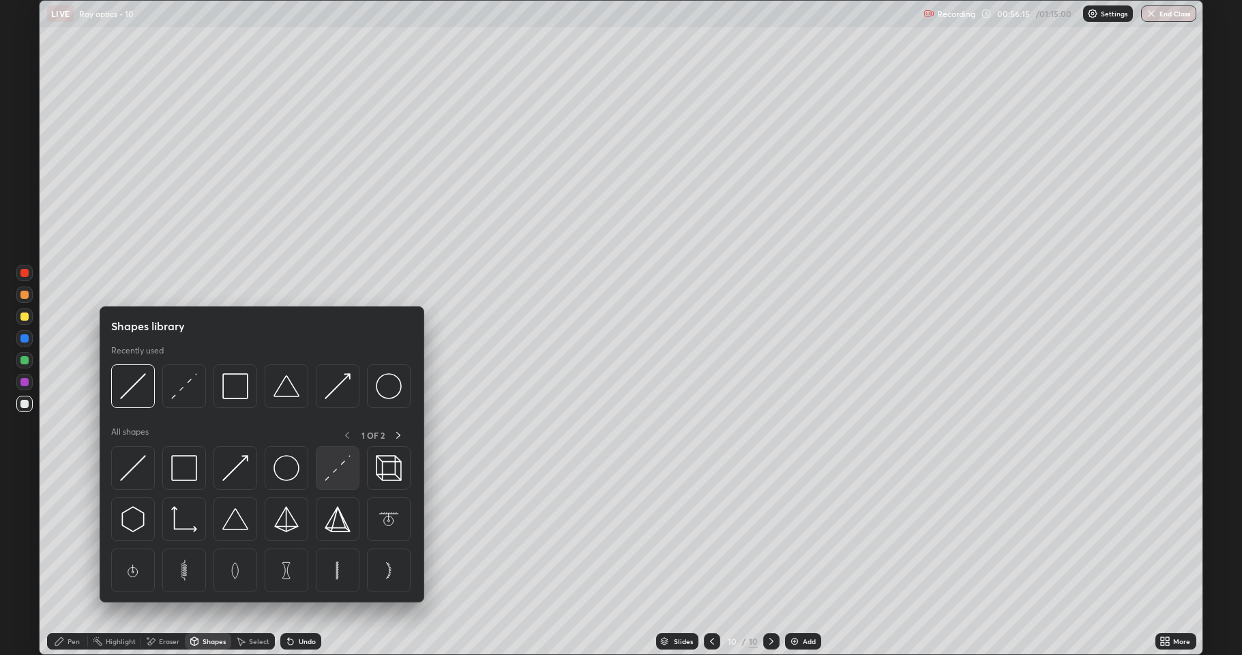
click at [332, 471] on img at bounding box center [338, 468] width 26 height 26
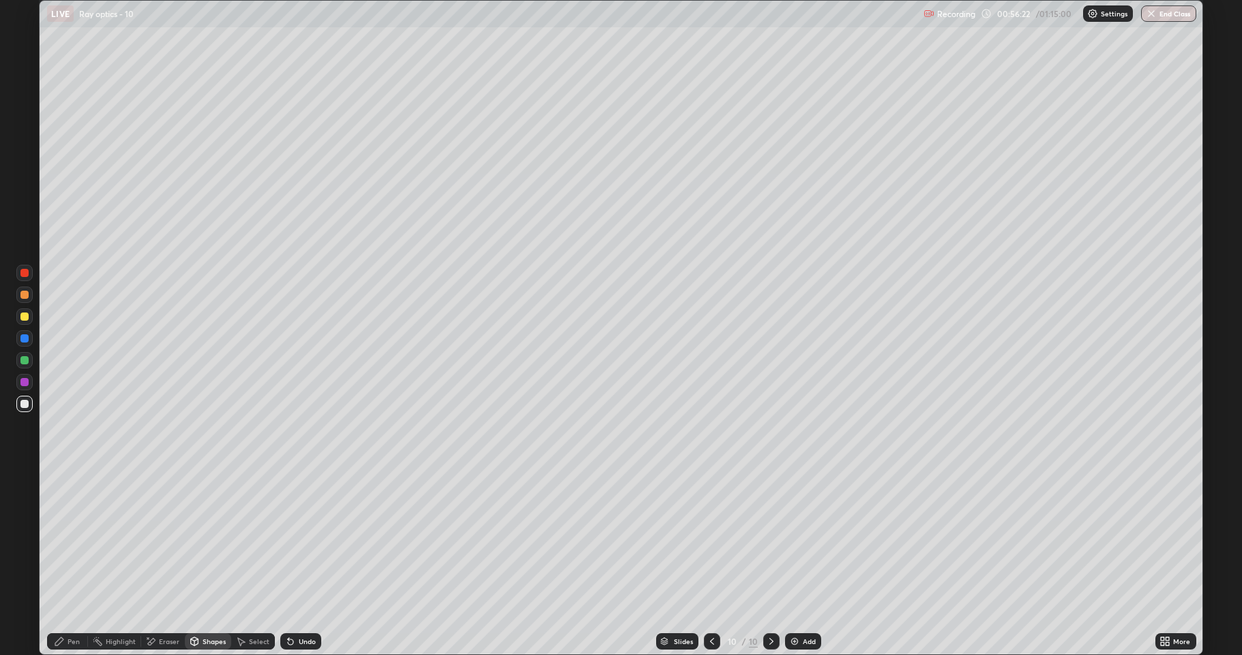
click at [68, 562] on div "Pen" at bounding box center [74, 641] width 12 height 7
click at [31, 324] on div at bounding box center [24, 317] width 16 height 22
click at [810, 562] on div "Add" at bounding box center [809, 641] width 13 height 7
click at [213, 562] on div "Shapes" at bounding box center [214, 641] width 23 height 7
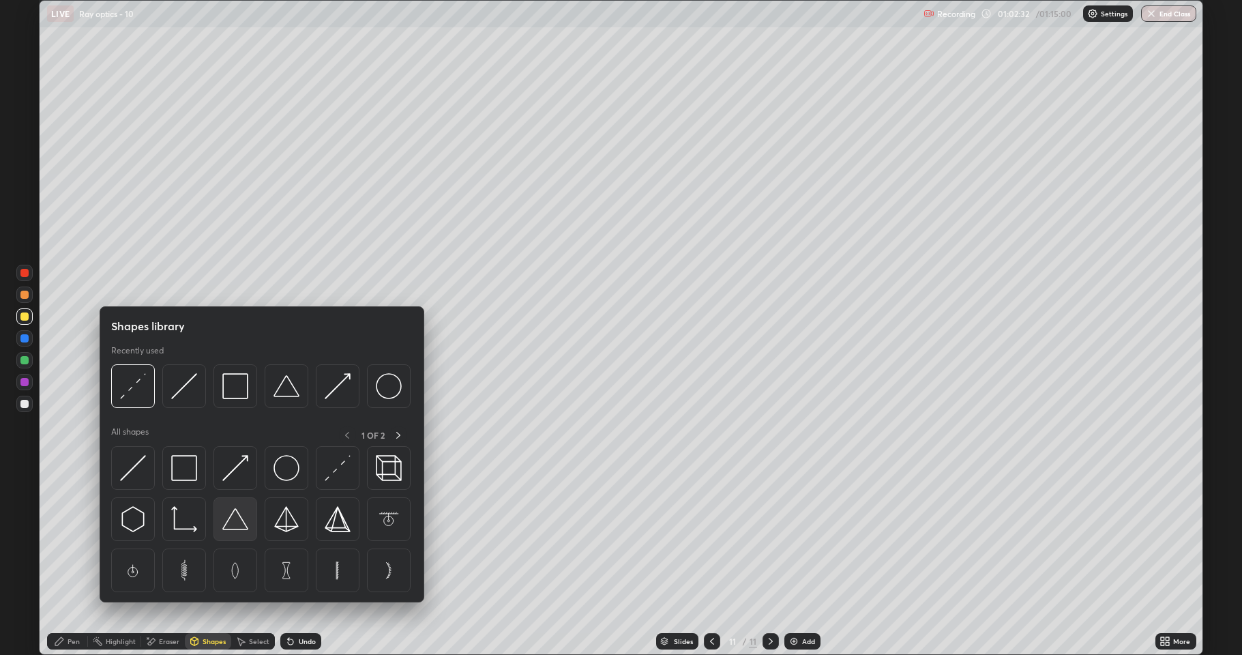
click at [241, 525] on img at bounding box center [235, 519] width 26 height 26
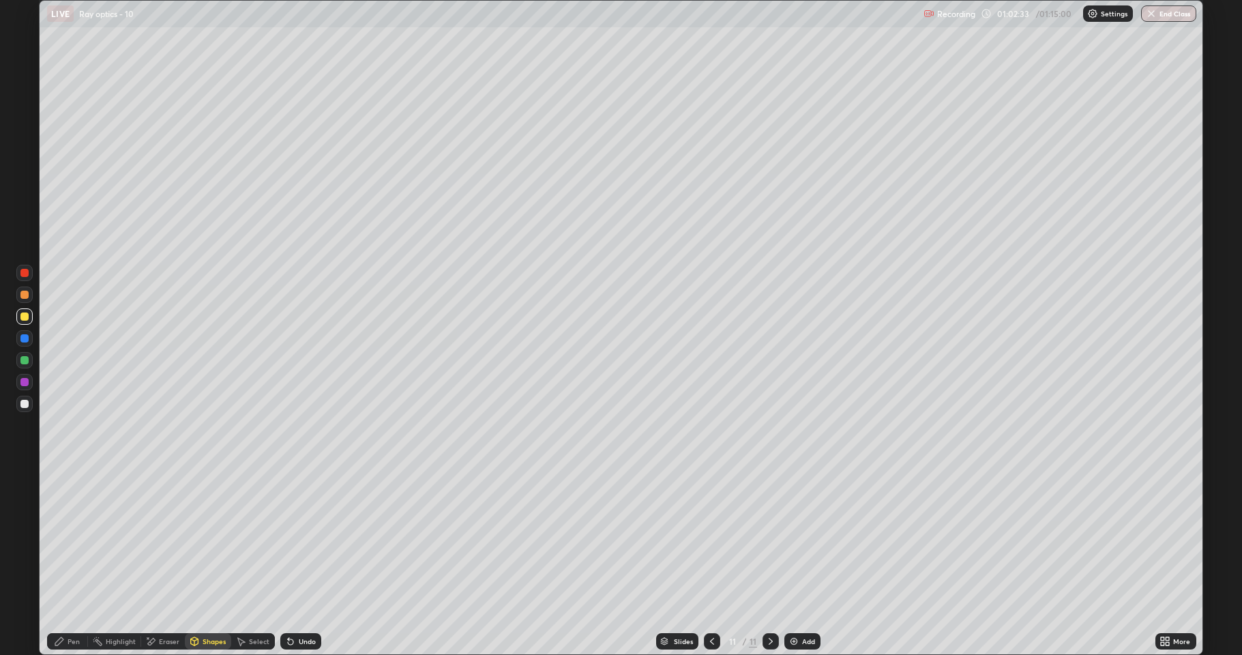
click at [25, 361] on div at bounding box center [24, 360] width 8 height 8
click at [65, 562] on div "Pen" at bounding box center [67, 641] width 41 height 16
click at [26, 404] on div at bounding box center [24, 404] width 8 height 8
click at [30, 312] on div at bounding box center [24, 316] width 16 height 16
click at [201, 562] on div "Shapes" at bounding box center [208, 641] width 46 height 16
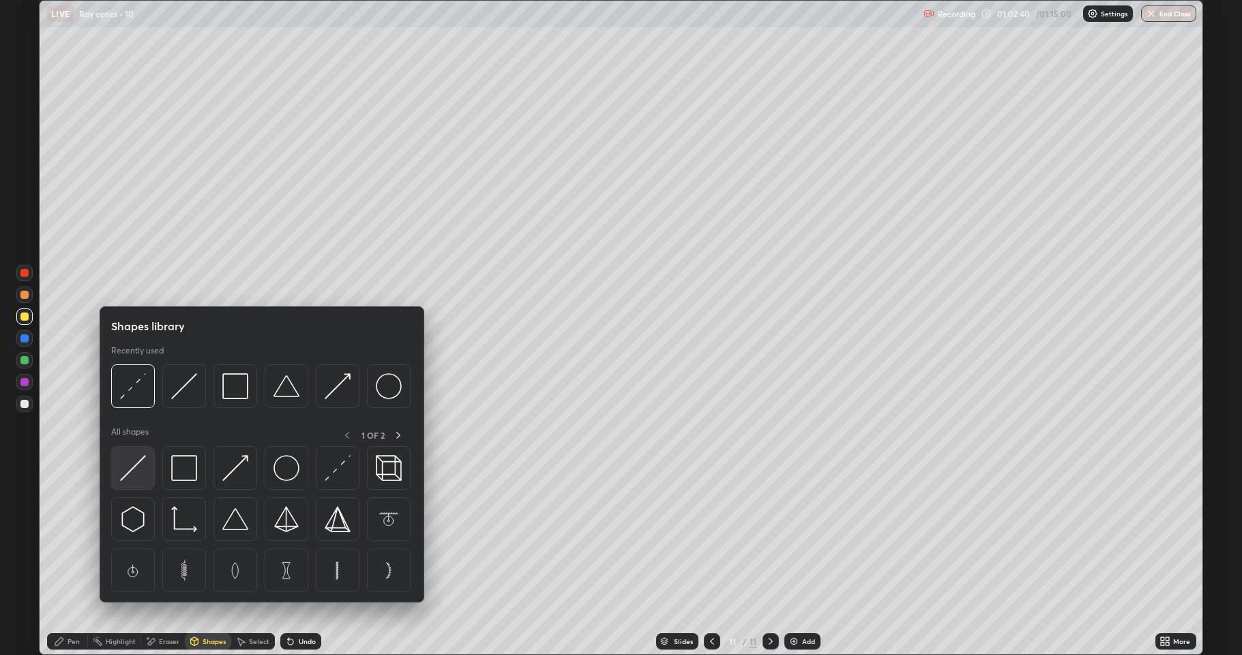
click at [140, 469] on img at bounding box center [133, 468] width 26 height 26
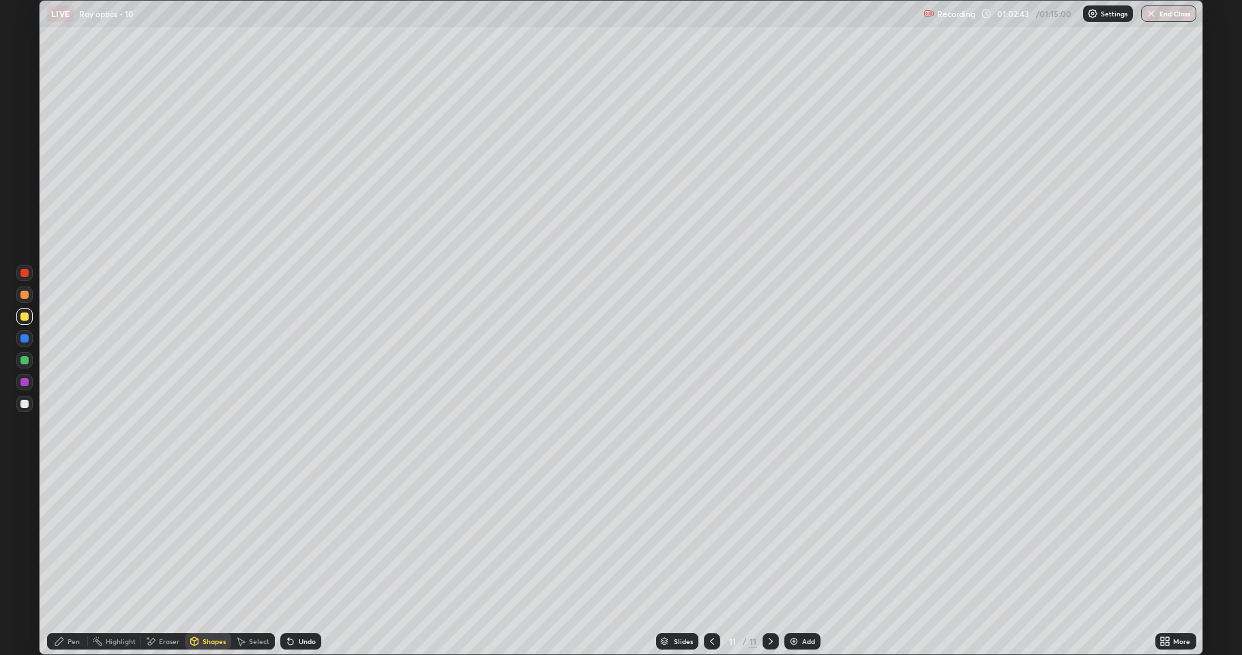
click at [71, 562] on div "Pen" at bounding box center [74, 641] width 12 height 7
click at [300, 562] on div "Undo" at bounding box center [307, 641] width 17 height 7
click at [301, 562] on div "Undo" at bounding box center [300, 641] width 41 height 16
click at [209, 562] on div "Shapes" at bounding box center [214, 641] width 23 height 7
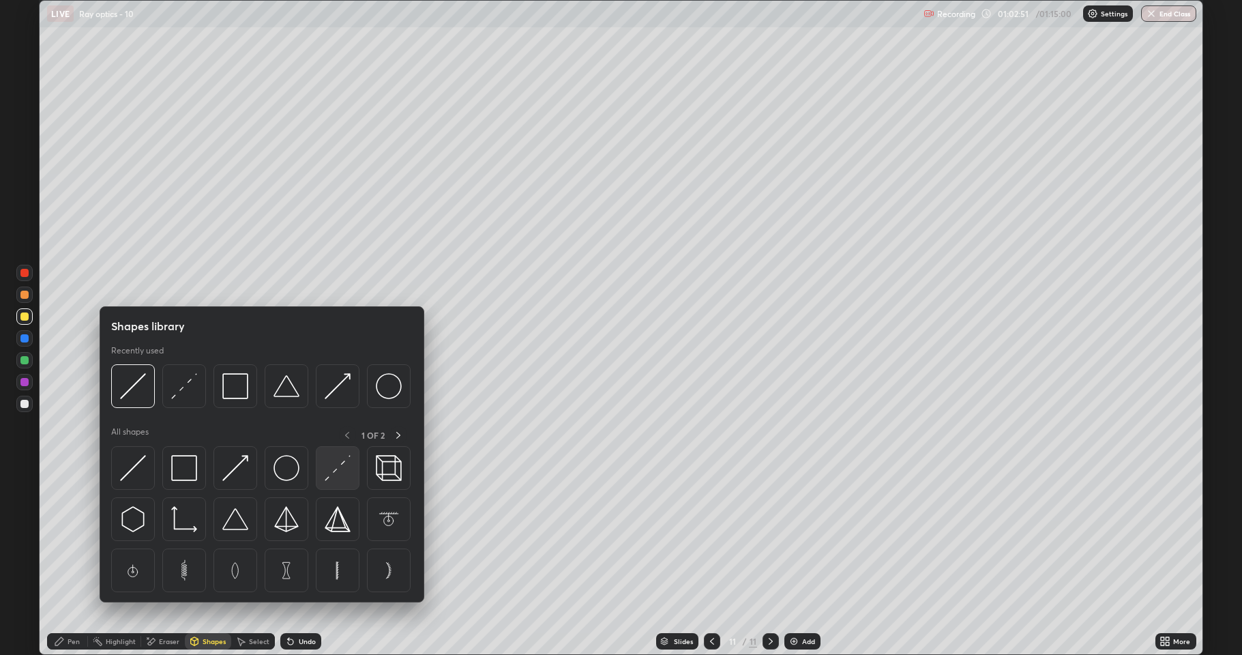
click at [334, 469] on img at bounding box center [338, 468] width 26 height 26
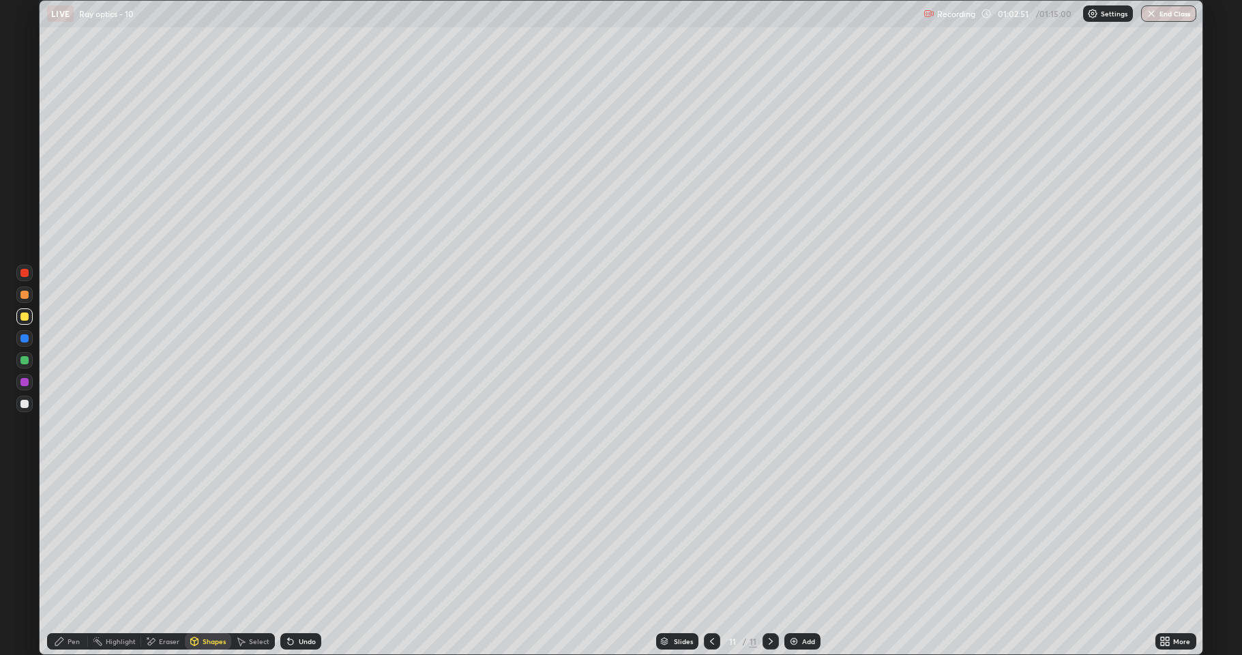
click at [27, 381] on div at bounding box center [24, 382] width 8 height 8
click at [71, 562] on div "Pen" at bounding box center [67, 641] width 41 height 16
click at [26, 406] on div at bounding box center [24, 404] width 8 height 8
click at [25, 319] on div at bounding box center [24, 316] width 8 height 8
click at [203, 562] on div "Shapes" at bounding box center [214, 641] width 23 height 7
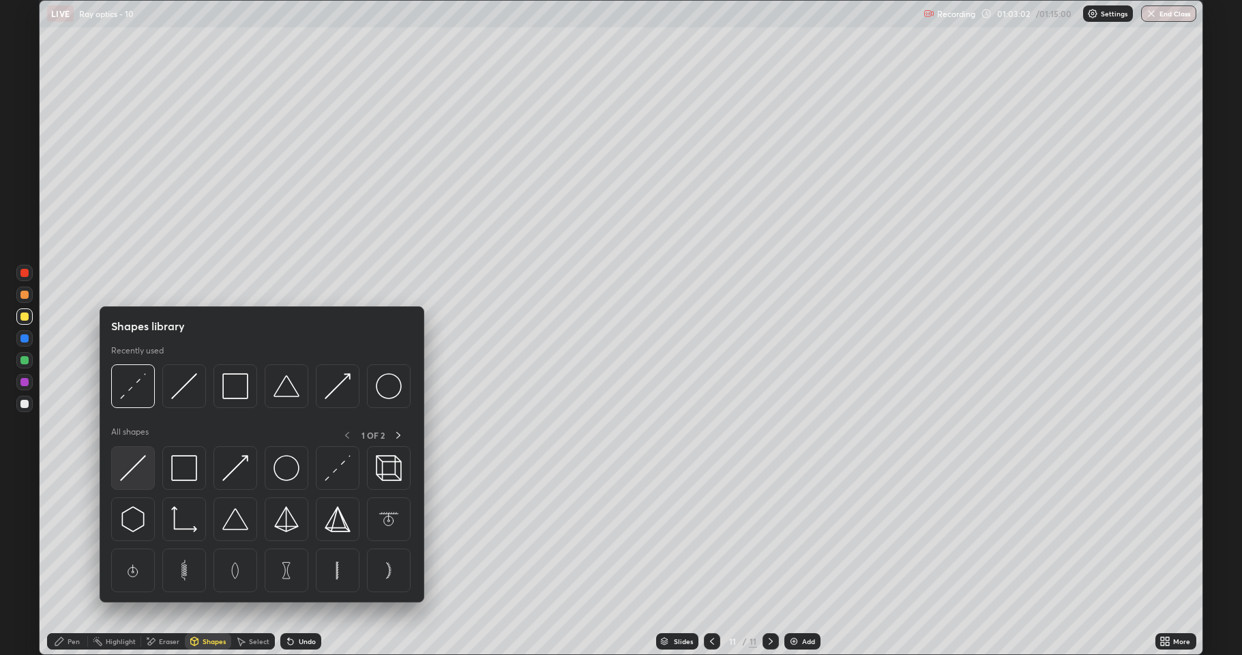
click at [143, 467] on img at bounding box center [133, 468] width 26 height 26
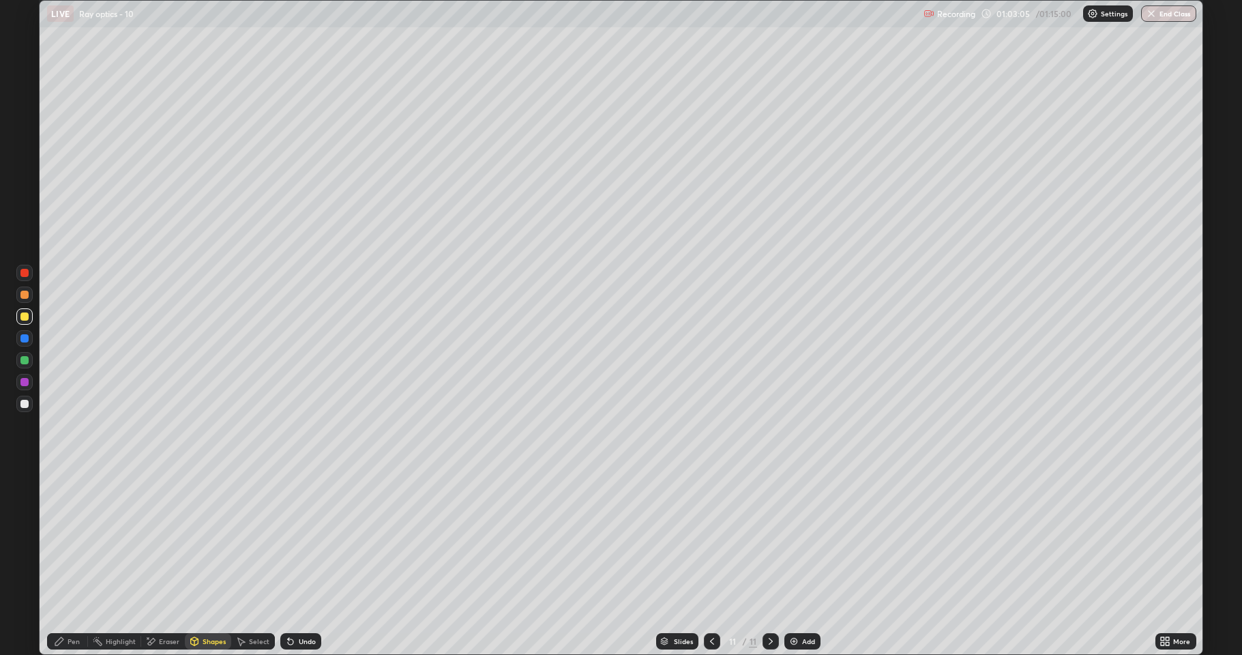
click at [72, 562] on div "Pen" at bounding box center [74, 641] width 12 height 7
click at [27, 339] on div at bounding box center [24, 338] width 8 height 8
click at [201, 562] on div "Shapes" at bounding box center [208, 641] width 46 height 16
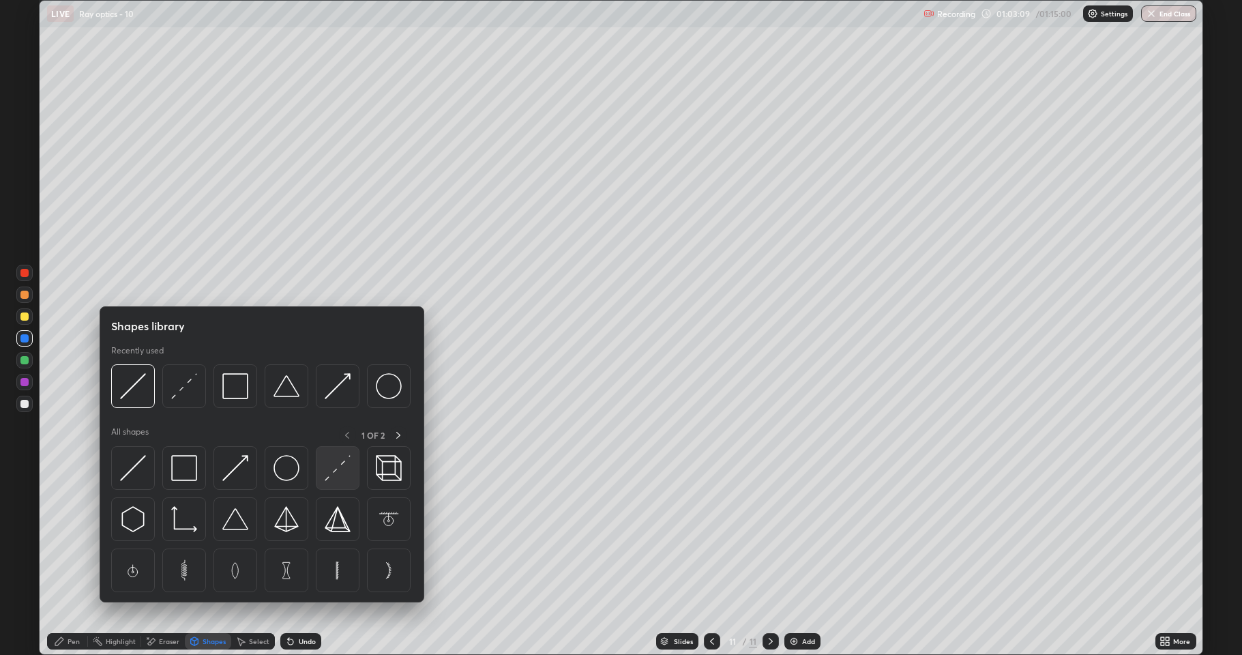
click at [331, 473] on img at bounding box center [338, 468] width 26 height 26
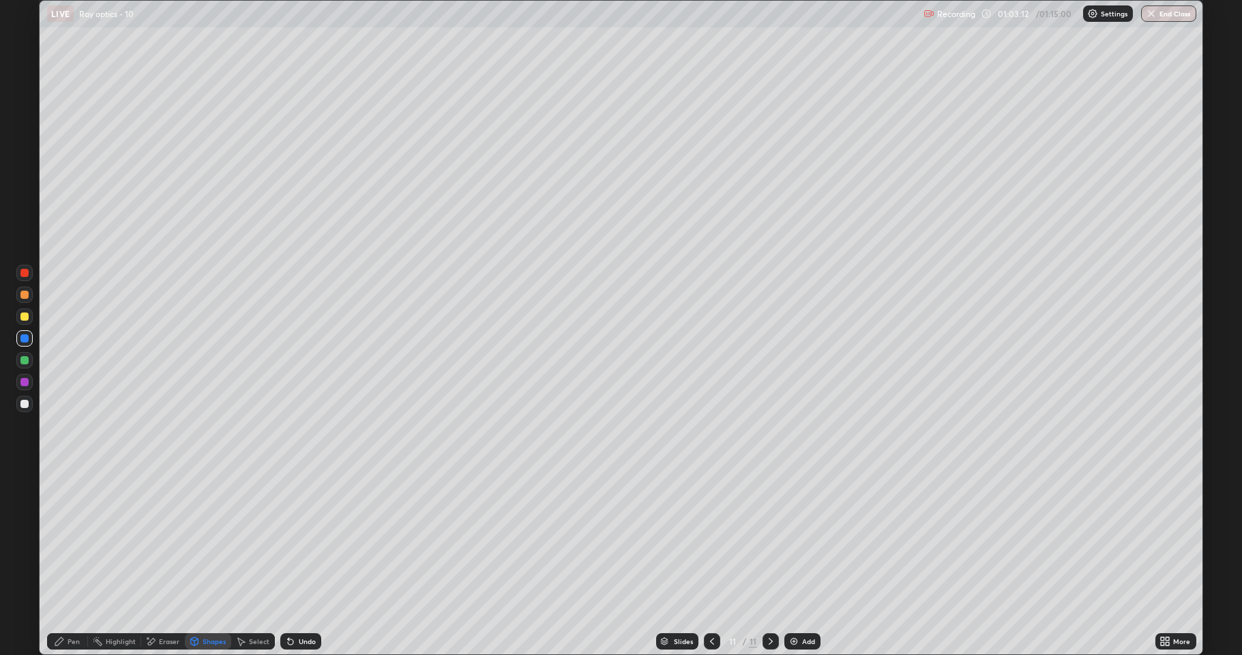
click at [70, 562] on div "Pen" at bounding box center [74, 641] width 12 height 7
click at [30, 408] on div at bounding box center [24, 404] width 16 height 16
click at [27, 312] on div at bounding box center [24, 316] width 8 height 8
click at [1170, 12] on button "End Class" at bounding box center [1168, 13] width 55 height 16
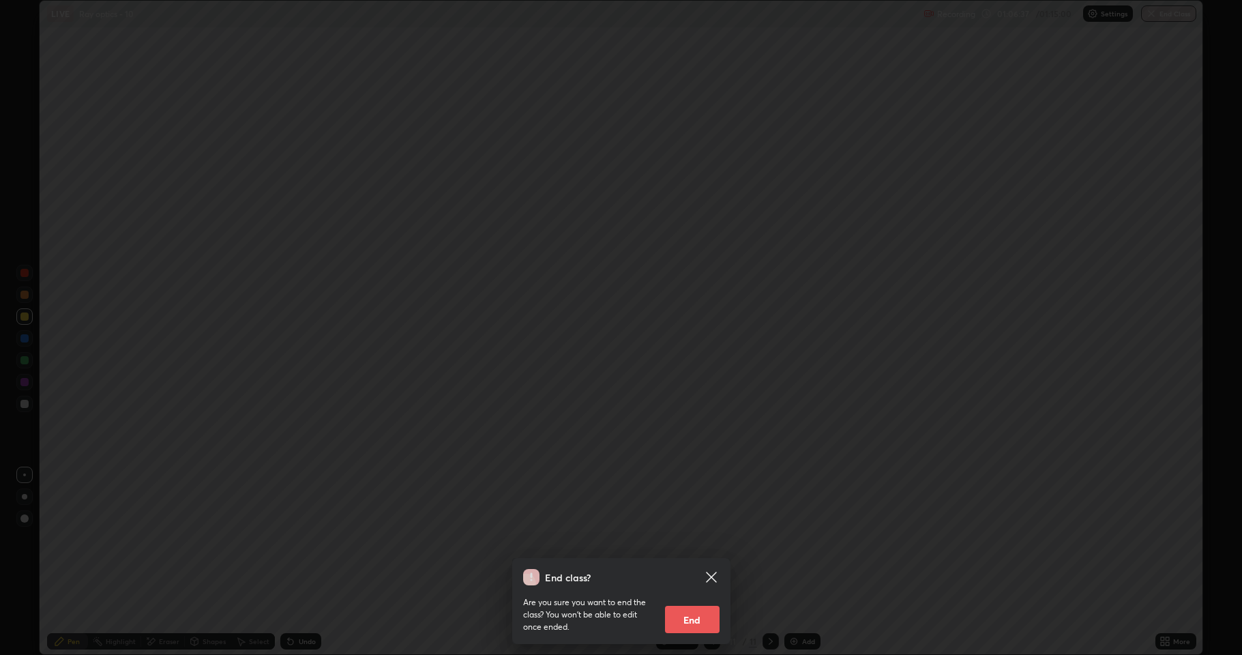
click at [698, 562] on button "End" at bounding box center [692, 619] width 55 height 27
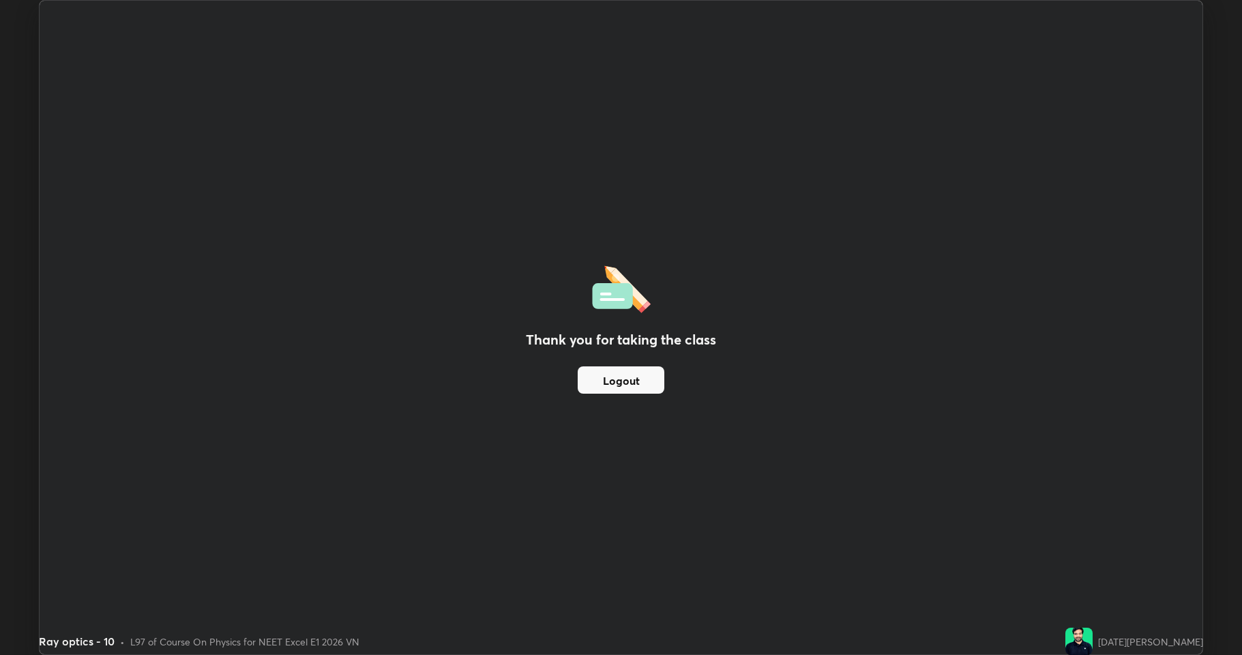
click at [630, 374] on button "Logout" at bounding box center [621, 379] width 87 height 27
